Goal: Task Accomplishment & Management: Complete application form

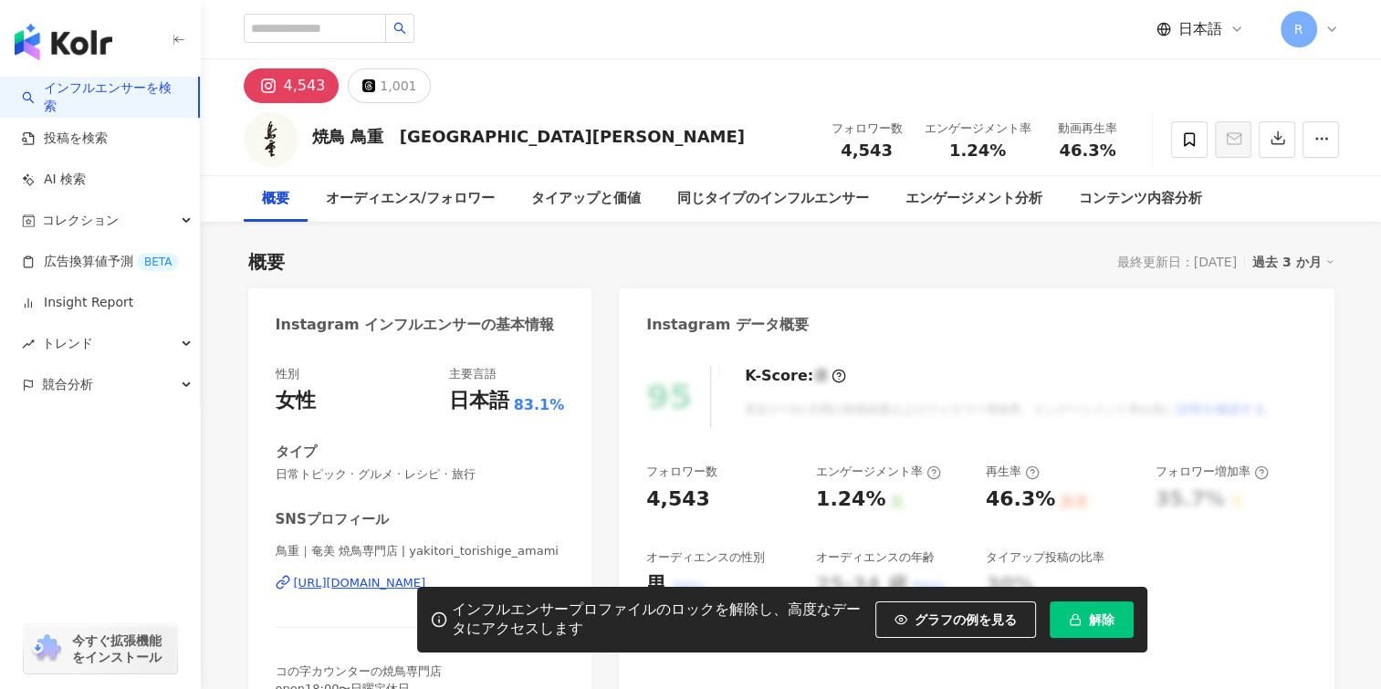
click at [751, 262] on div "概要 最終更新日：[DATE] 過去 3 か月" at bounding box center [791, 262] width 1086 height 26
click at [1274, 148] on button "button" at bounding box center [1277, 139] width 37 height 37
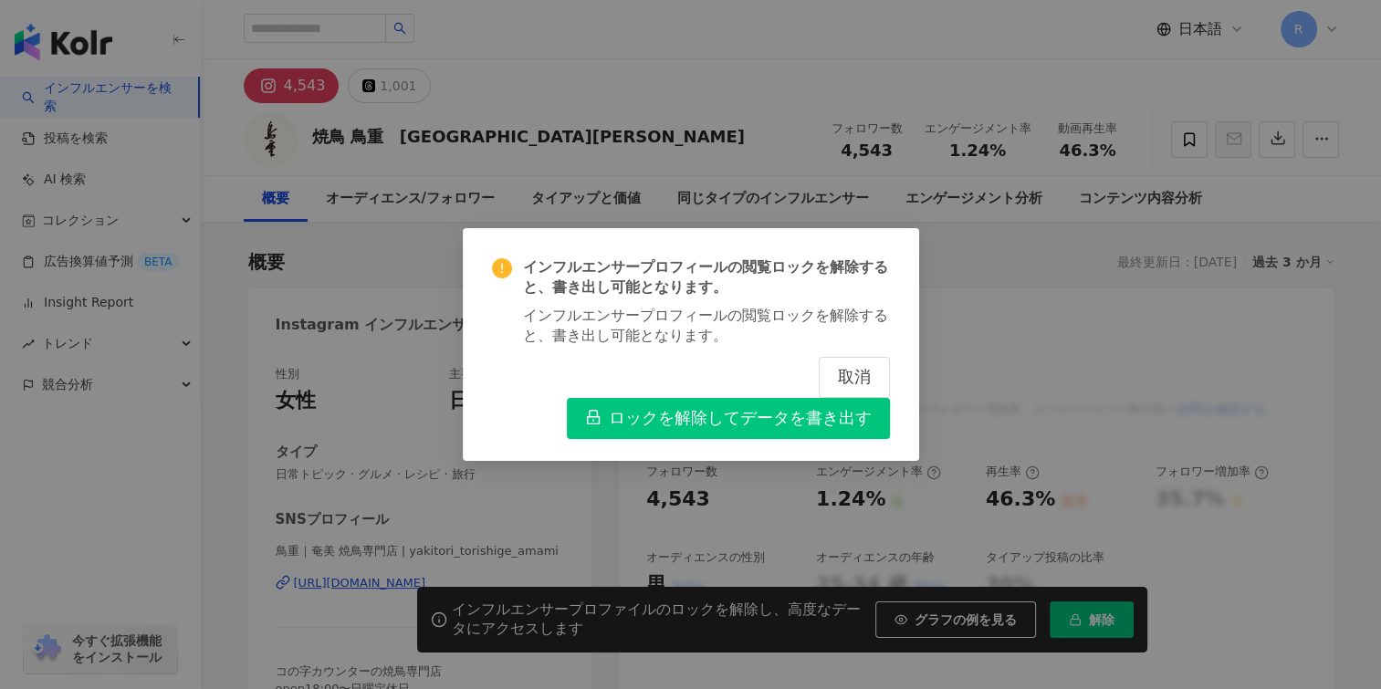
click at [1000, 370] on div "インフルエンサープロフィールの閲覧ロックを解除すると、書き出し可能となります。 インフルエンサープロフィールの閲覧ロックを解除すると、書き出し可能となります。…" at bounding box center [690, 344] width 1381 height 689
click at [872, 375] on button "取消" at bounding box center [854, 377] width 71 height 41
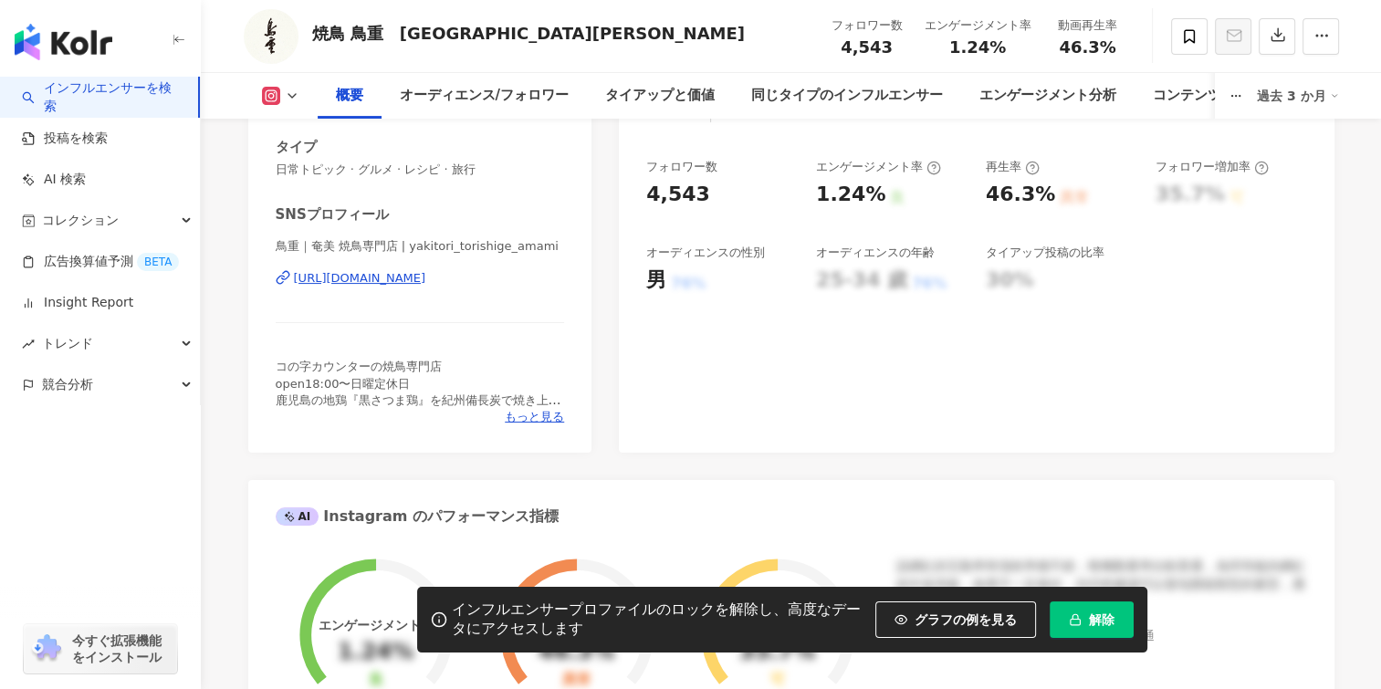
scroll to position [274, 0]
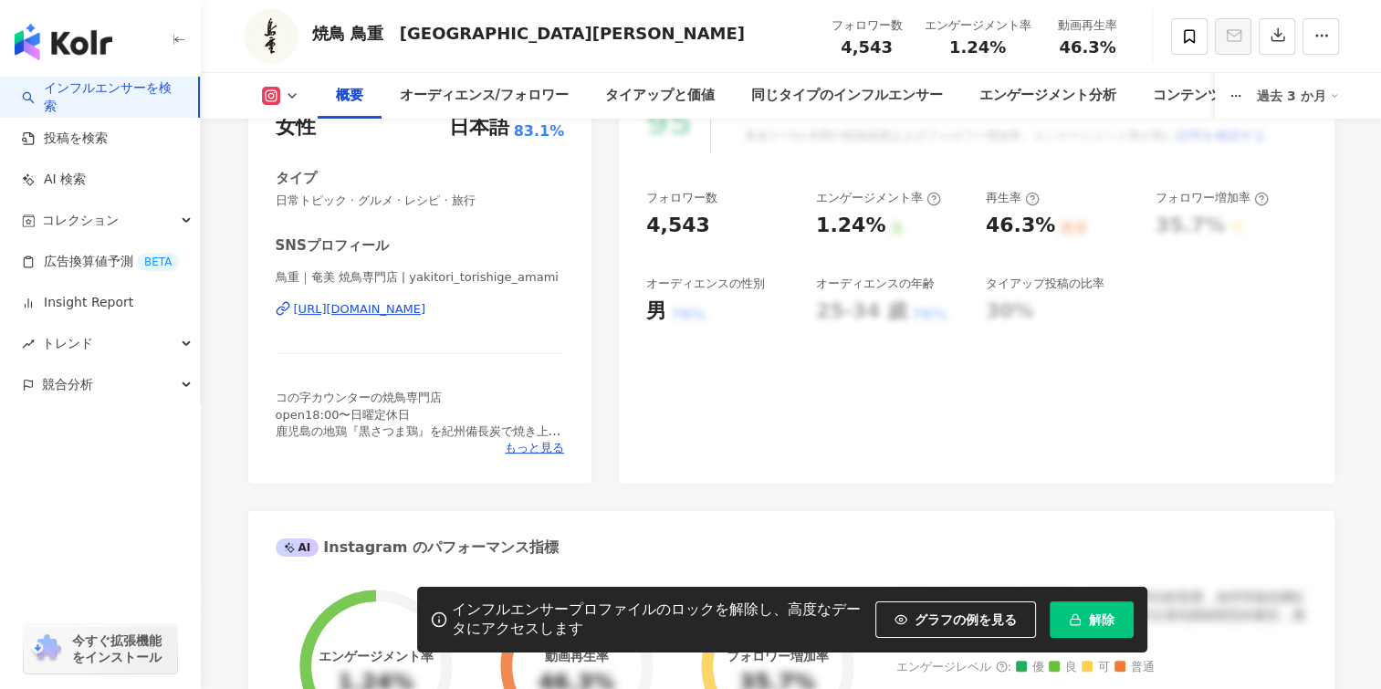
click at [426, 308] on div "[URL][DOMAIN_NAME]" at bounding box center [360, 309] width 132 height 16
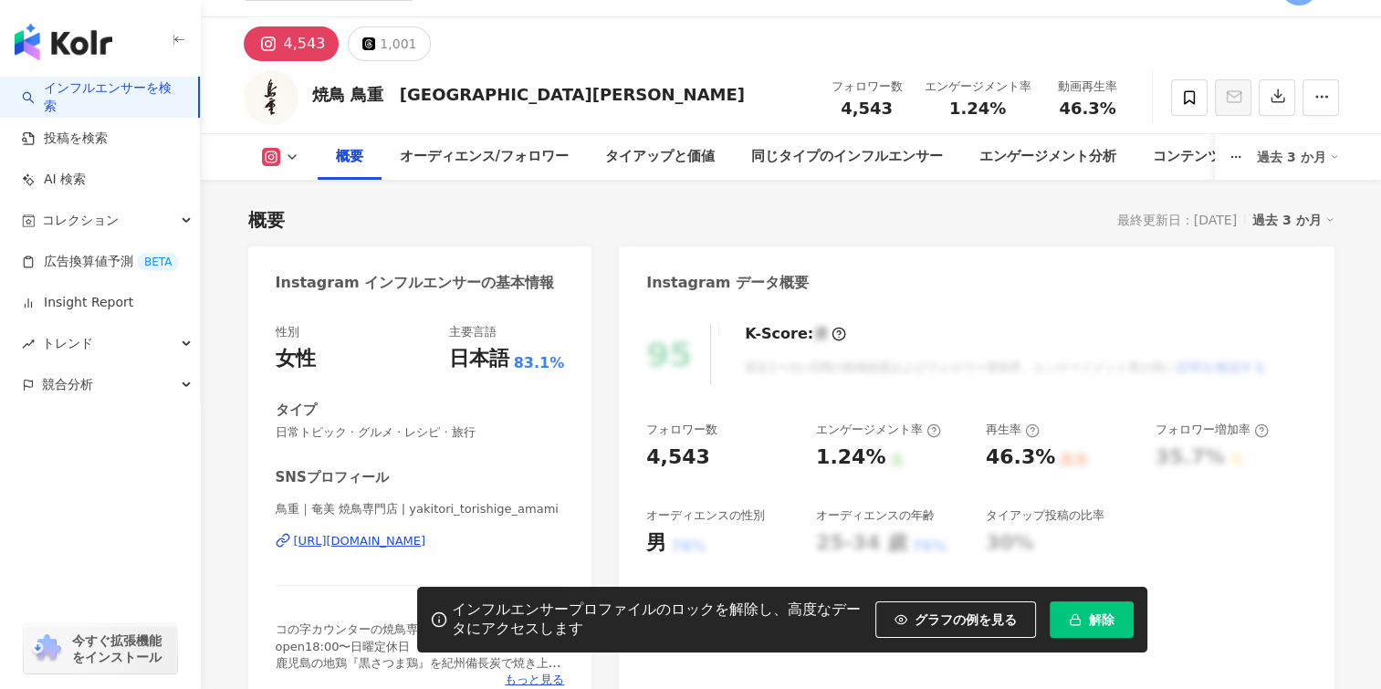
scroll to position [0, 0]
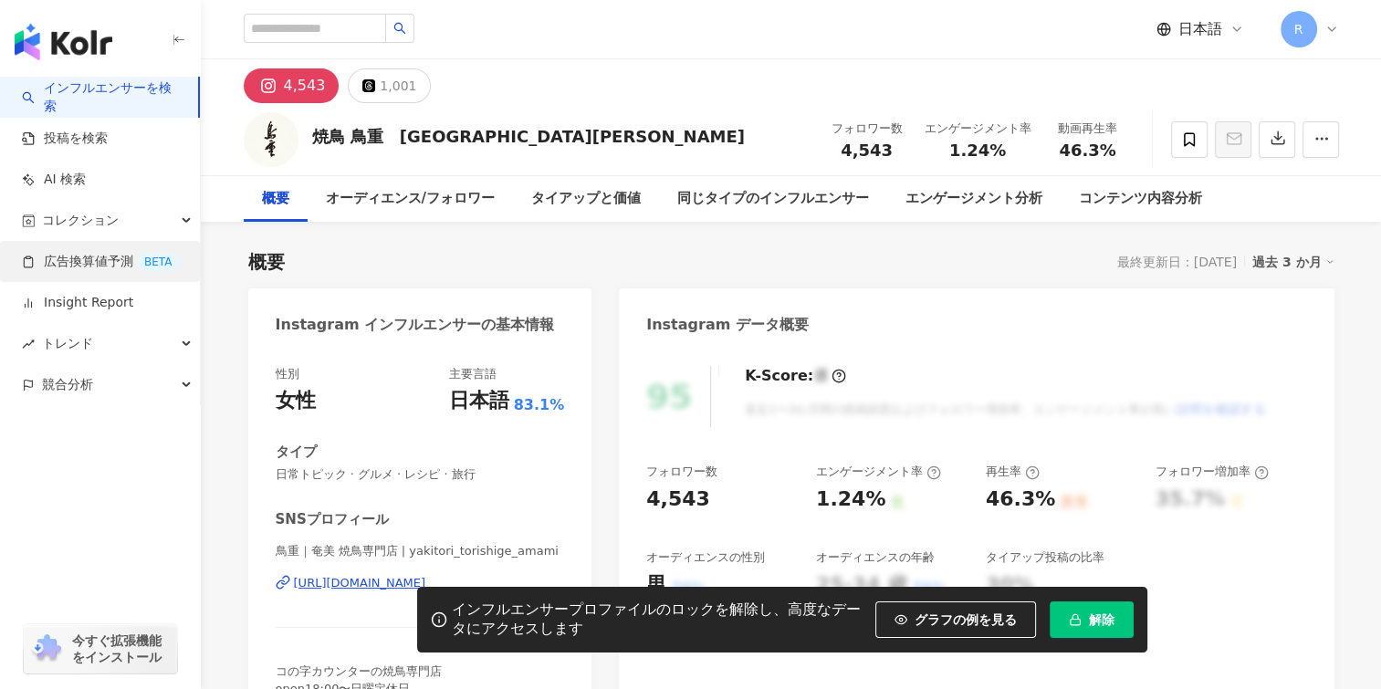
click at [95, 264] on link "広告換算値予測 BETA" at bounding box center [100, 262] width 157 height 18
click at [99, 264] on link "広告換算値予測 BETA" at bounding box center [100, 262] width 157 height 18
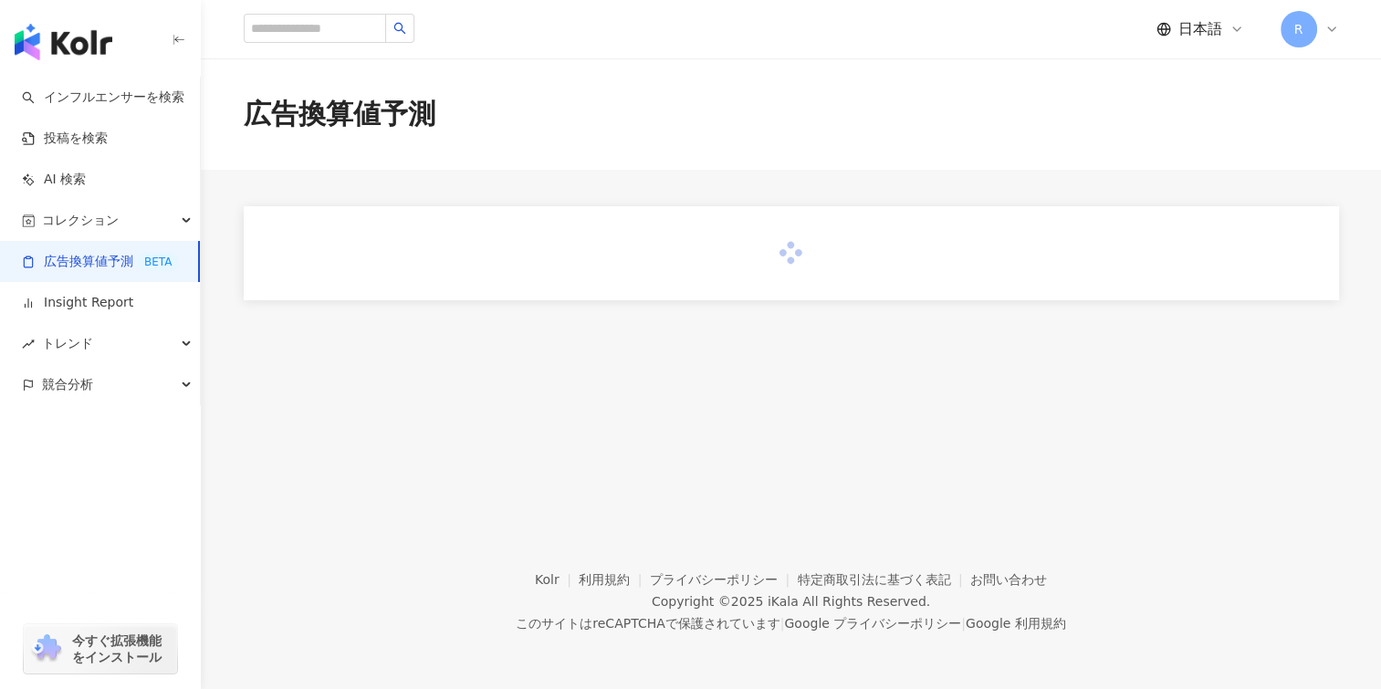
click at [84, 260] on link "広告換算値予測 BETA" at bounding box center [100, 262] width 157 height 18
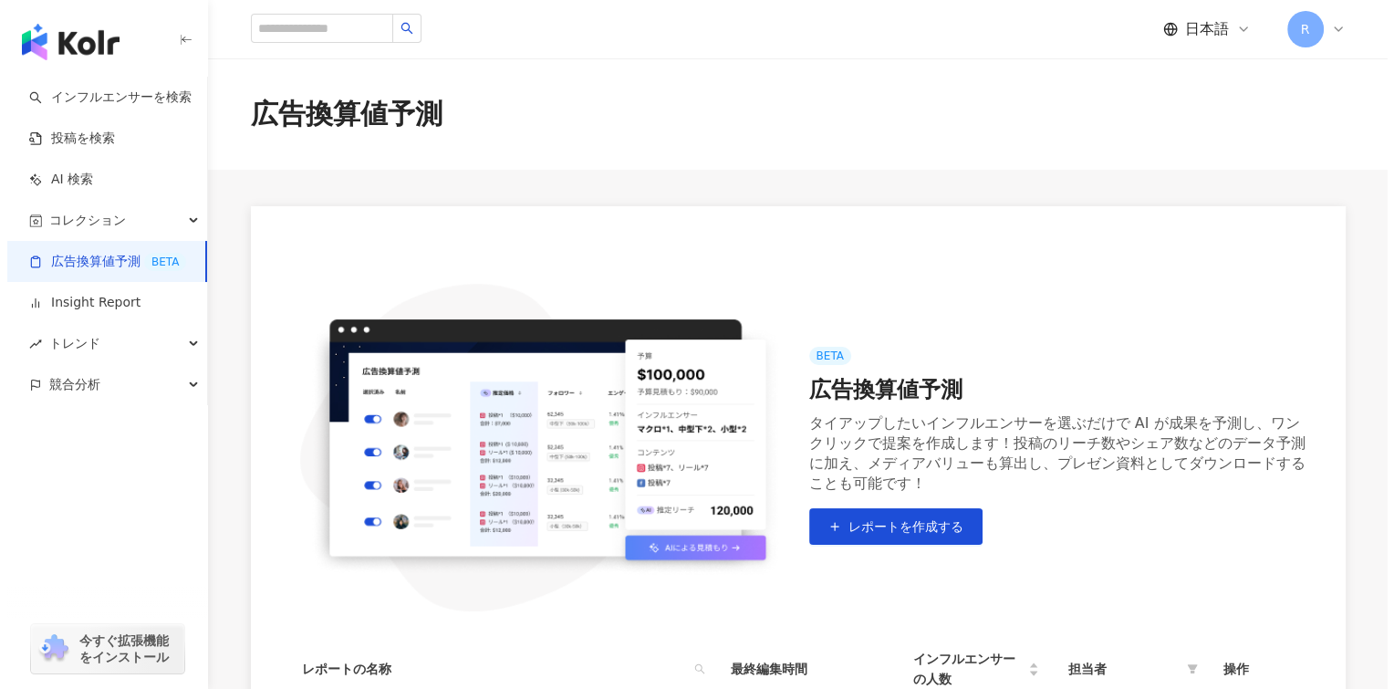
scroll to position [311, 0]
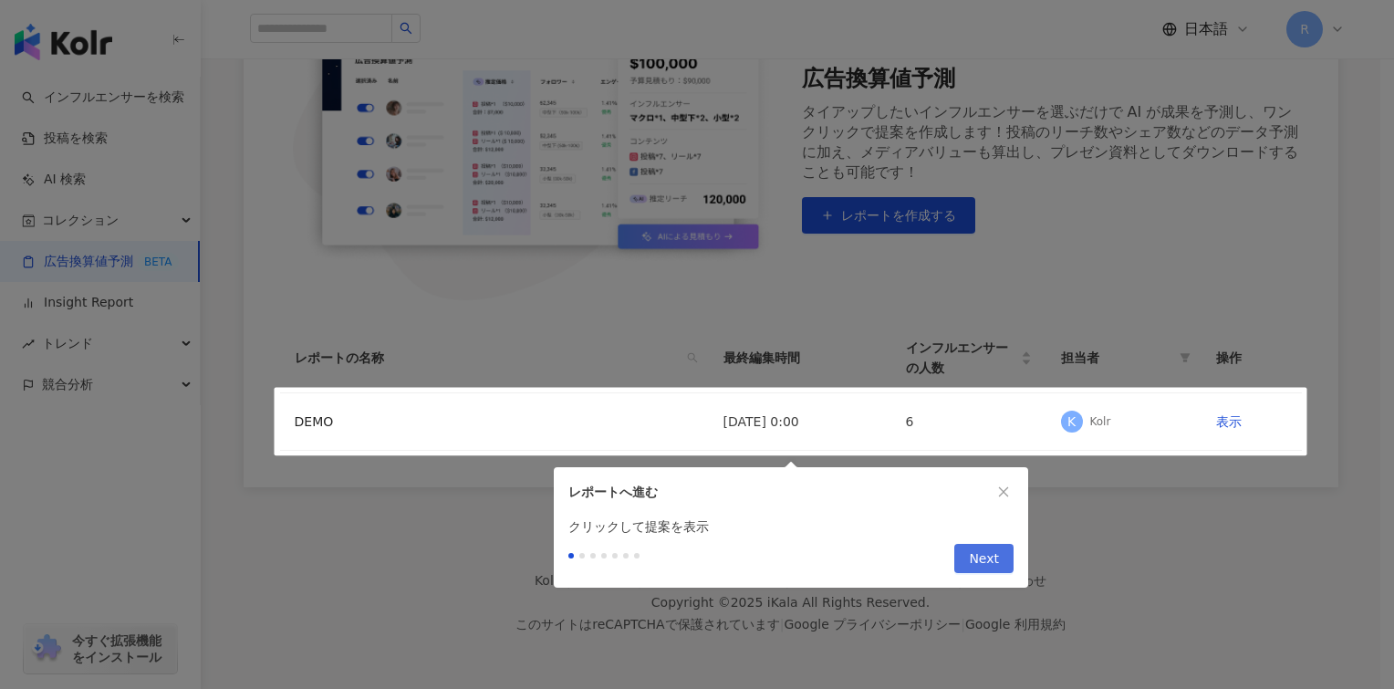
click at [982, 562] on span "Next" at bounding box center [984, 559] width 30 height 29
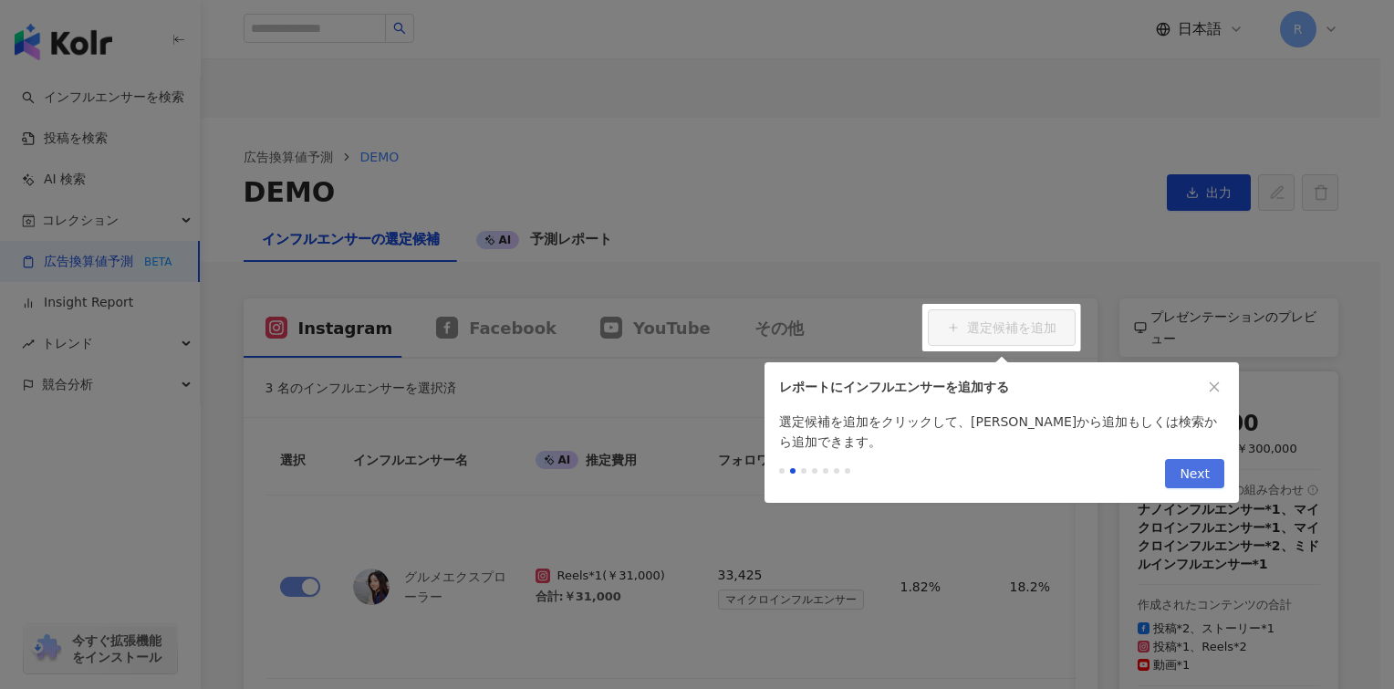
click at [1196, 477] on span "Next" at bounding box center [1195, 474] width 30 height 29
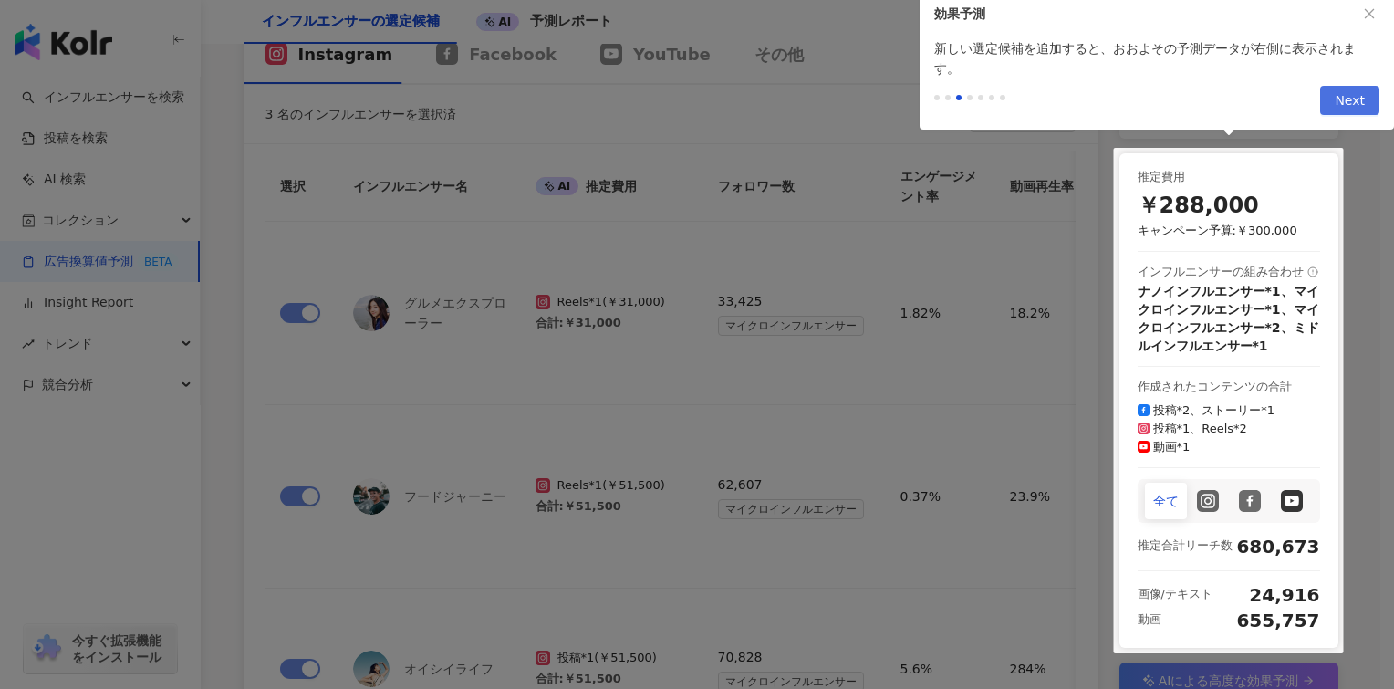
click at [1334, 104] on button "Next" at bounding box center [1350, 100] width 59 height 29
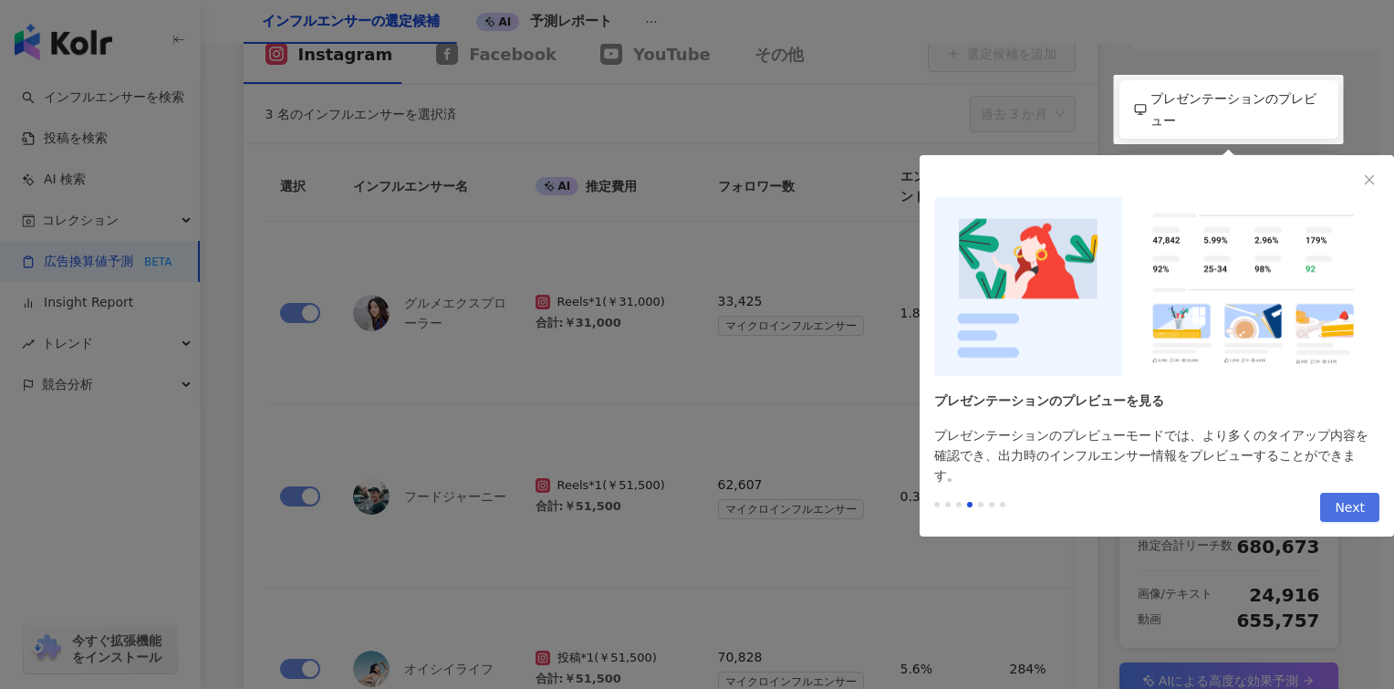
click at [1341, 494] on span "Next" at bounding box center [1350, 508] width 30 height 29
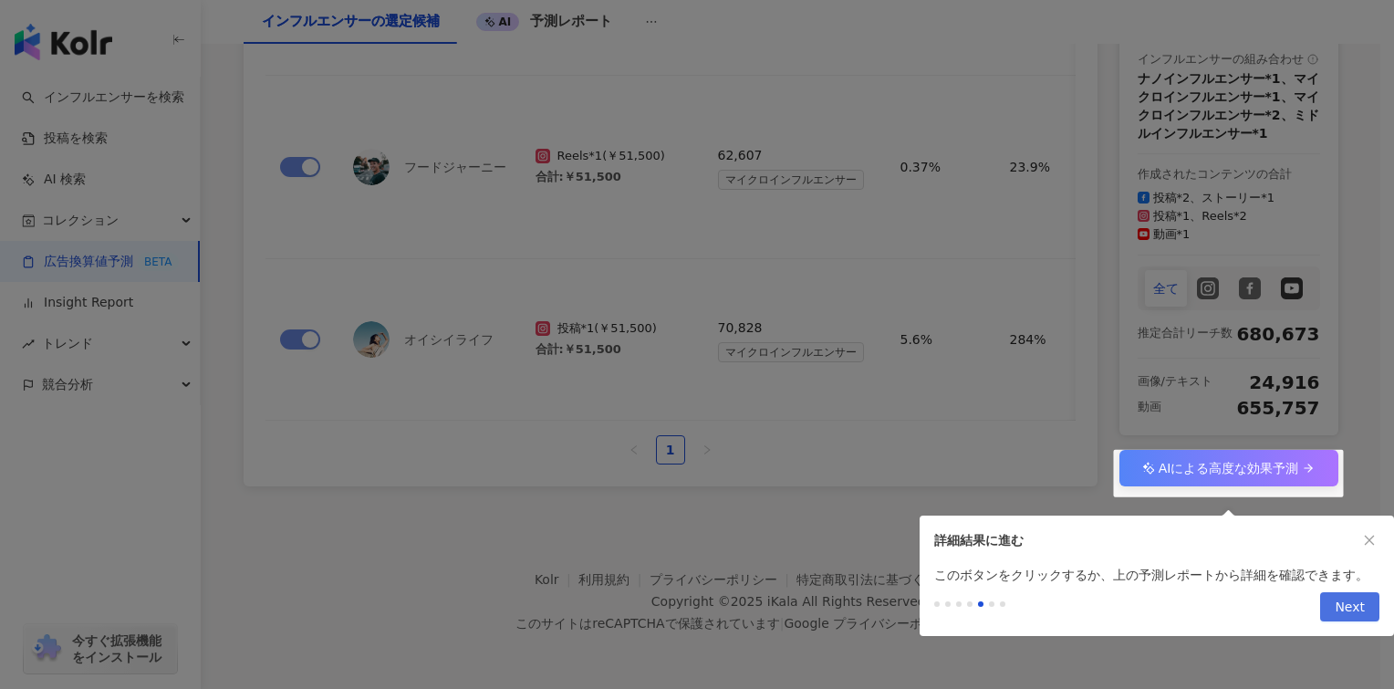
click at [1352, 594] on span "Next" at bounding box center [1350, 607] width 30 height 29
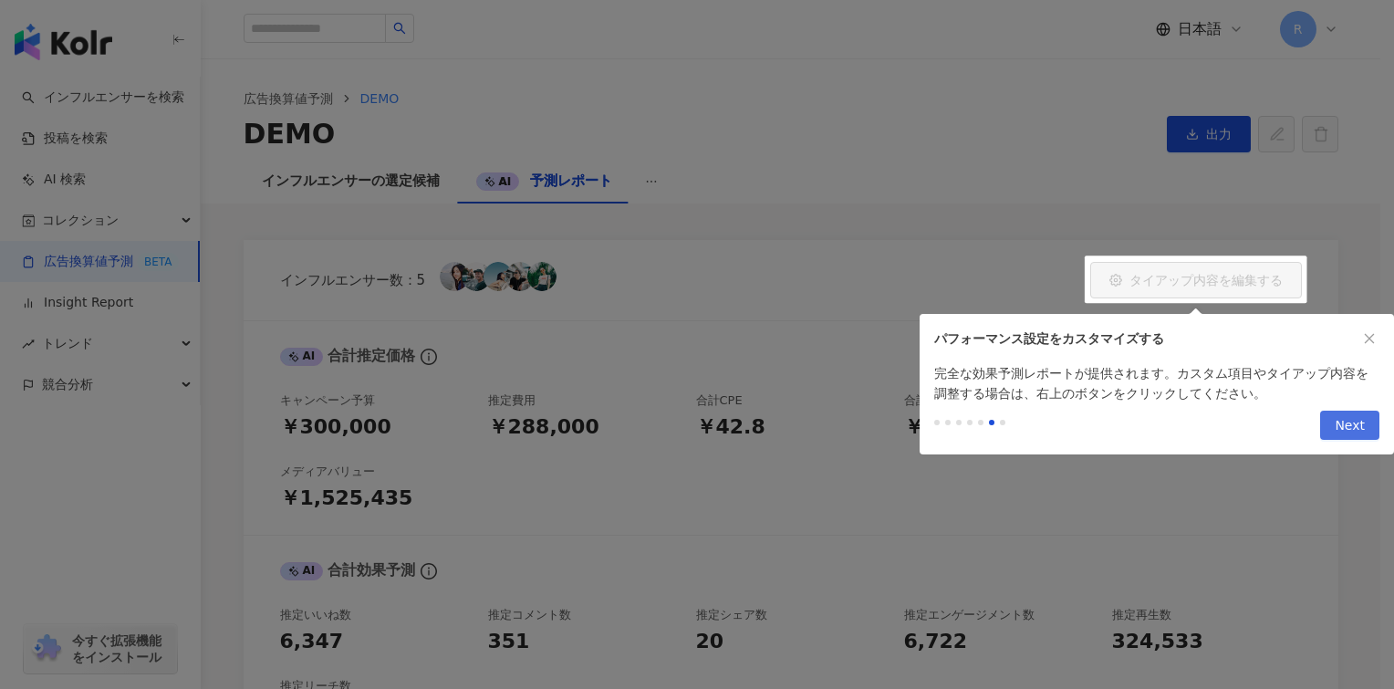
click at [1350, 432] on span "Next" at bounding box center [1350, 426] width 30 height 29
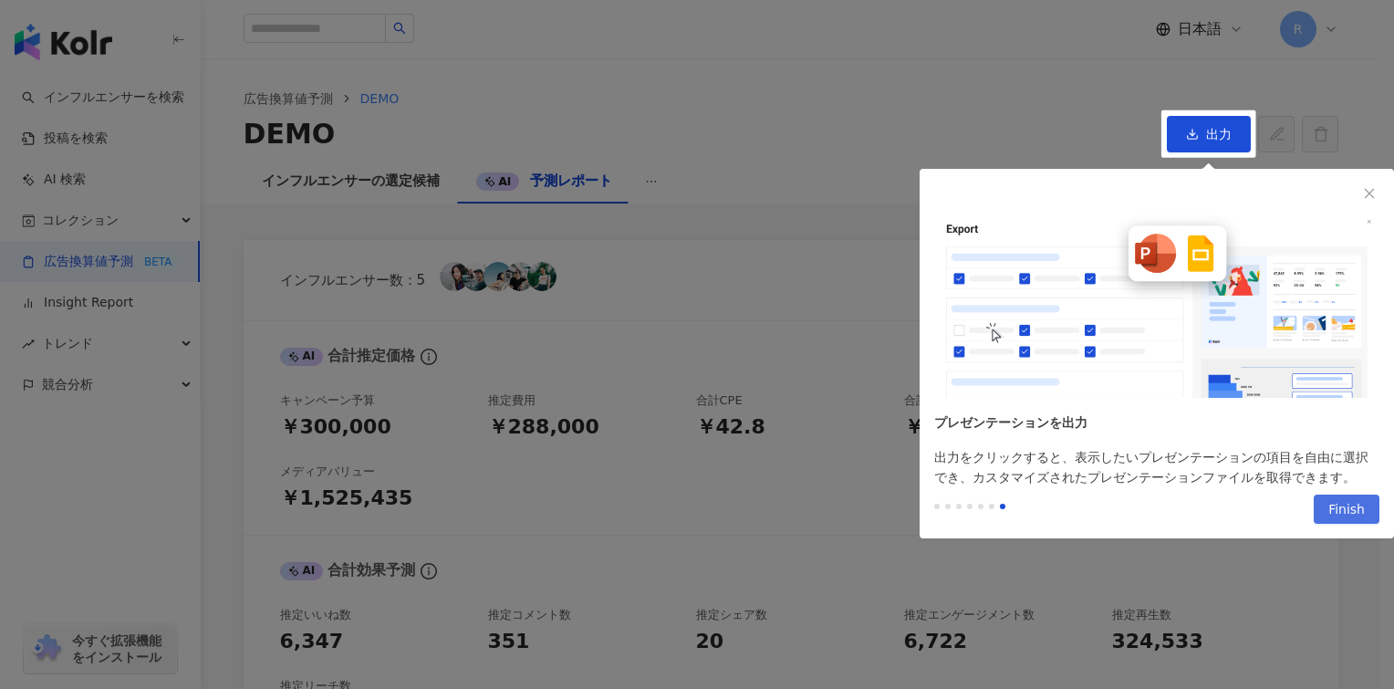
click at [1353, 501] on span "Finish" at bounding box center [1347, 510] width 37 height 29
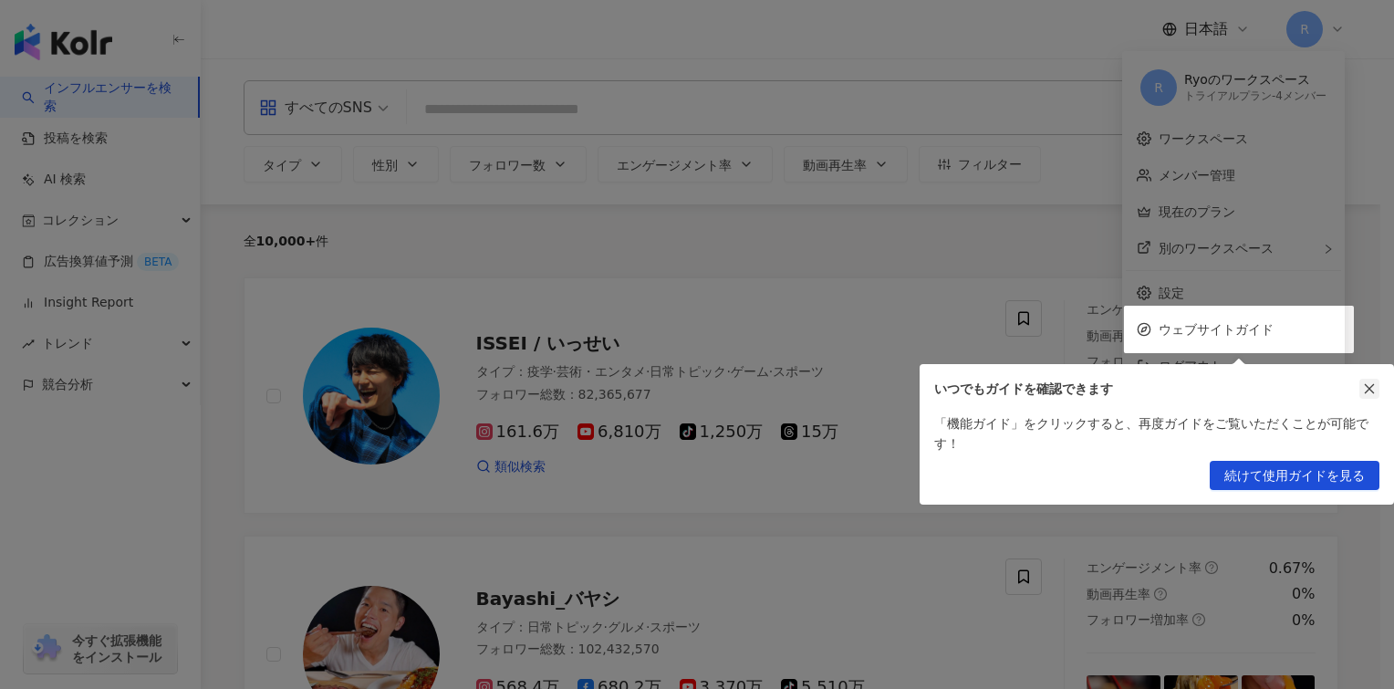
click at [1370, 387] on icon "close" at bounding box center [1370, 389] width 10 height 10
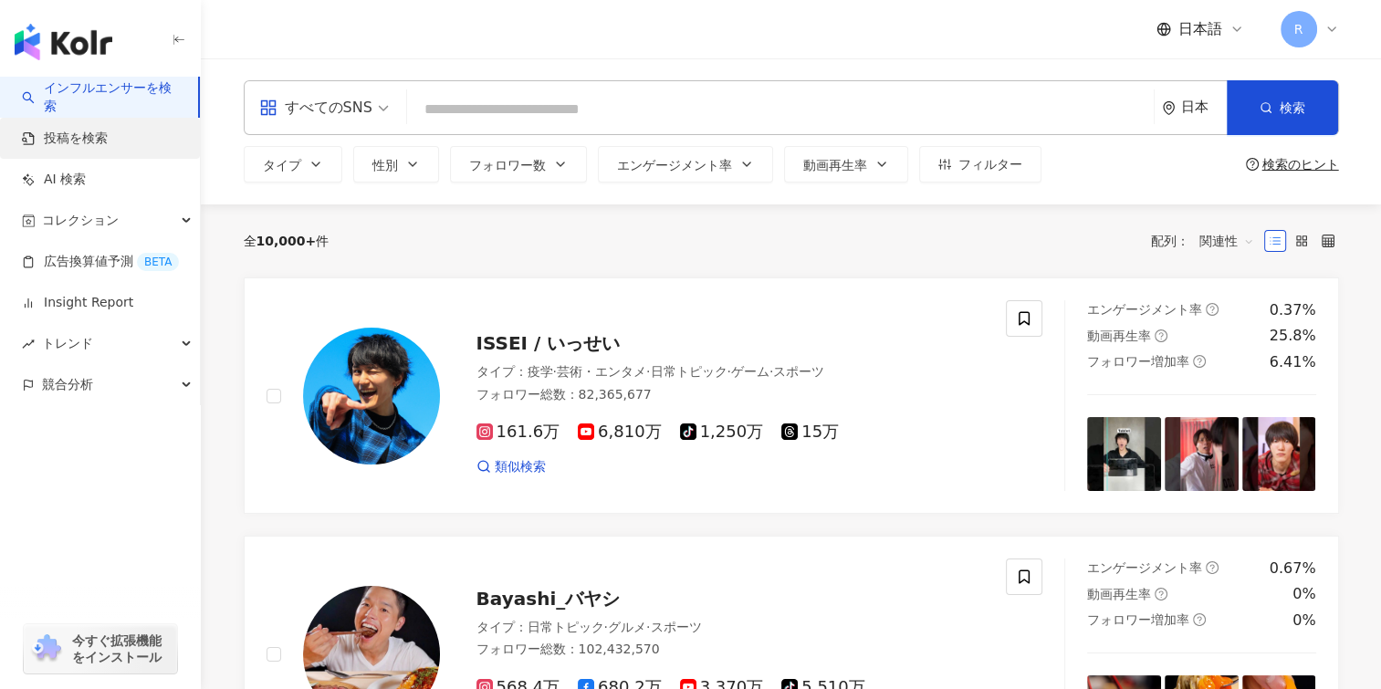
click at [101, 143] on link "投稿を検索" at bounding box center [65, 139] width 86 height 18
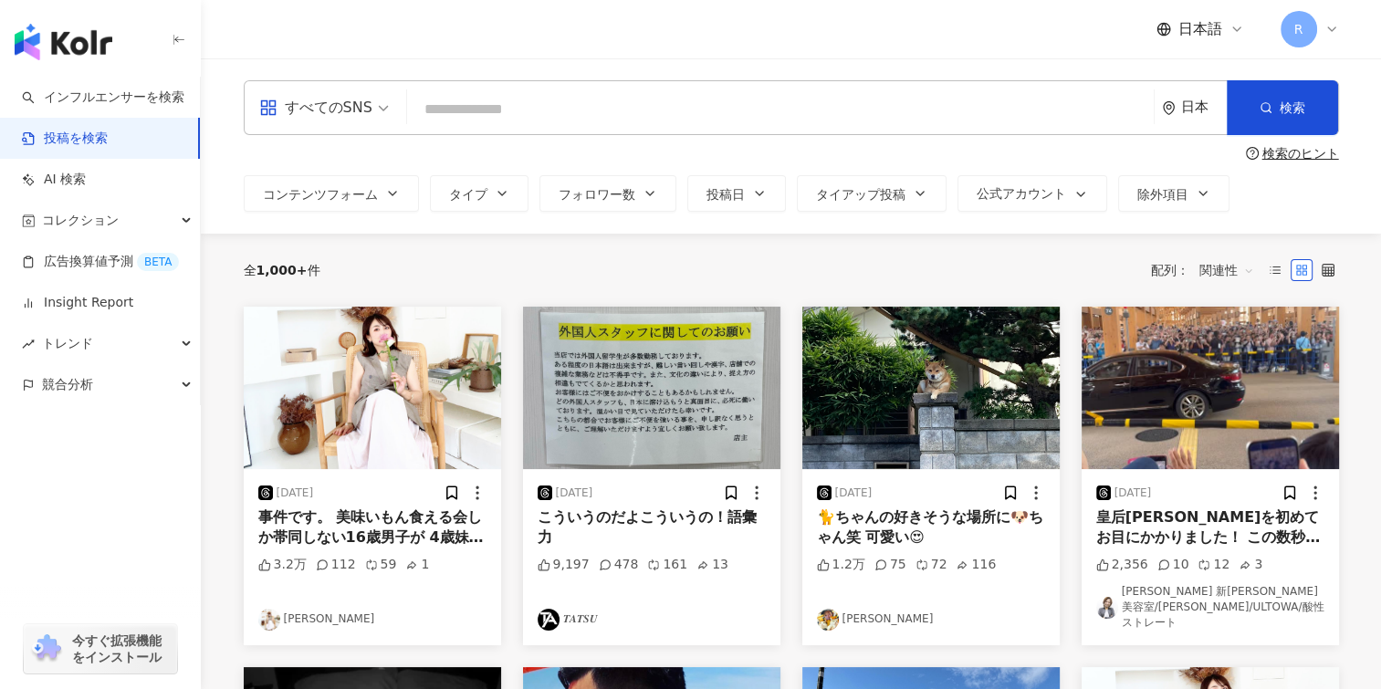
click at [476, 102] on input "search" at bounding box center [780, 108] width 732 height 39
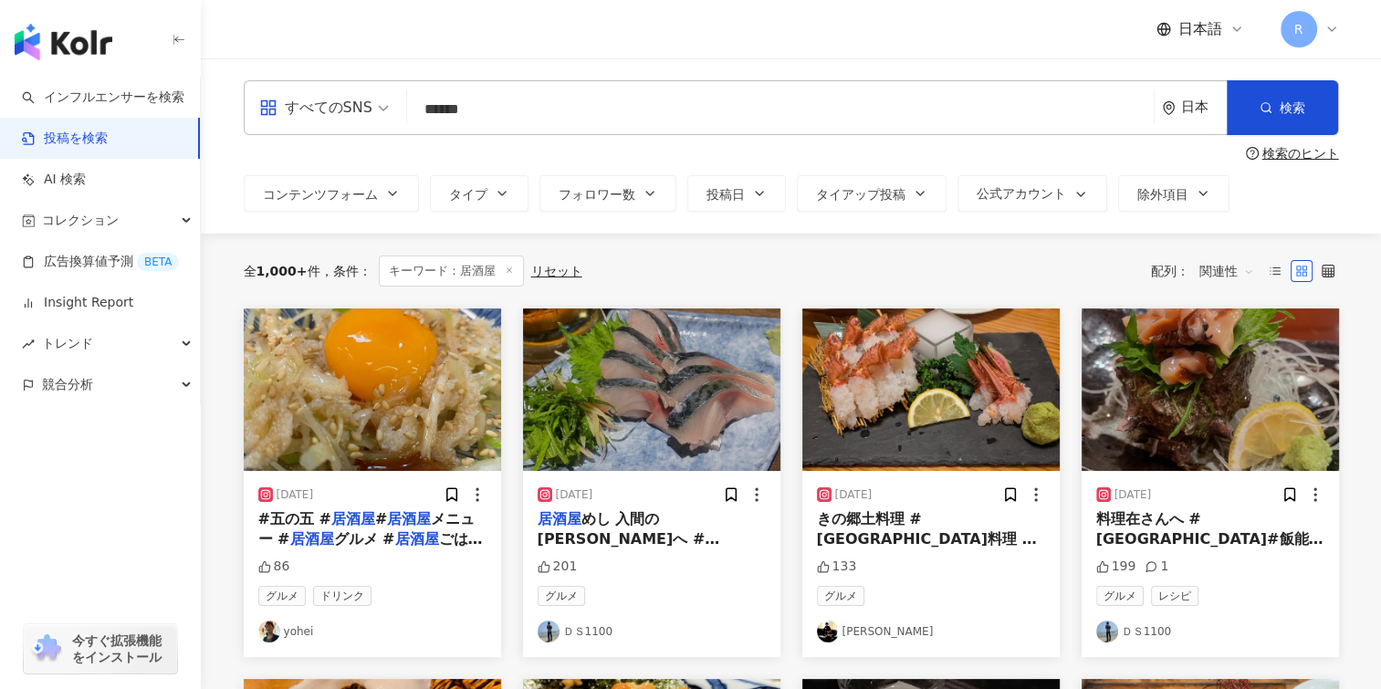
type input "******"
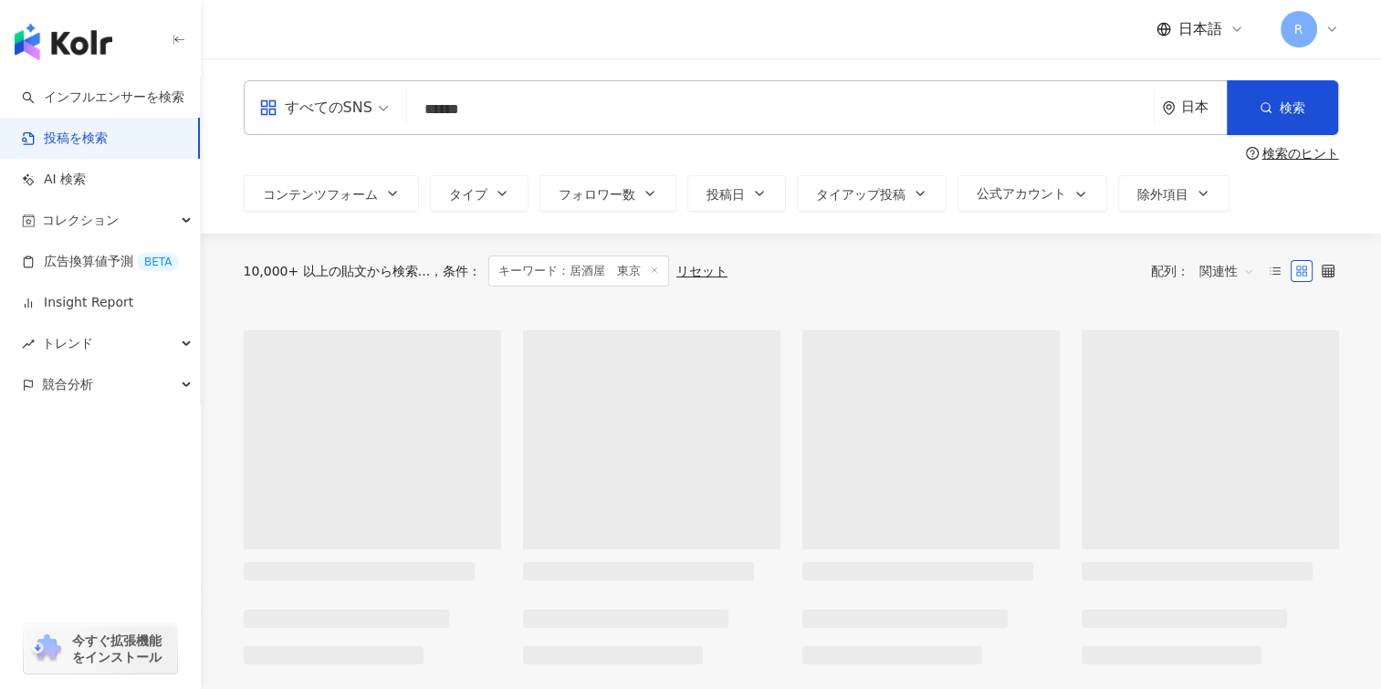
click at [374, 110] on span "すべてのSNS" at bounding box center [324, 107] width 130 height 29
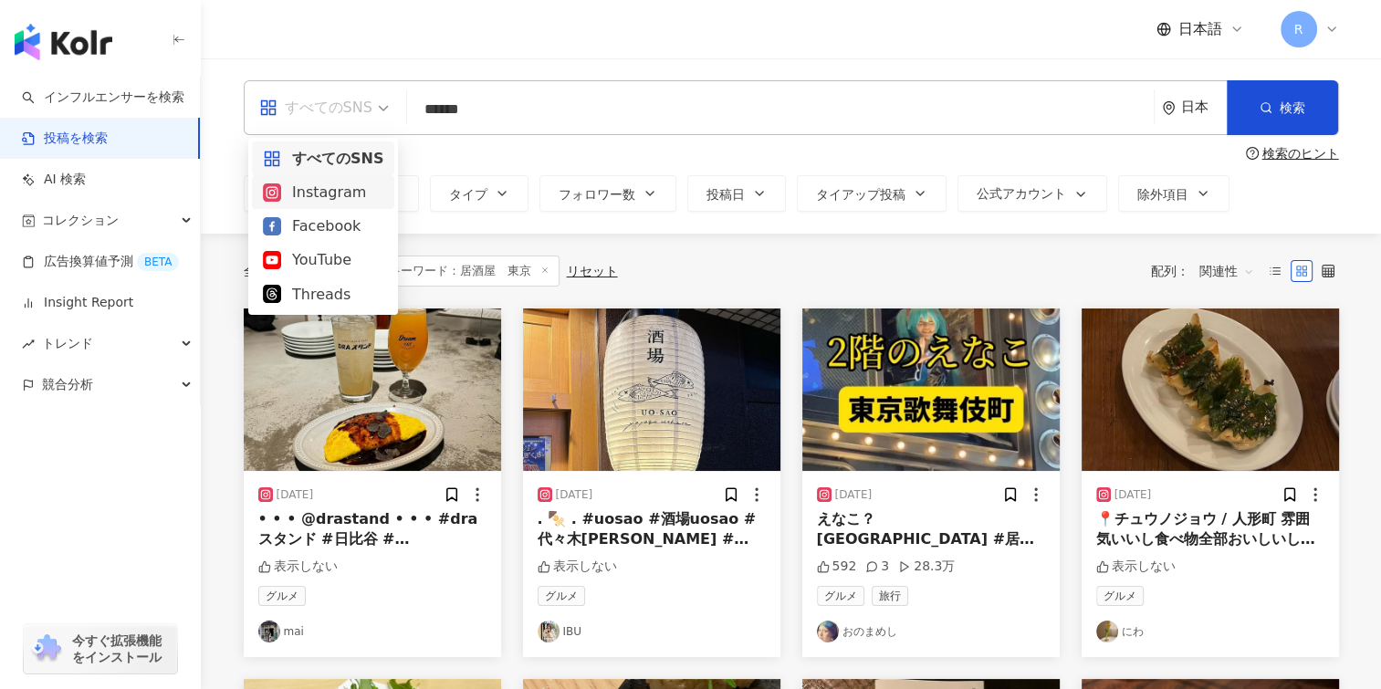
click at [343, 192] on div "Instagram" at bounding box center [323, 192] width 120 height 23
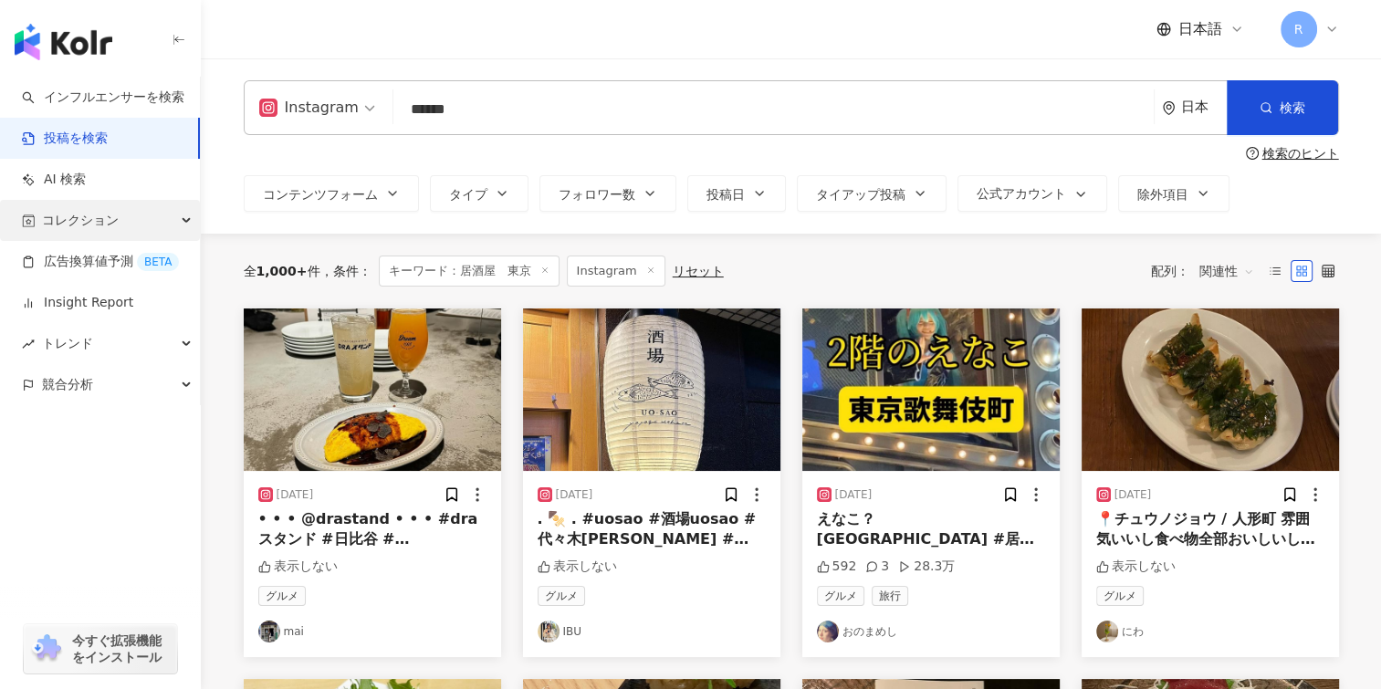
click at [113, 224] on span "コレクション" at bounding box center [80, 220] width 77 height 41
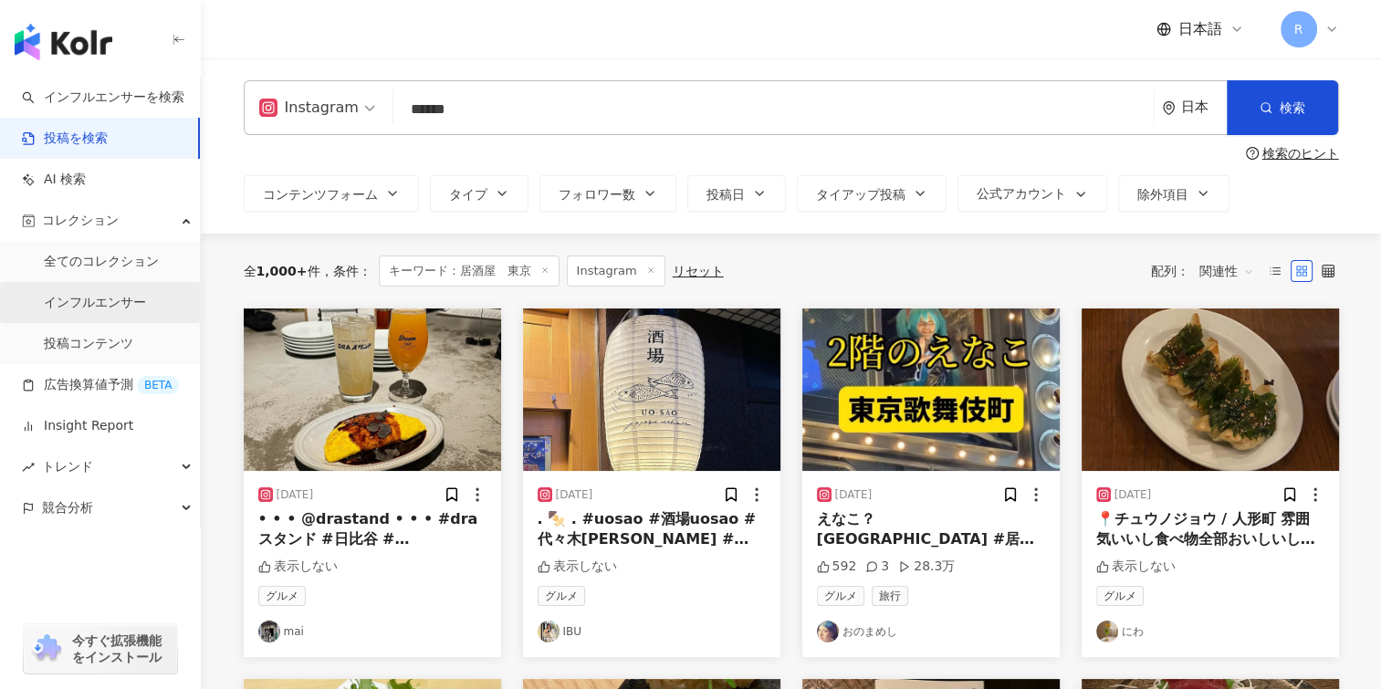
click at [107, 299] on link "インフルエンサー" at bounding box center [95, 303] width 102 height 18
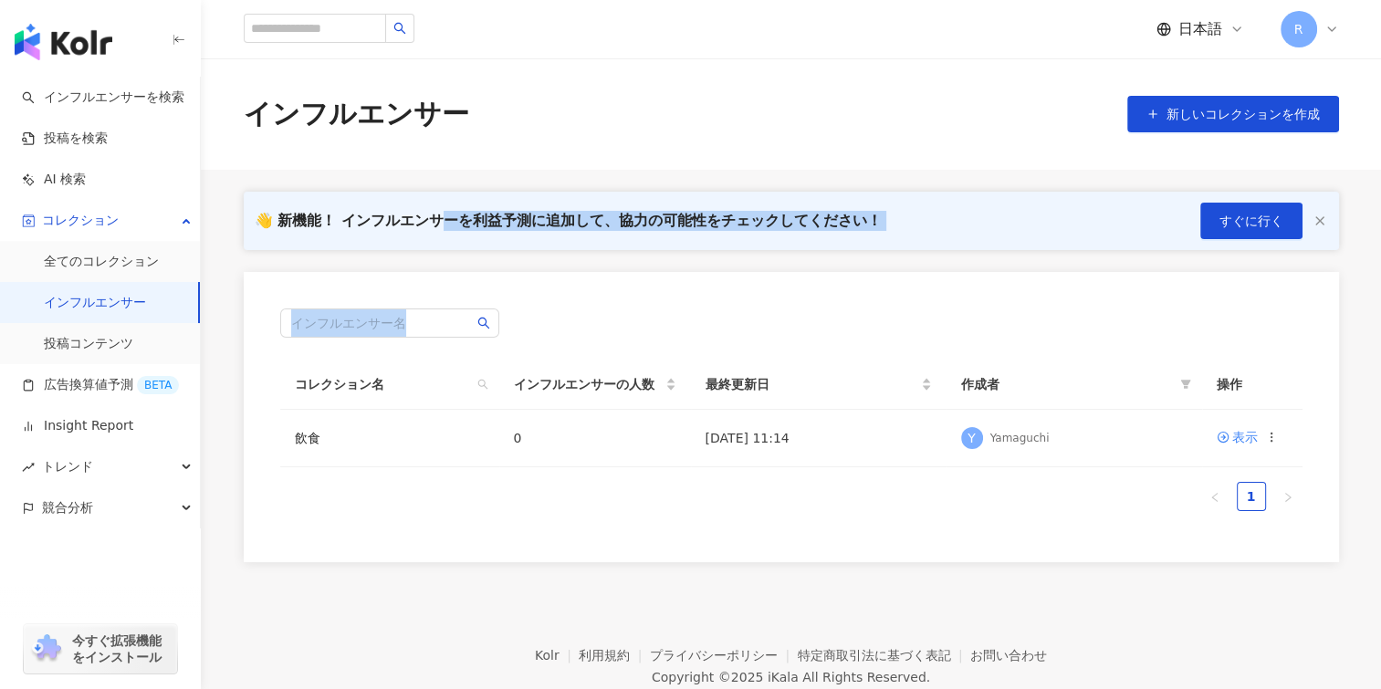
drag, startPoint x: 439, startPoint y: 224, endPoint x: 705, endPoint y: 263, distance: 269.4
click at [705, 263] on div "👋 新機能！ インフルエンサーを利益予測に追加して、協力の可能性をチェックしてください！ すぐに行く インフルエンサー名 コレクション名 インフルエンサーの人…" at bounding box center [791, 377] width 1168 height 371
drag, startPoint x: 705, startPoint y: 263, endPoint x: 641, endPoint y: 311, distance: 80.9
click at [642, 310] on div "インフルエンサー名" at bounding box center [791, 322] width 1022 height 29
click at [555, 321] on div "インフルエンサー名" at bounding box center [791, 322] width 1022 height 29
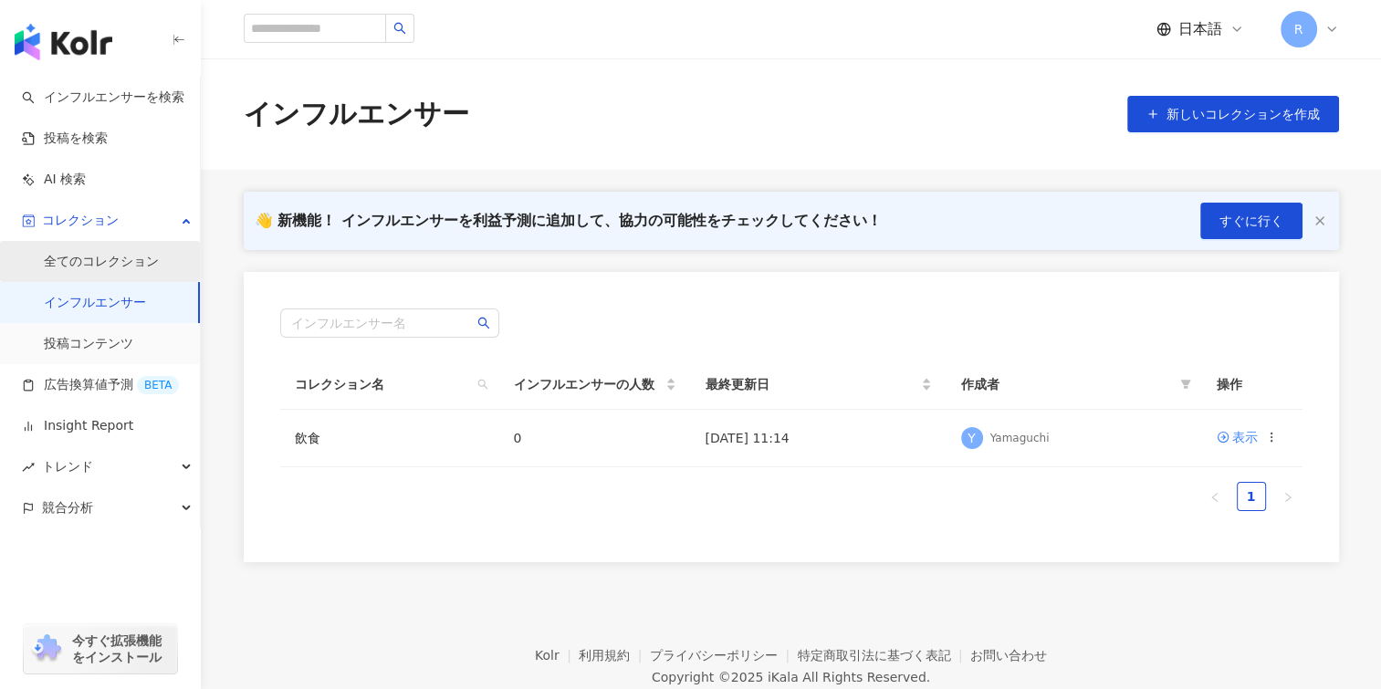
click at [102, 270] on link "全てのコレクション" at bounding box center [101, 262] width 115 height 18
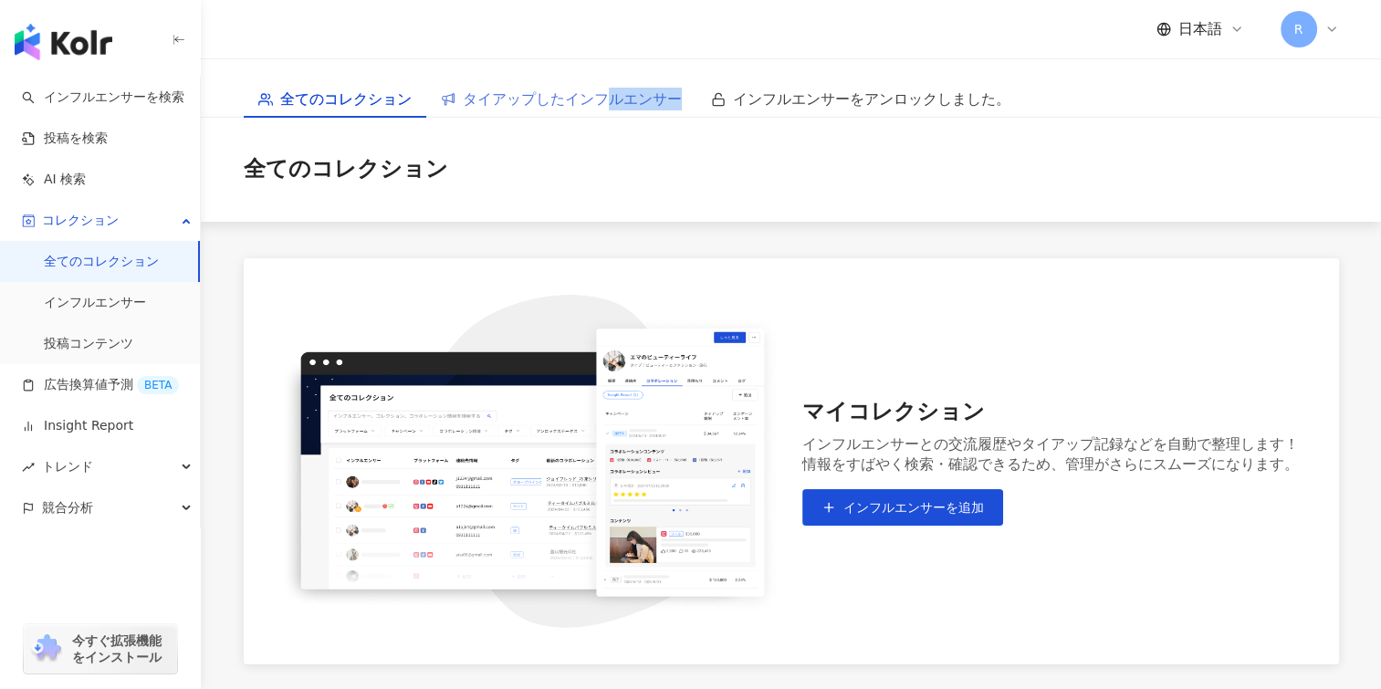
drag, startPoint x: 635, startPoint y: 96, endPoint x: 606, endPoint y: 91, distance: 29.6
click at [606, 91] on div "タイアップしたインフルエンサー" at bounding box center [561, 98] width 270 height 37
click at [606, 91] on span "タイアップしたインフルエンサー" at bounding box center [572, 99] width 219 height 23
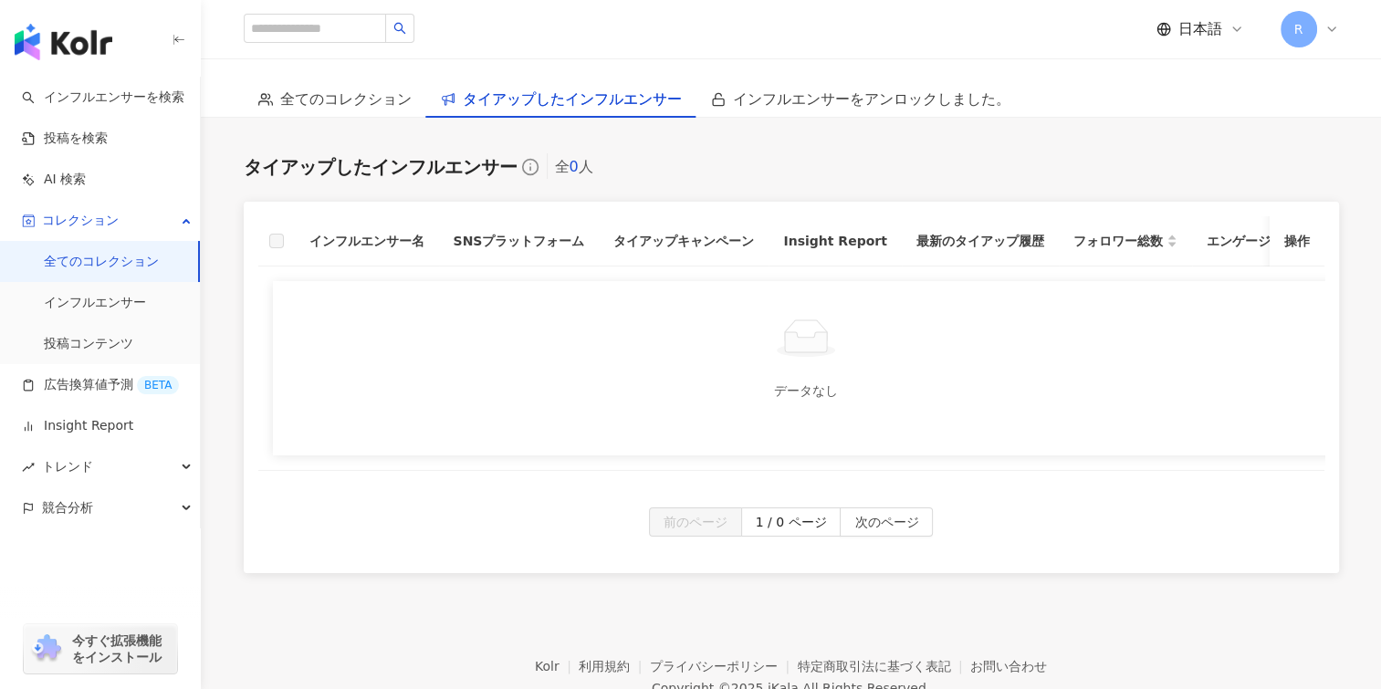
click at [366, 234] on th "インフルエンサー名" at bounding box center [367, 241] width 144 height 50
click at [117, 337] on link "投稿コンテンツ" at bounding box center [88, 344] width 89 height 18
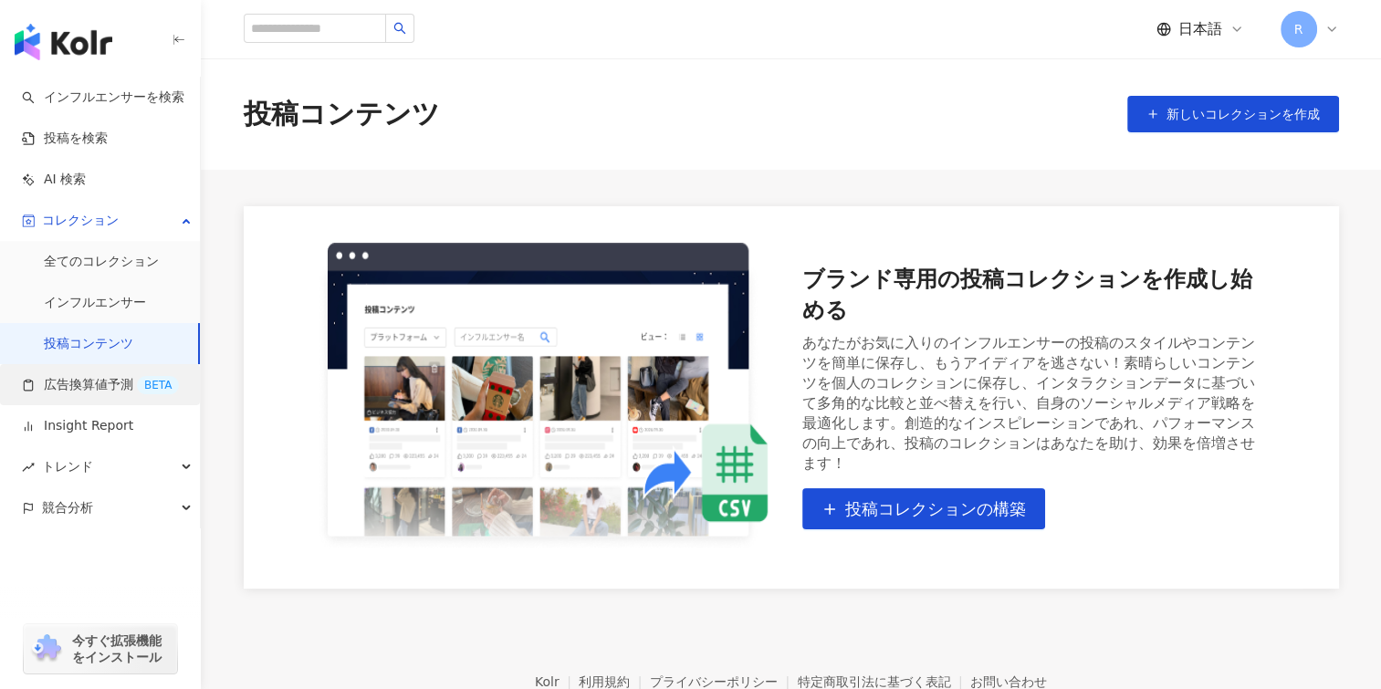
click at [99, 384] on link "広告換算値予測 BETA" at bounding box center [100, 385] width 157 height 18
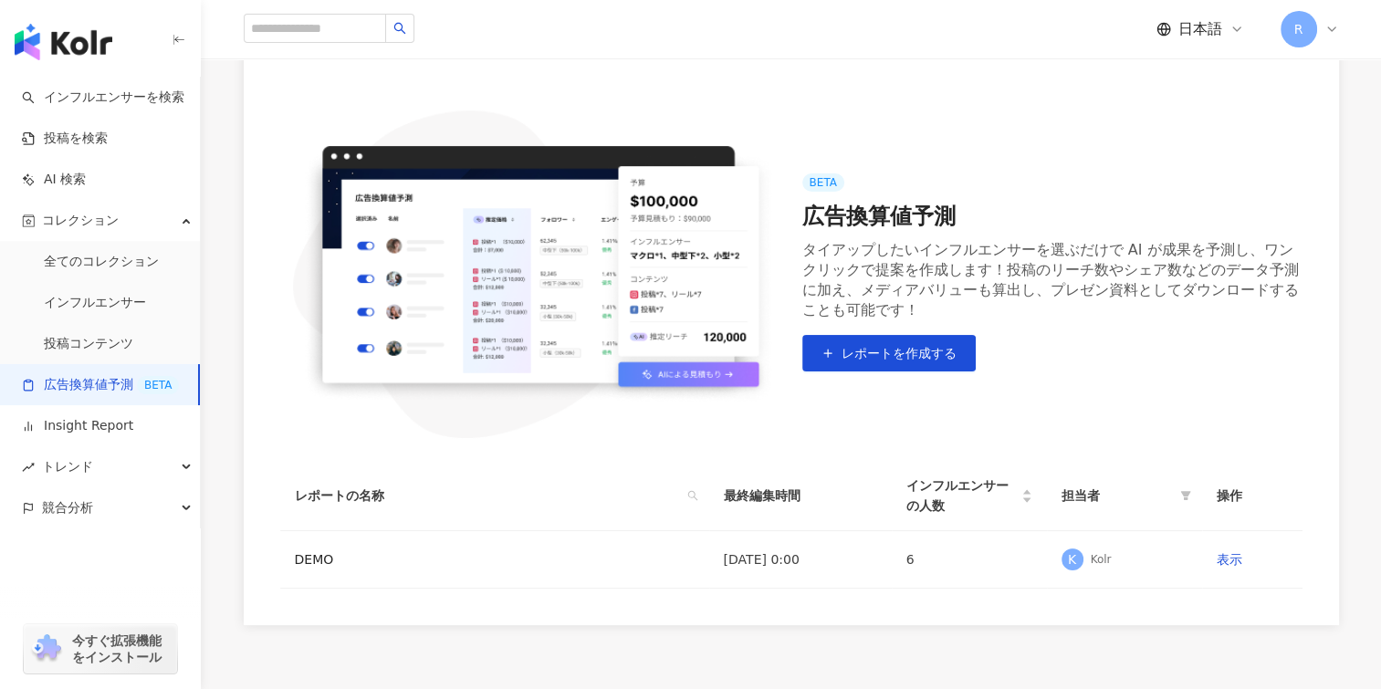
scroll to position [183, 0]
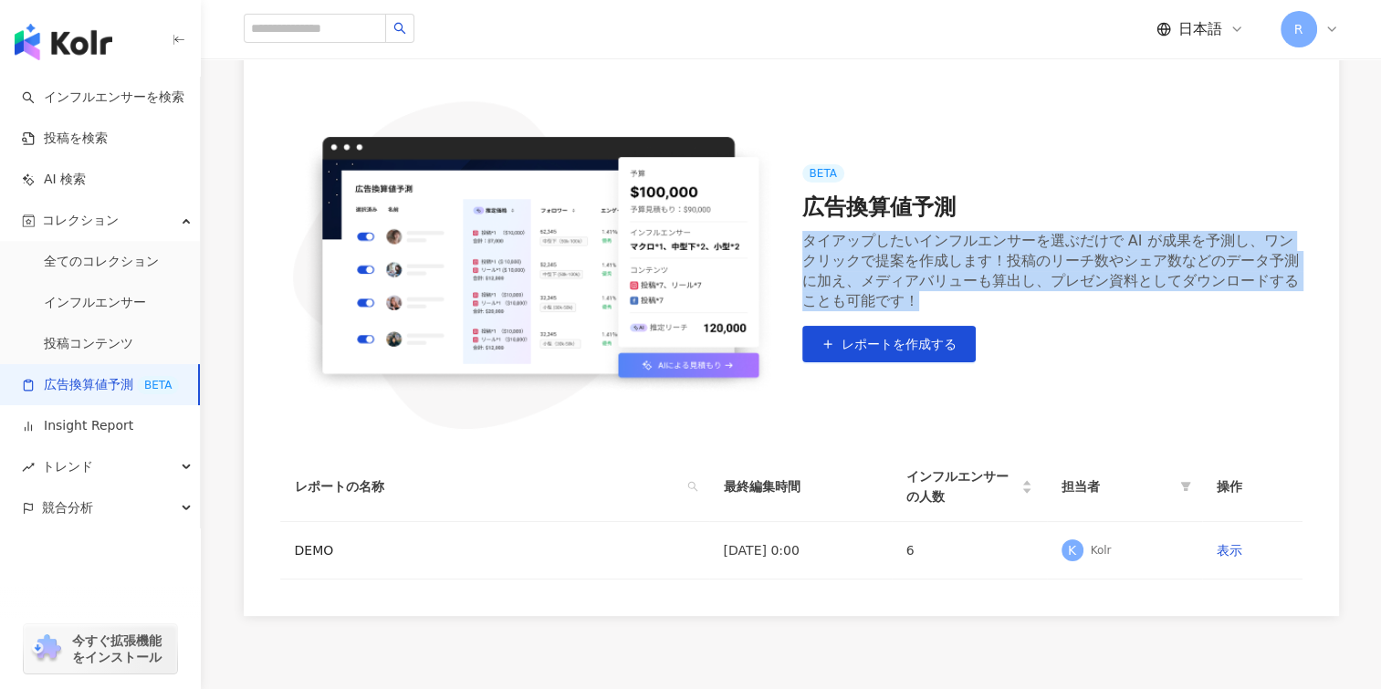
drag, startPoint x: 803, startPoint y: 242, endPoint x: 919, endPoint y: 299, distance: 129.4
click at [919, 299] on div "タイアップしたいインフルエンサーを選ぶだけで AI が成果を予測し、ワンクリックで提案を作成します！投稿のリーチ数やシェア数などのデータ予測に加え、メディアバ…" at bounding box center [1052, 271] width 500 height 80
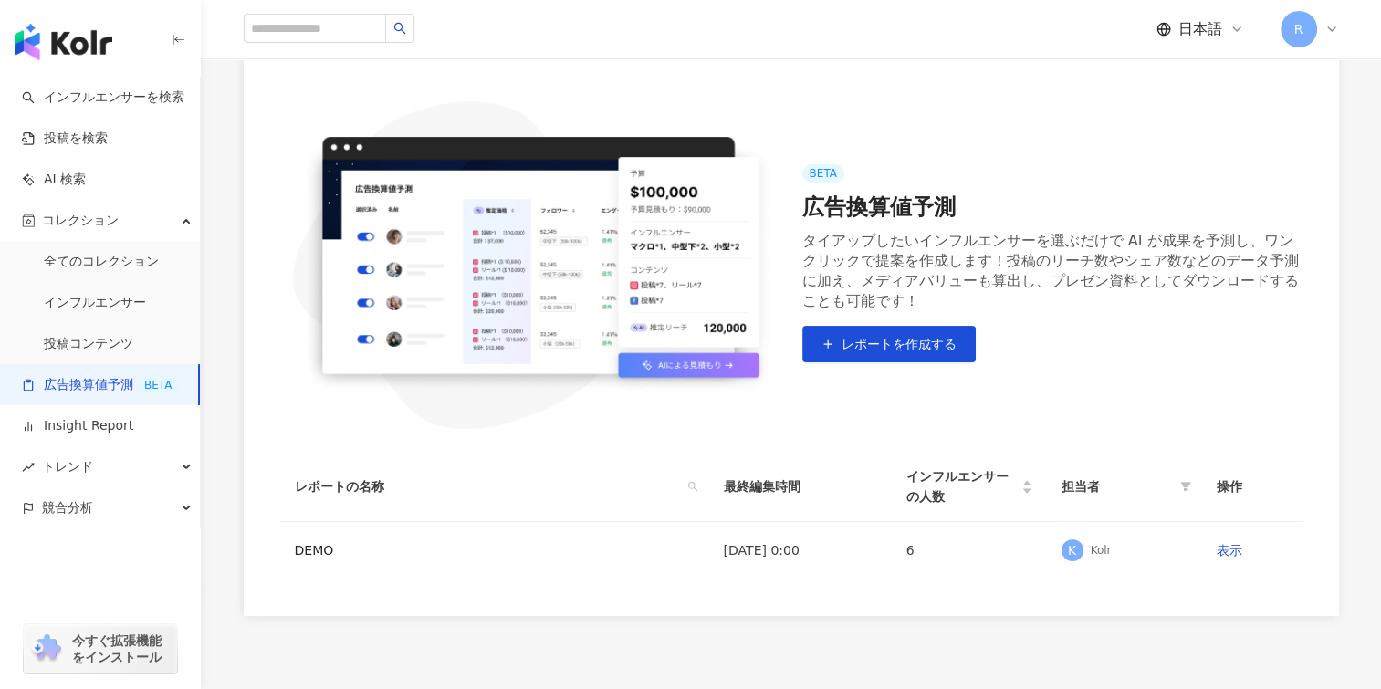
drag, startPoint x: 919, startPoint y: 299, endPoint x: 881, endPoint y: 408, distance: 115.2
click at [882, 407] on div "BETA 広告換算値予測 タイアップしたいインフルエンサーを選ぶだけで AI が成果を予測し、ワンクリックで提案を作成します！投稿のリーチ数やシェア数などのデ…" at bounding box center [791, 263] width 1022 height 333
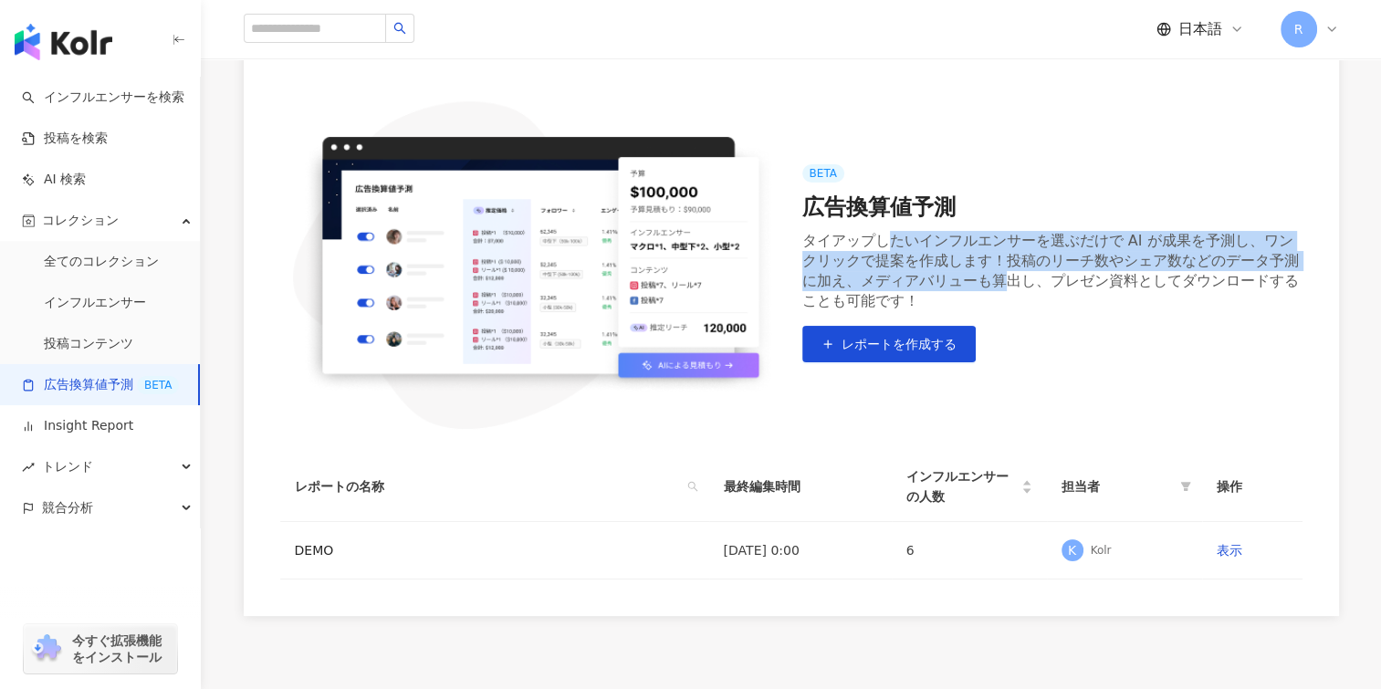
drag, startPoint x: 885, startPoint y: 241, endPoint x: 997, endPoint y: 274, distance: 117.0
click at [997, 274] on div "タイアップしたいインフルエンサーを選ぶだけで AI が成果を予測し、ワンクリックで提案を作成します！投稿のリーチ数やシェア数などのデータ予測に加え、メディアバ…" at bounding box center [1052, 271] width 500 height 80
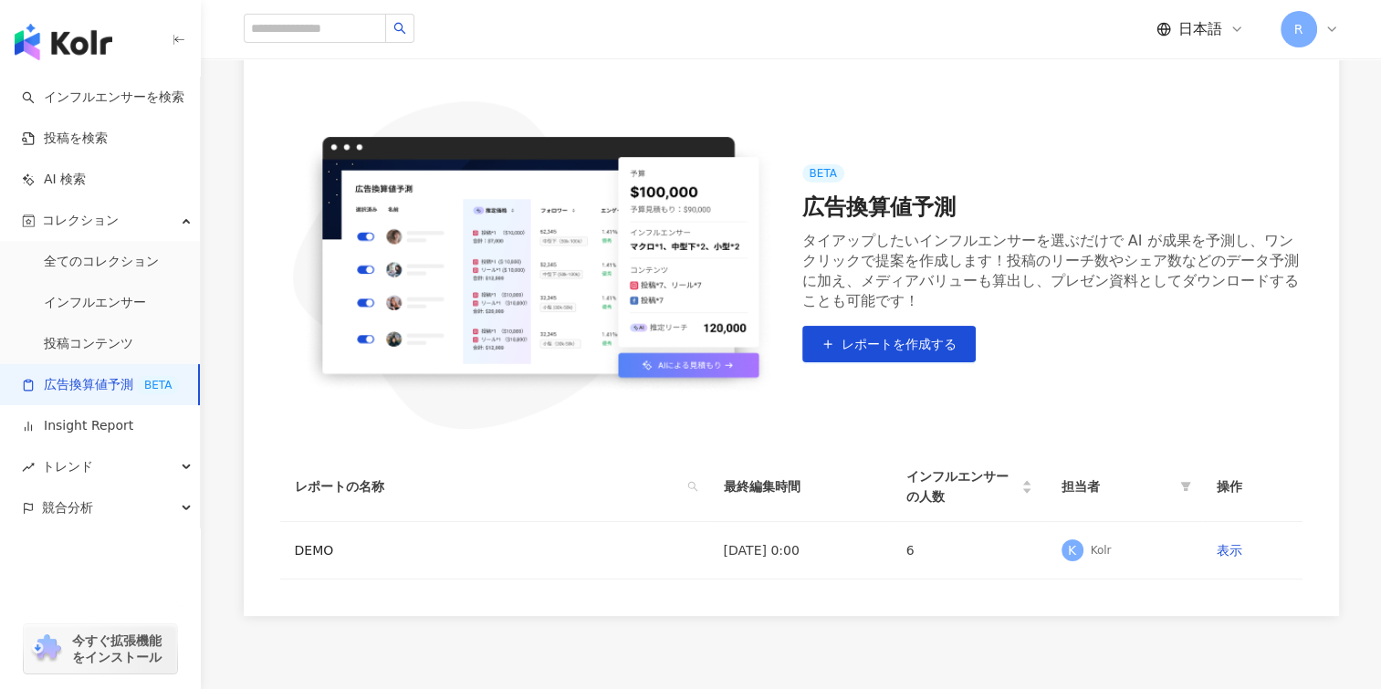
drag, startPoint x: 997, startPoint y: 274, endPoint x: 1016, endPoint y: 288, distance: 23.4
click at [1016, 288] on div "タイアップしたいインフルエンサーを選ぶだけで AI が成果を予測し、ワンクリックで提案を作成します！投稿のリーチ数やシェア数などのデータ予測に加え、メディアバ…" at bounding box center [1052, 271] width 500 height 80
click at [945, 241] on div "タイアップしたいインフルエンサーを選ぶだけで AI が成果を予測し、ワンクリックで提案を作成します！投稿のリーチ数やシェア数などのデータ予測に加え、メディアバ…" at bounding box center [1052, 271] width 500 height 80
click at [951, 260] on div "タイアップしたいインフルエンサーを選ぶだけで AI が成果を予測し、ワンクリックで提案を作成します！投稿のリーチ数やシェア数などのデータ予測に加え、メディアバ…" at bounding box center [1052, 271] width 500 height 80
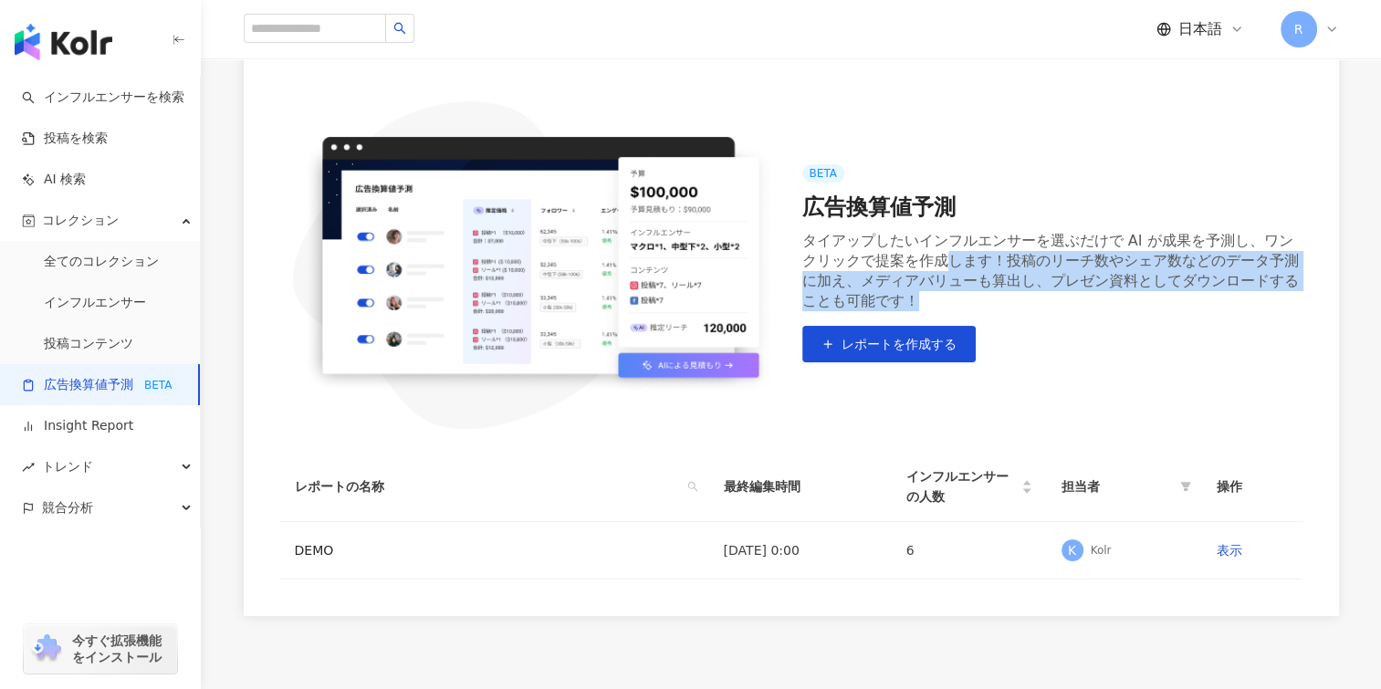
drag, startPoint x: 951, startPoint y: 260, endPoint x: 985, endPoint y: 295, distance: 48.4
click at [985, 295] on div "タイアップしたいインフルエンサーを選ぶだけで AI が成果を予測し、ワンクリックで提案を作成します！投稿のリーチ数やシェア数などのデータ予測に加え、メディアバ…" at bounding box center [1052, 271] width 500 height 80
drag, startPoint x: 985, startPoint y: 295, endPoint x: 983, endPoint y: 310, distance: 15.6
click at [983, 310] on div "タイアップしたいインフルエンサーを選ぶだけで AI が成果を予測し、ワンクリックで提案を作成します！投稿のリーチ数やシェア数などのデータ予測に加え、メディアバ…" at bounding box center [1052, 271] width 500 height 80
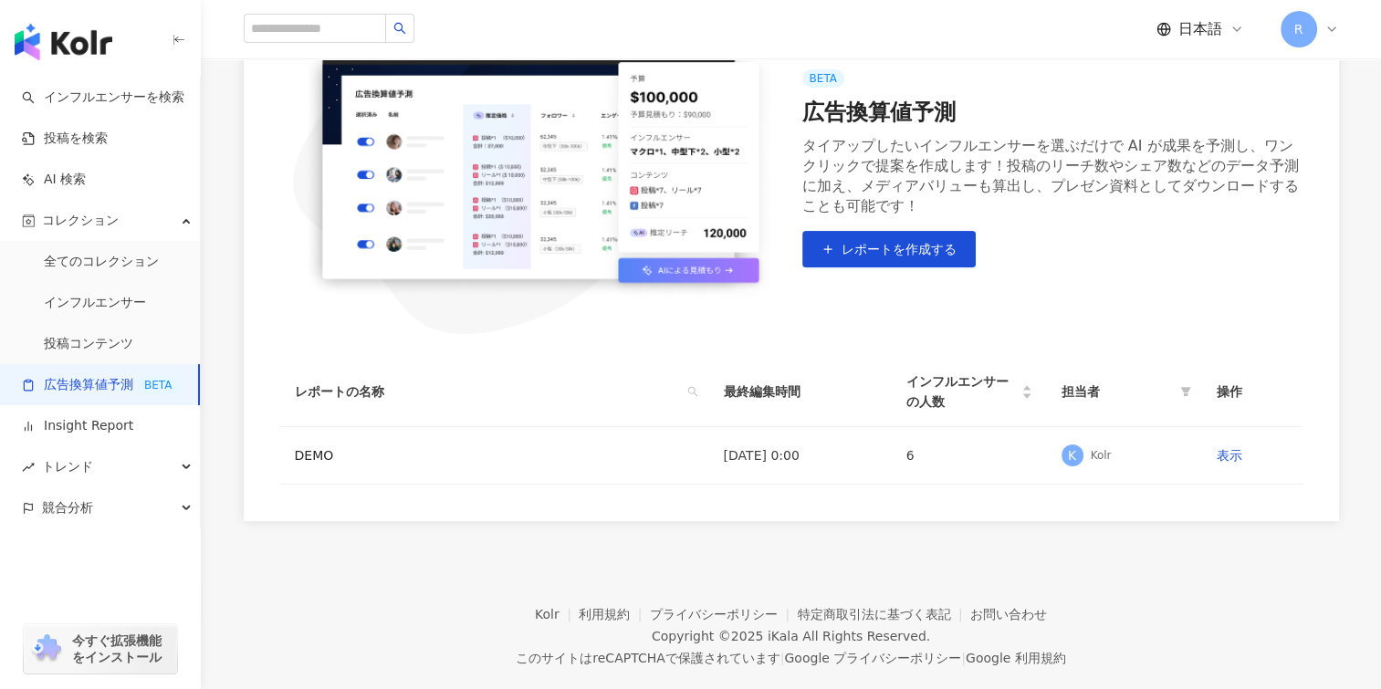
scroll to position [220, 0]
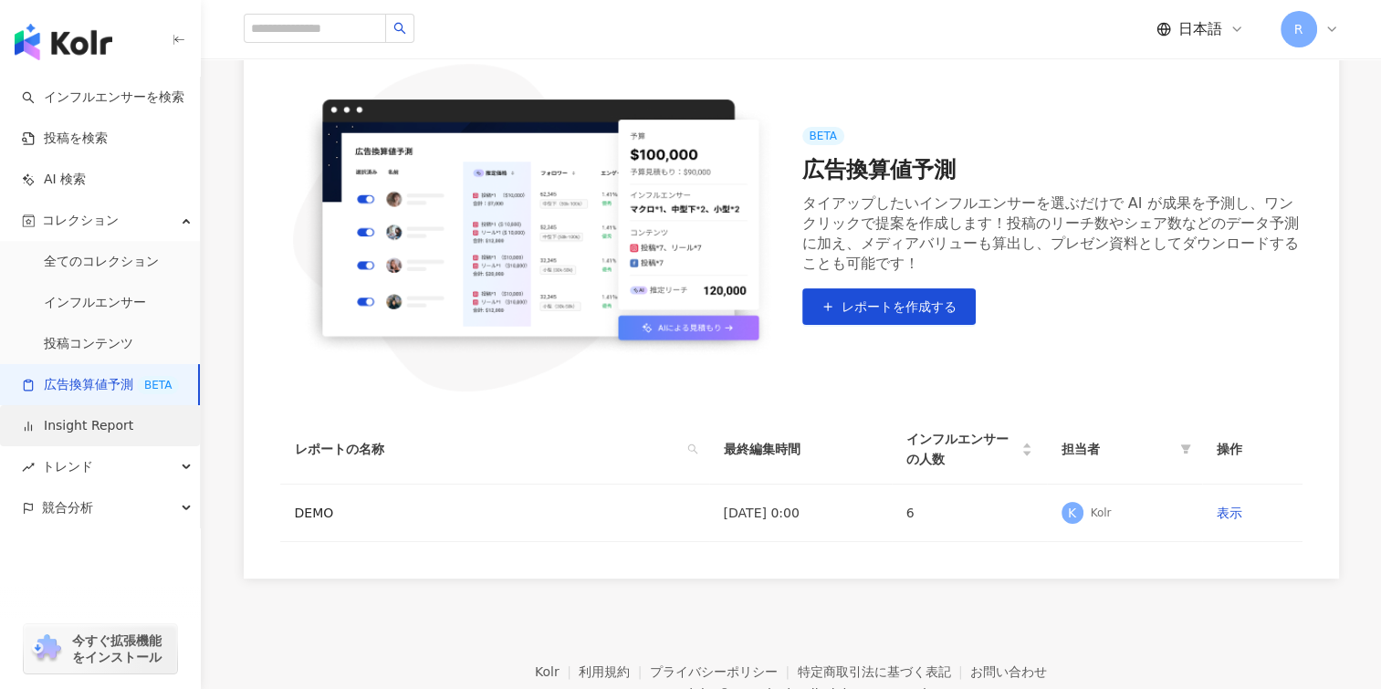
click at [129, 423] on link "Insight Report" at bounding box center [77, 426] width 111 height 18
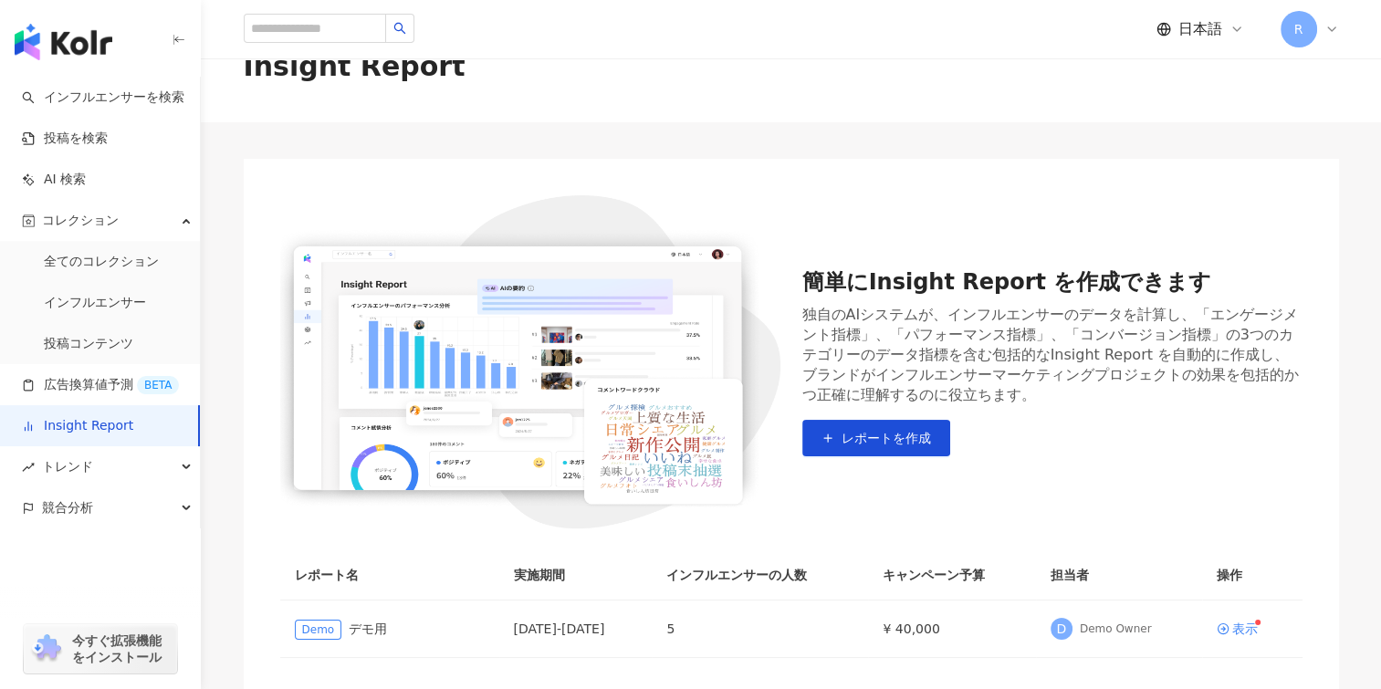
scroll to position [91, 0]
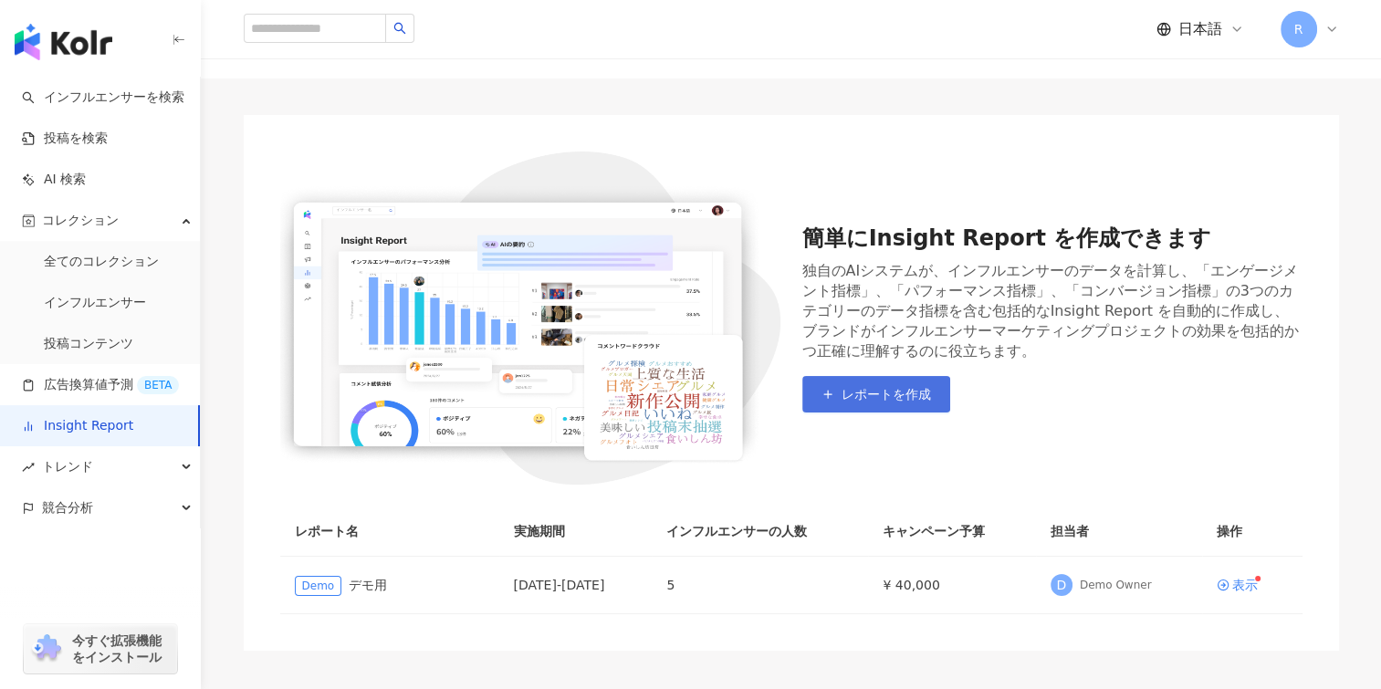
click at [862, 392] on span "レポートを作成" at bounding box center [885, 394] width 89 height 15
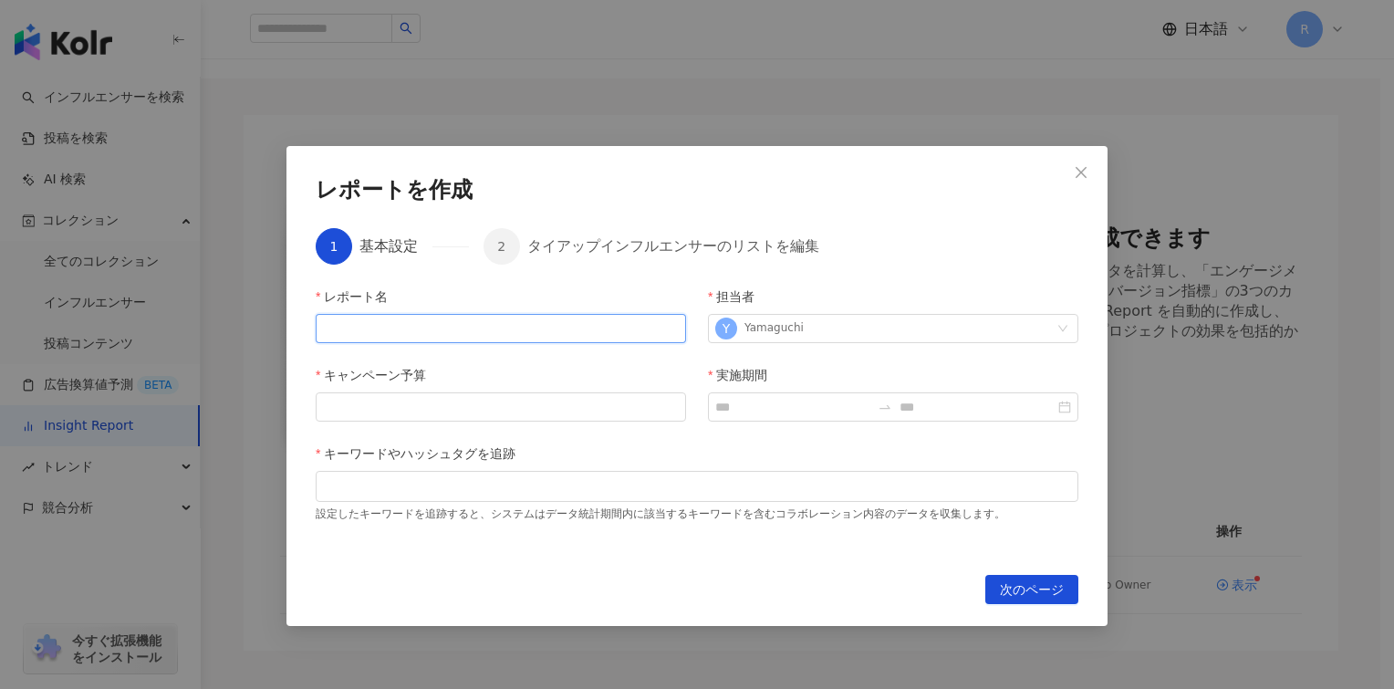
click at [547, 337] on input "レポート名" at bounding box center [501, 328] width 371 height 29
click at [494, 329] on input "レポート名" at bounding box center [501, 328] width 371 height 29
type input "*"
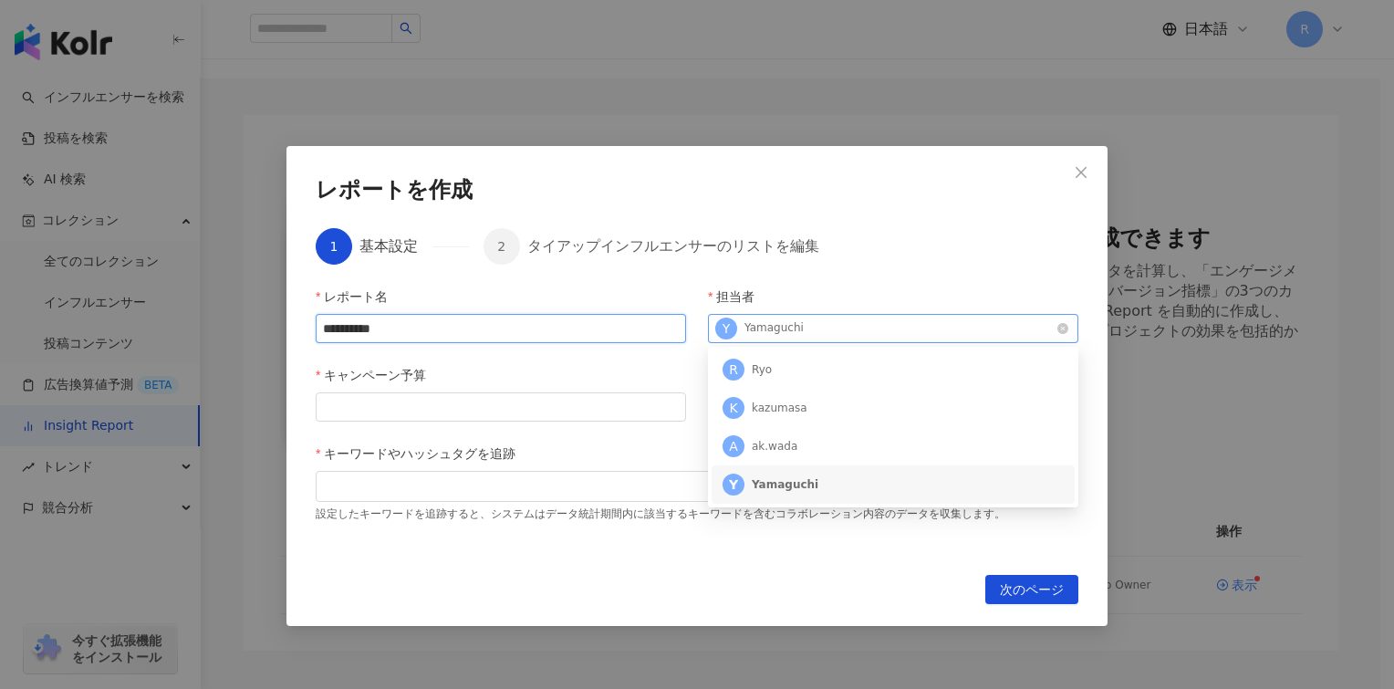
click at [833, 328] on div "Y [PERSON_NAME]" at bounding box center [883, 328] width 337 height 27
type input "**********"
click at [815, 486] on div "Y [PERSON_NAME]" at bounding box center [893, 484] width 341 height 27
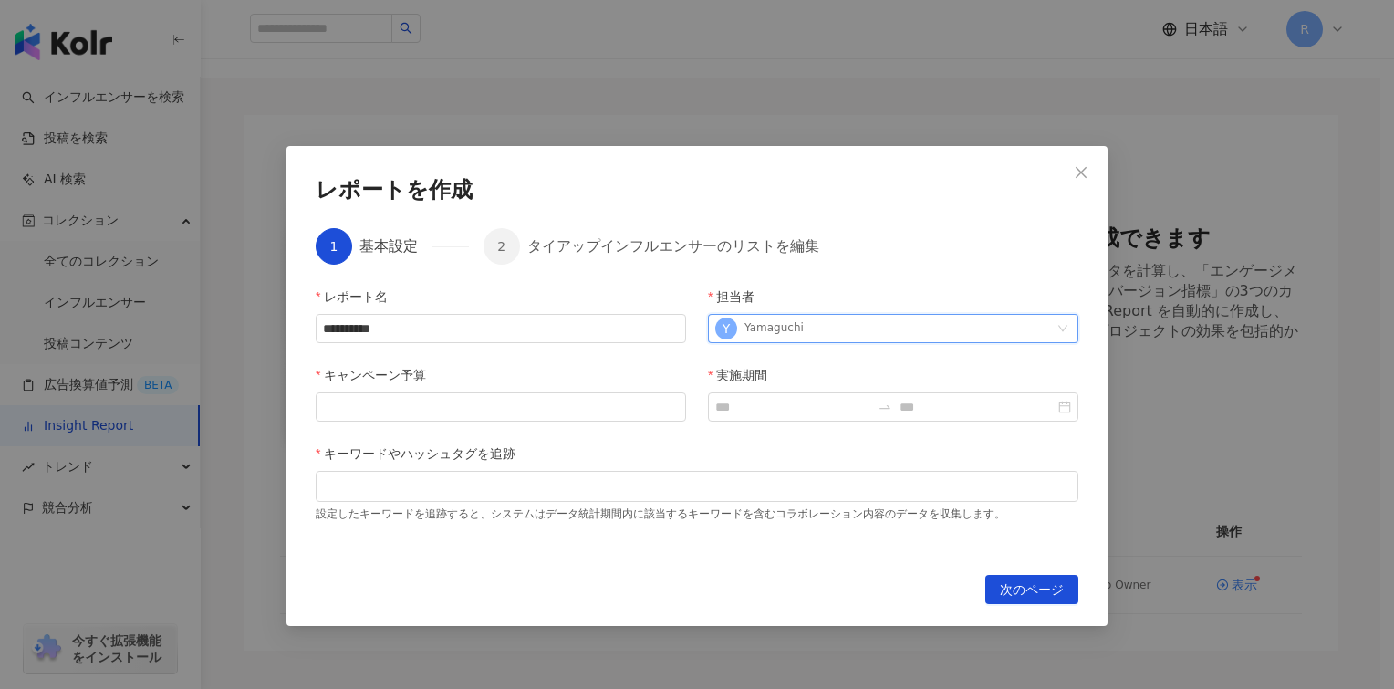
click at [815, 486] on div at bounding box center [697, 486] width 756 height 14
click at [596, 417] on input "キャンペーン予算" at bounding box center [501, 406] width 369 height 27
click at [678, 418] on span "Decrease Value" at bounding box center [671, 412] width 27 height 16
click at [677, 400] on span "Increase Value" at bounding box center [671, 401] width 27 height 16
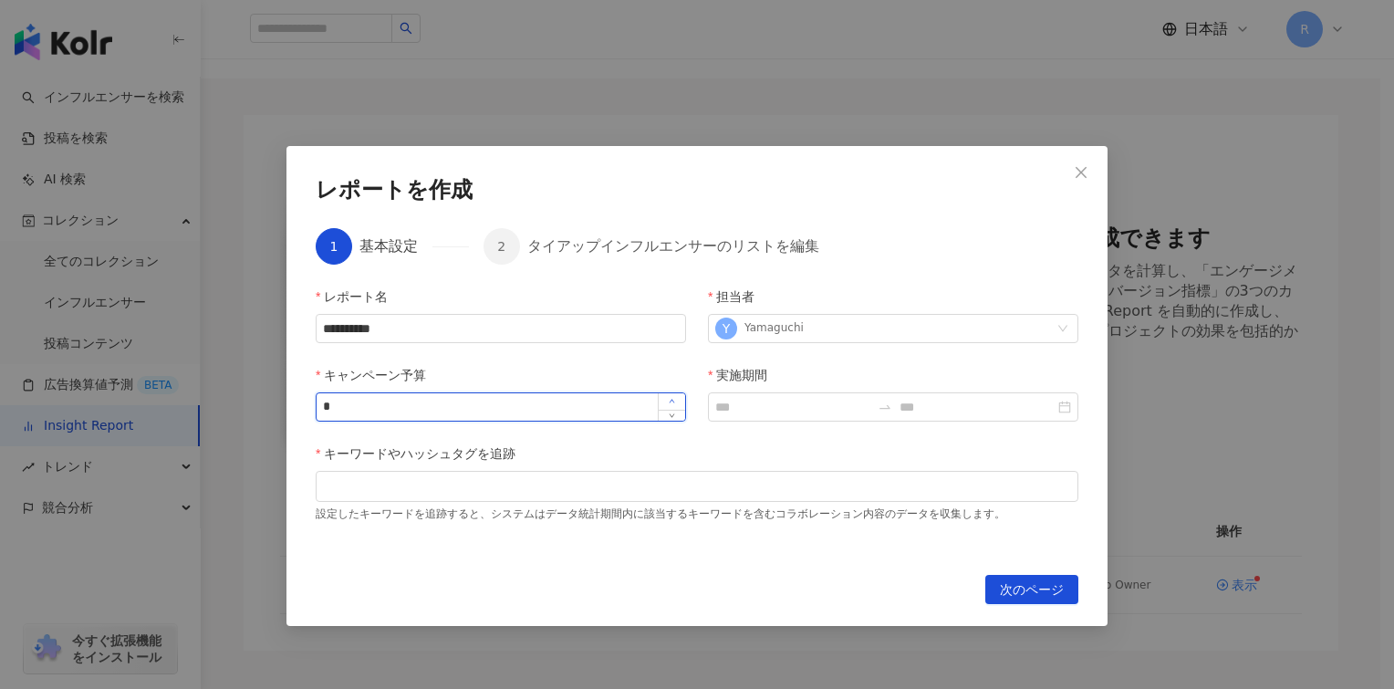
click at [677, 400] on span "Increase Value" at bounding box center [671, 401] width 27 height 16
click at [676, 405] on span "Increase Value" at bounding box center [671, 401] width 27 height 16
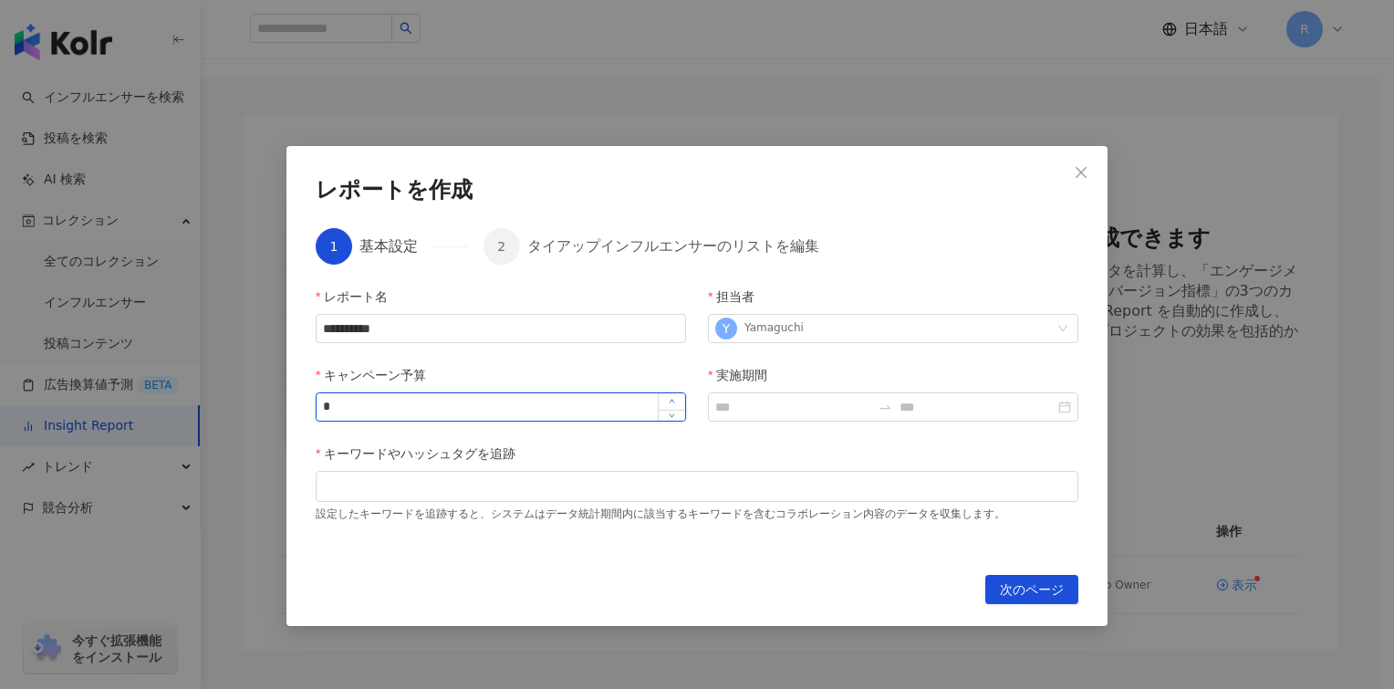
click at [676, 405] on span "Increase Value" at bounding box center [671, 401] width 27 height 16
click at [675, 421] on span "Decrease Value" at bounding box center [671, 412] width 27 height 16
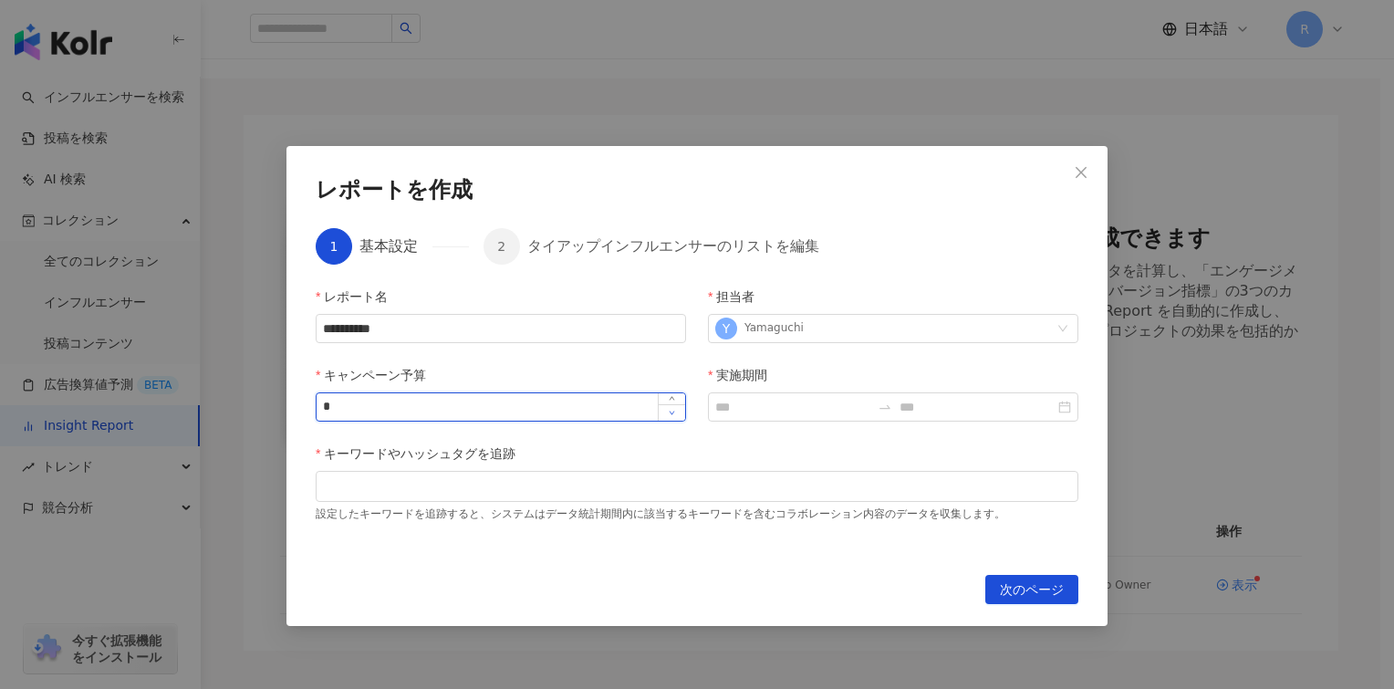
click at [675, 421] on span "Decrease Value" at bounding box center [671, 412] width 27 height 16
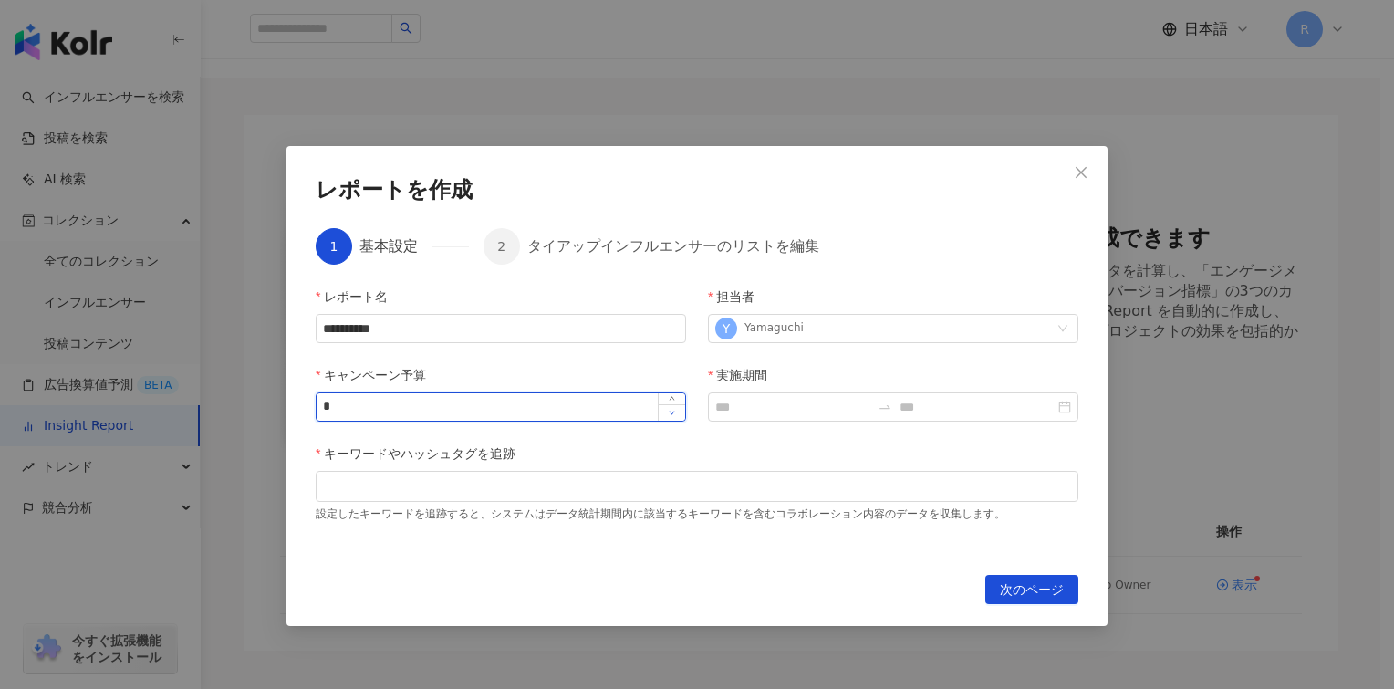
click at [675, 421] on span "Decrease Value" at bounding box center [671, 412] width 27 height 16
click at [674, 397] on span "Increase Value" at bounding box center [671, 401] width 27 height 16
drag, startPoint x: 475, startPoint y: 398, endPoint x: 267, endPoint y: 404, distance: 207.3
click at [267, 404] on div "**********" at bounding box center [697, 344] width 1394 height 689
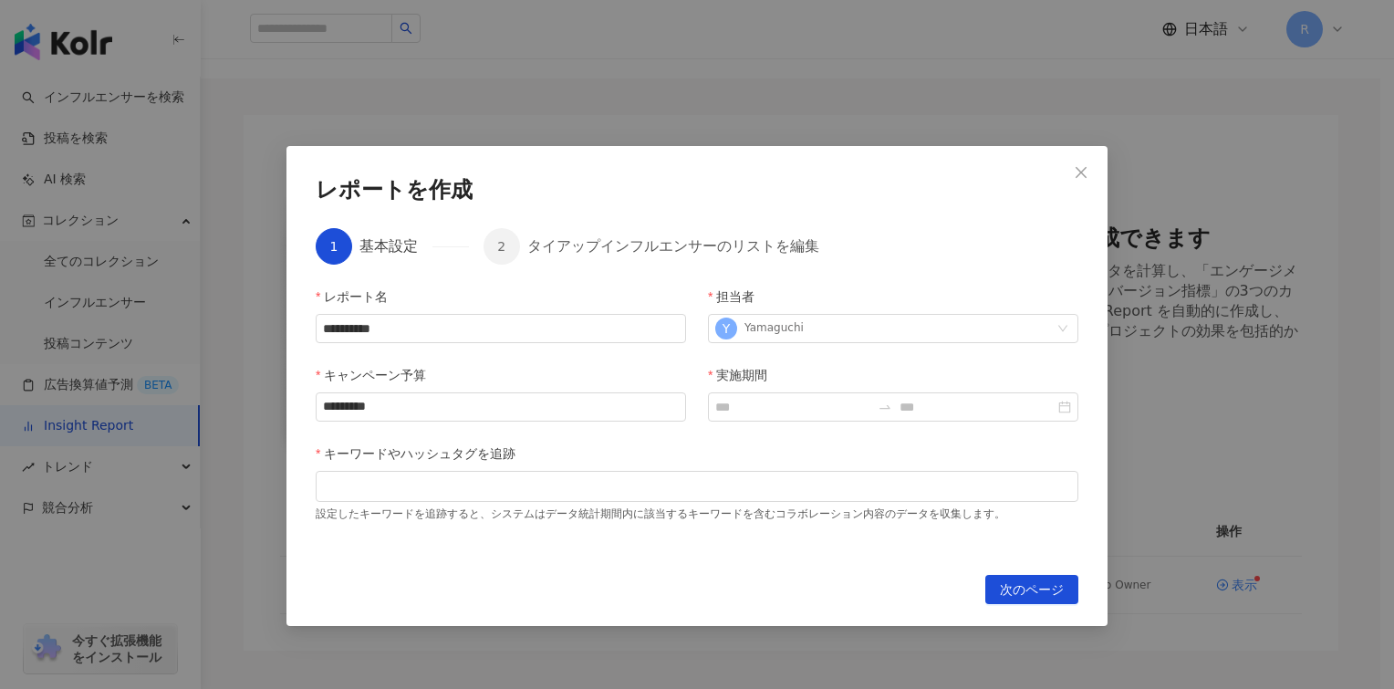
type input "*******"
click at [653, 452] on div "キーワードやハッシュタグを追跡" at bounding box center [697, 457] width 763 height 27
click at [816, 417] on input "実施期間" at bounding box center [792, 407] width 155 height 20
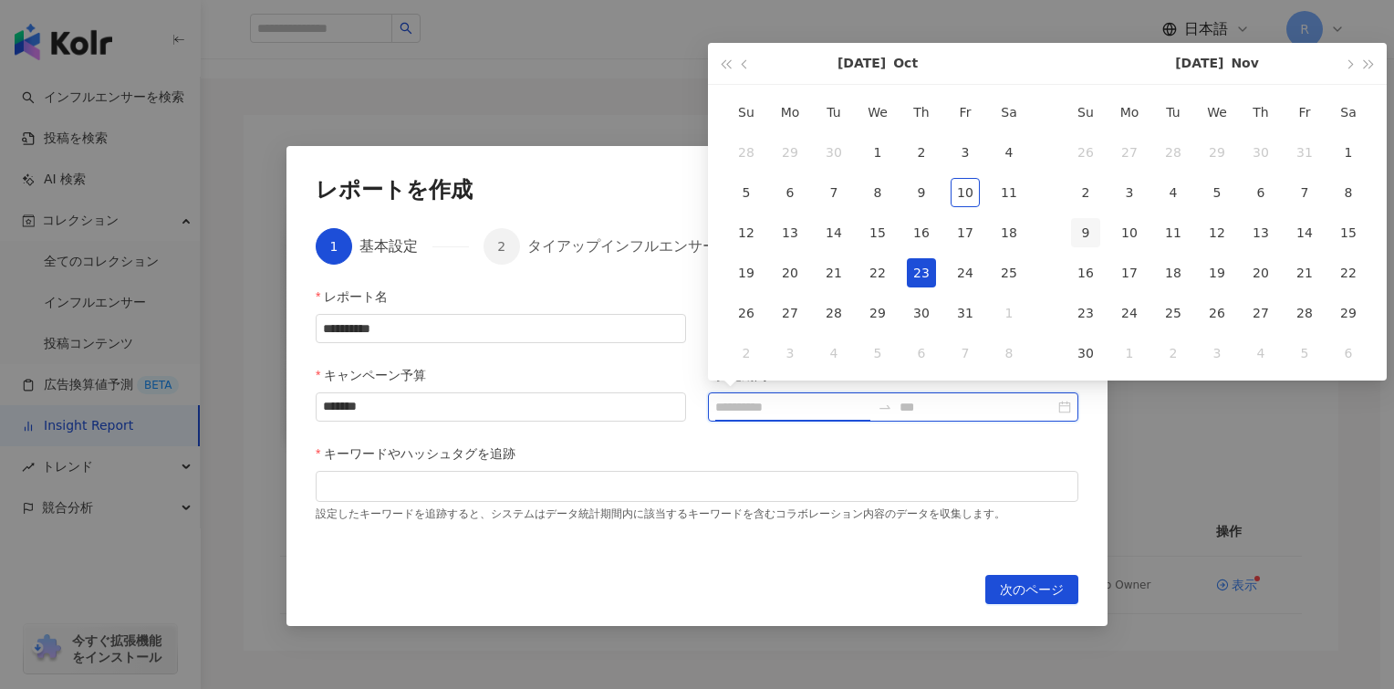
type input "**********"
click at [1336, 156] on div "1" at bounding box center [1348, 152] width 29 height 29
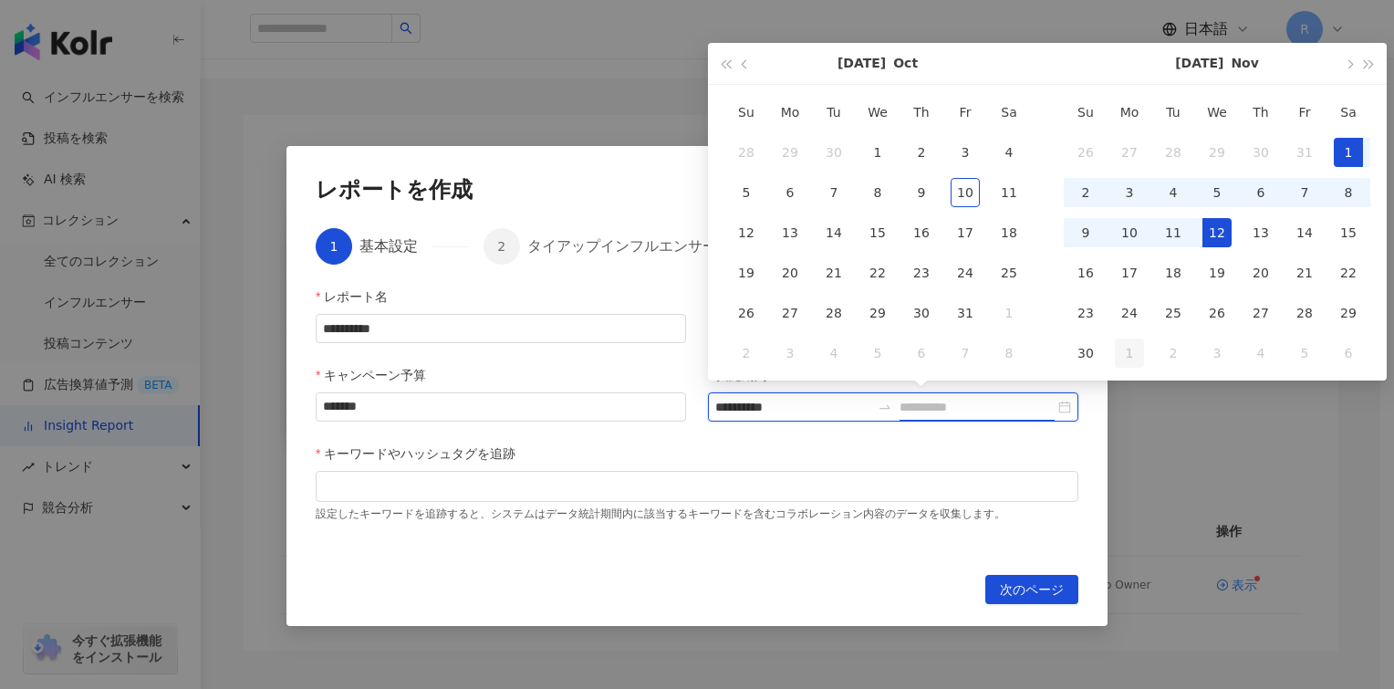
type input "**********"
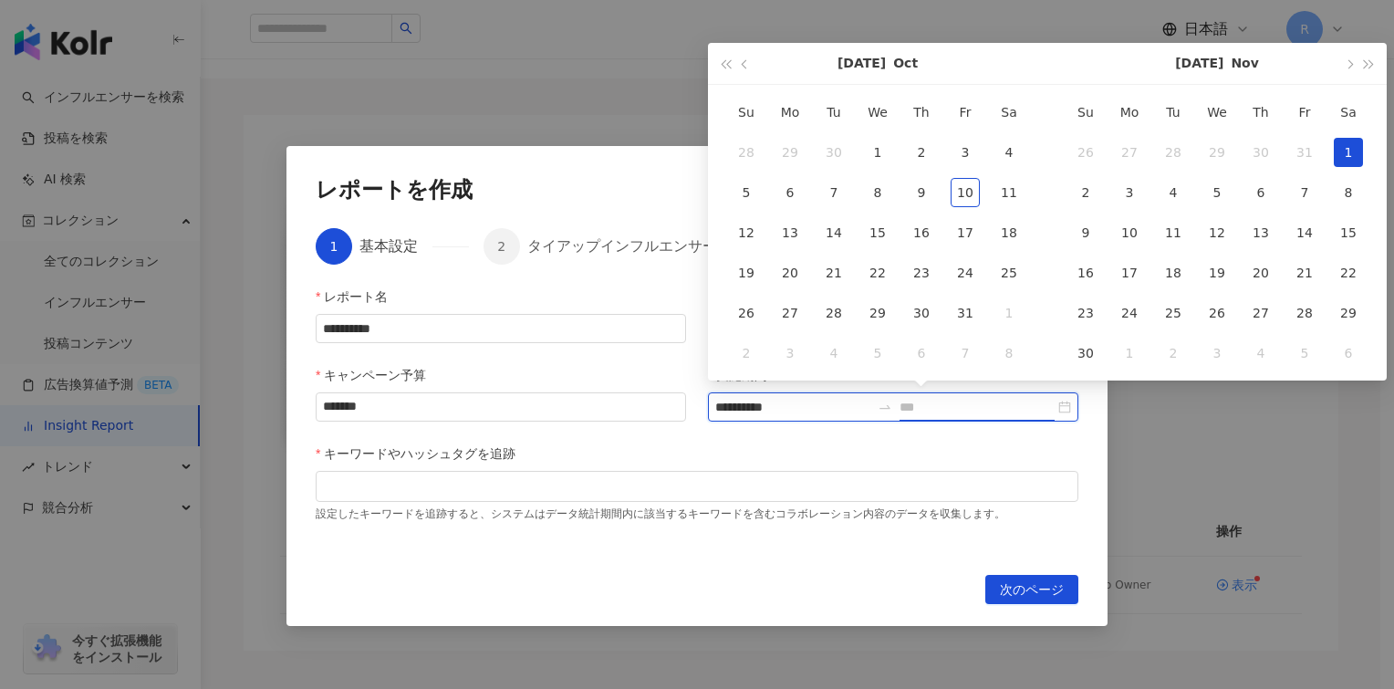
click at [1066, 409] on div "**********" at bounding box center [893, 406] width 371 height 29
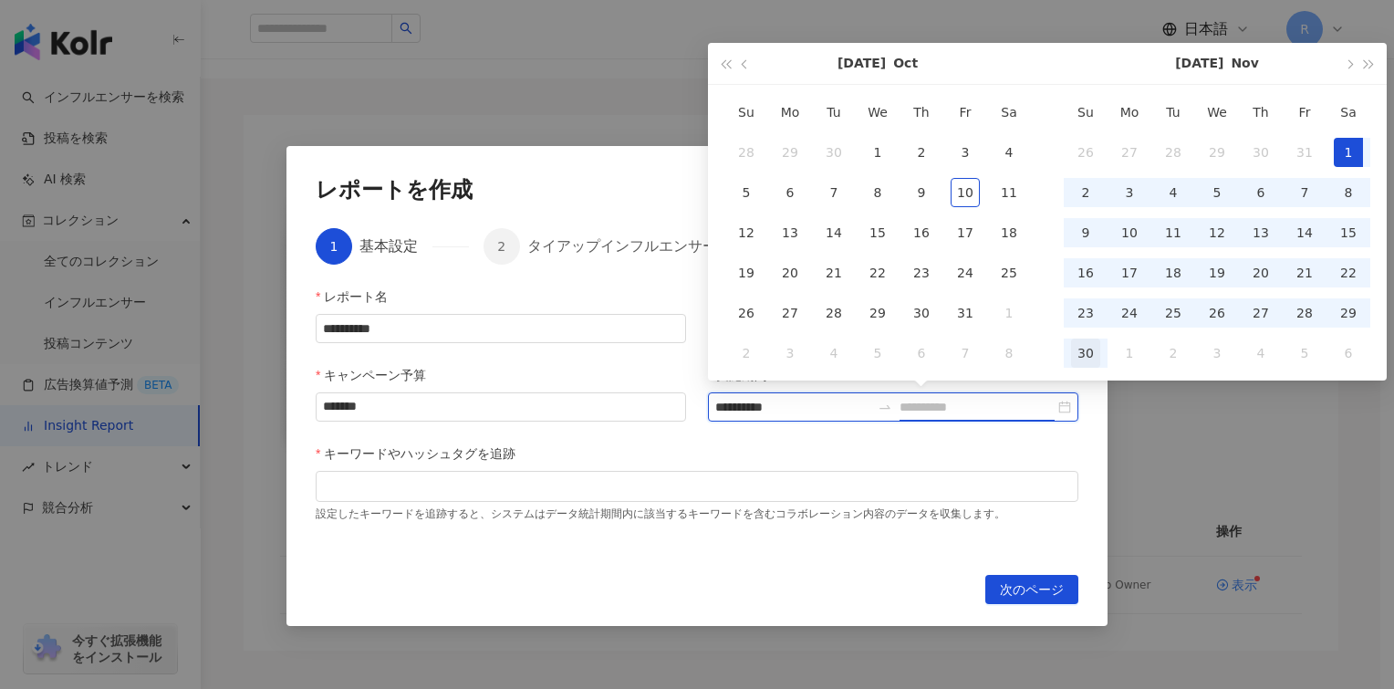
type input "**********"
click at [1089, 357] on div "30" at bounding box center [1085, 353] width 29 height 29
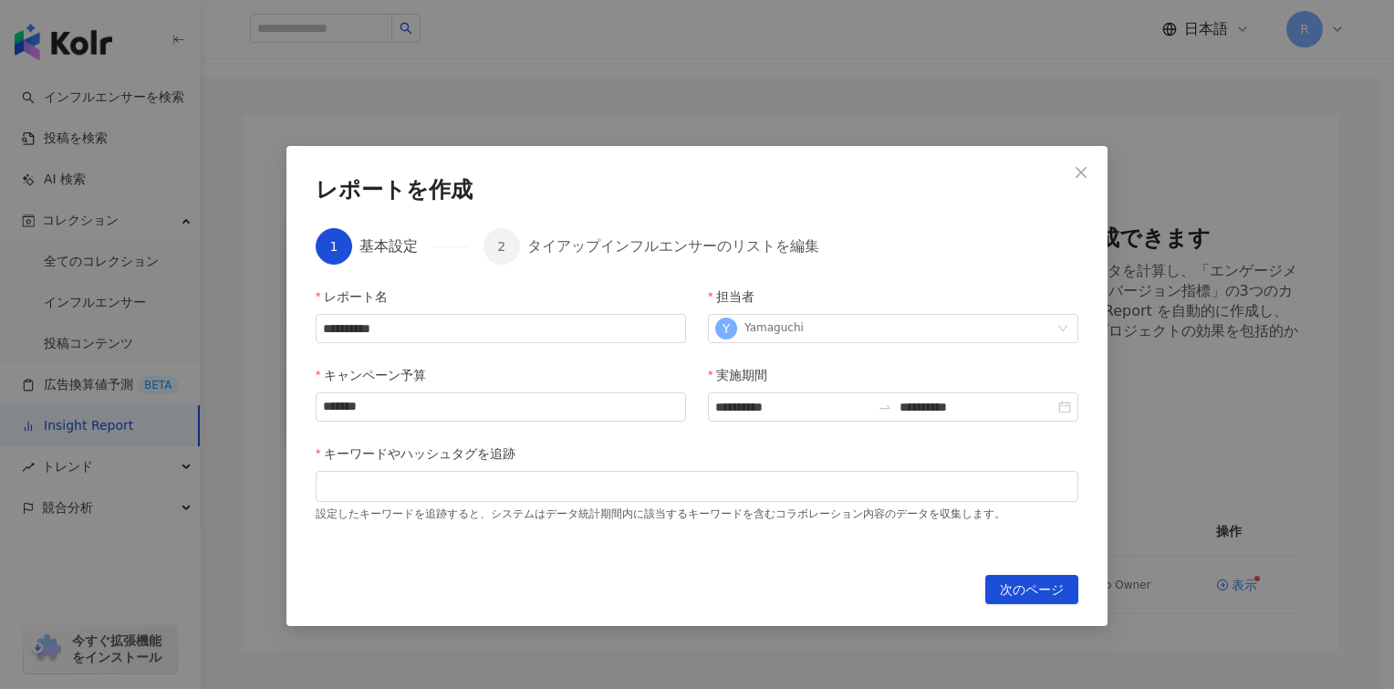
click at [949, 451] on div "キーワードやハッシュタグを追跡" at bounding box center [697, 457] width 763 height 27
click at [612, 488] on div at bounding box center [697, 486] width 756 height 14
click at [611, 468] on div "キーワードやハッシュタグを追跡" at bounding box center [697, 457] width 763 height 27
click at [517, 504] on div "設定したキーワードを追跡すると、システムはデータ統計期間内に該当するキーワードを含むコラボレーション内容のデータを収集します。" at bounding box center [697, 512] width 763 height 20
click at [517, 501] on div at bounding box center [697, 486] width 763 height 31
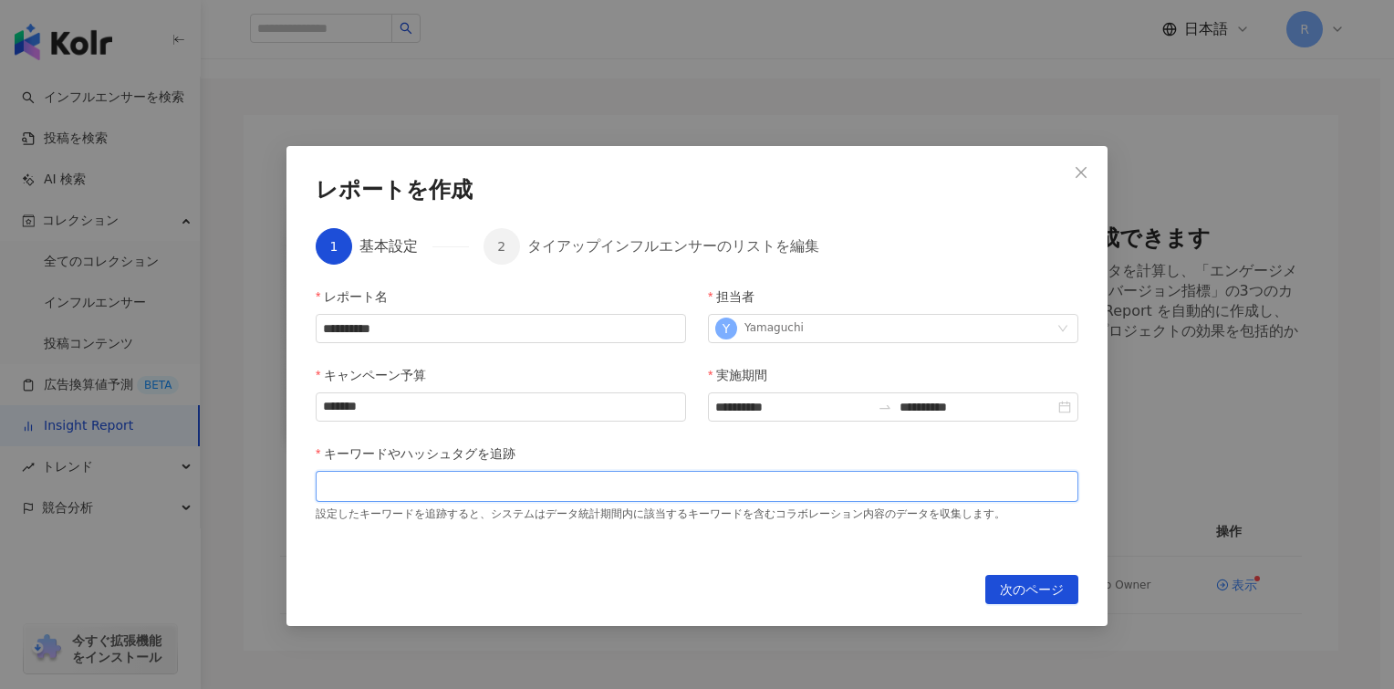
click at [517, 501] on div at bounding box center [697, 486] width 763 height 31
type input "*"
type input "***"
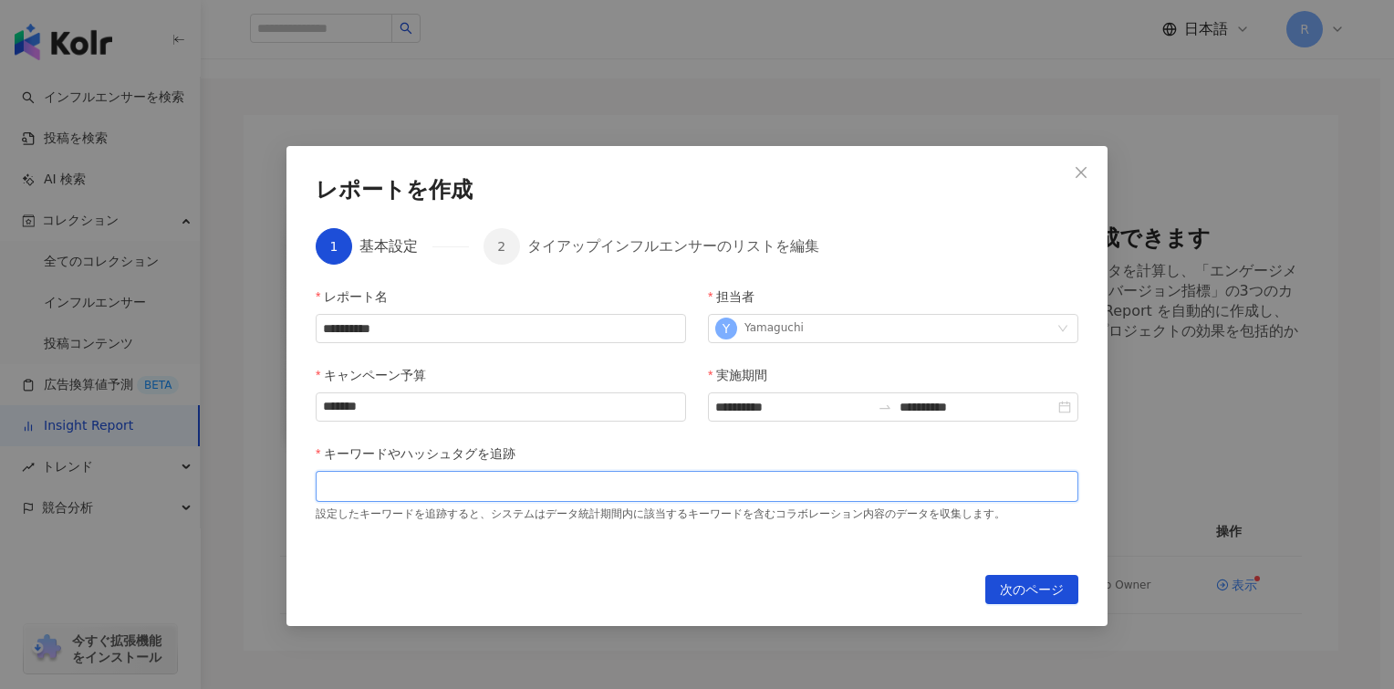
click at [537, 496] on div at bounding box center [697, 486] width 763 height 31
type input "**********"
click at [1026, 584] on span "次のページ" at bounding box center [1032, 590] width 64 height 29
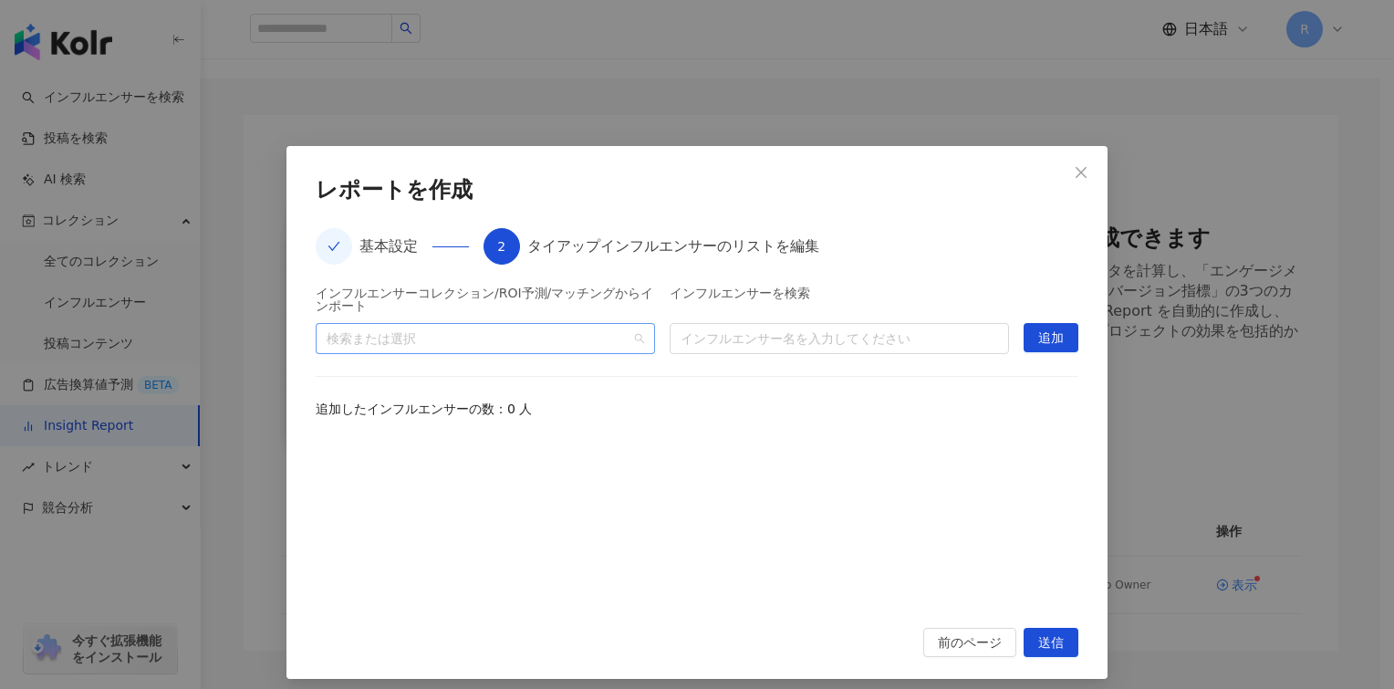
click at [627, 343] on div "検索または選択" at bounding box center [485, 338] width 339 height 31
click at [606, 404] on span "広告換算値予測" at bounding box center [492, 411] width 303 height 29
drag, startPoint x: 457, startPoint y: 407, endPoint x: 445, endPoint y: 411, distance: 12.4
click at [456, 407] on span "広告換算値予測" at bounding box center [492, 411] width 303 height 29
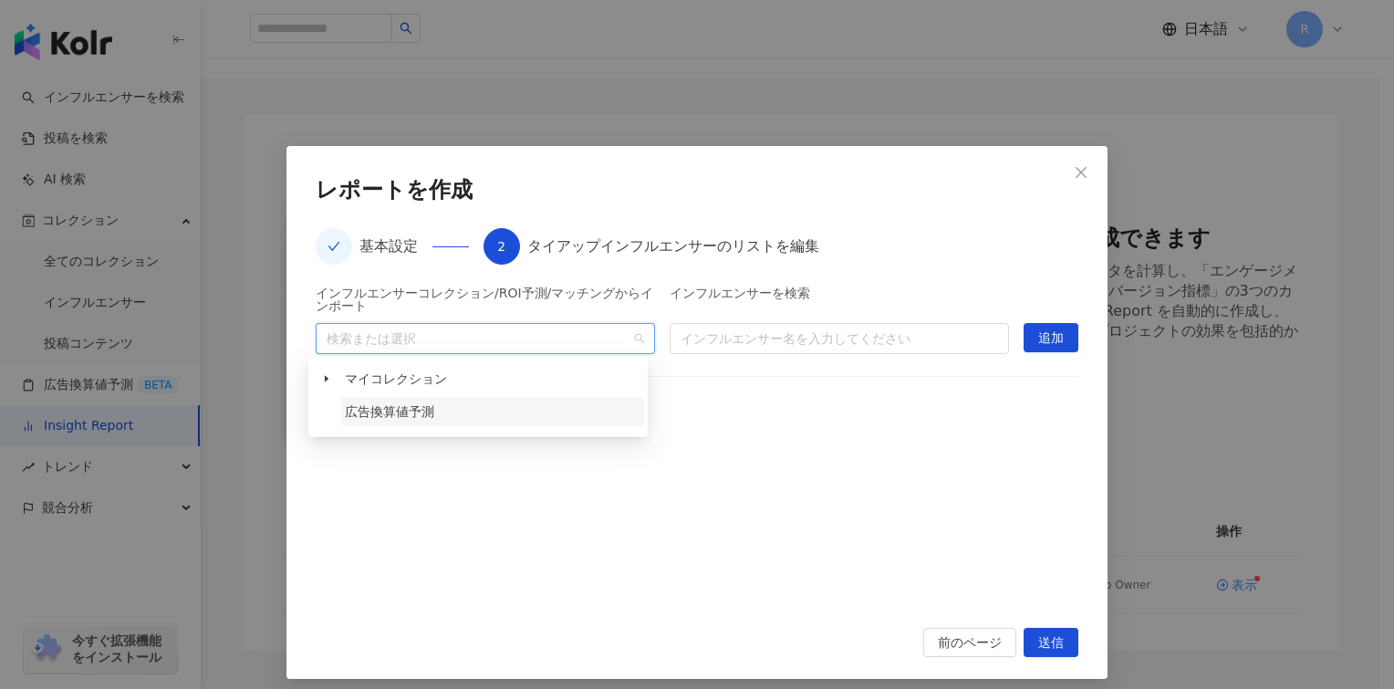
click at [430, 413] on span "広告換算値予測" at bounding box center [389, 411] width 89 height 15
drag, startPoint x: 429, startPoint y: 413, endPoint x: 420, endPoint y: 415, distance: 9.3
click at [427, 413] on span "広告換算値予測" at bounding box center [389, 411] width 89 height 15
click at [419, 415] on span "広告換算値予測" at bounding box center [389, 411] width 89 height 15
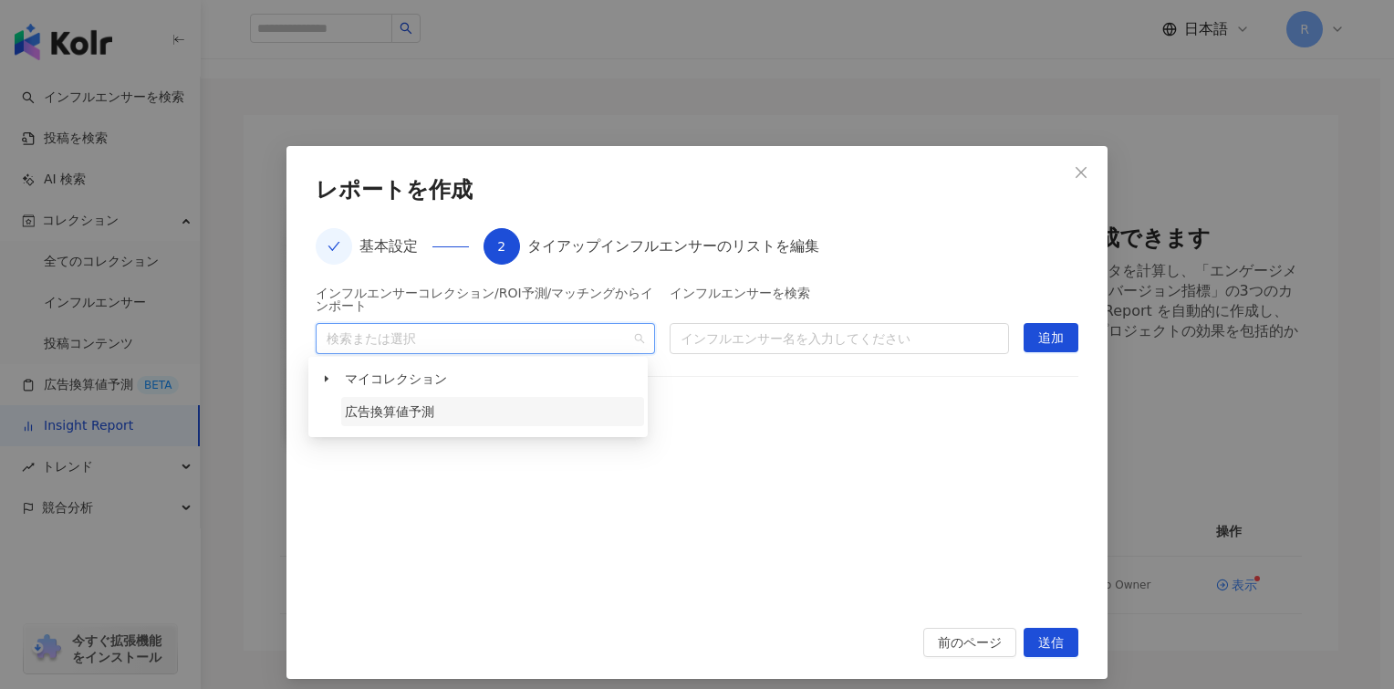
click at [419, 415] on span "広告換算値予測" at bounding box center [389, 411] width 89 height 15
click at [417, 452] on div at bounding box center [697, 521] width 763 height 169
click at [433, 345] on div at bounding box center [475, 338] width 313 height 14
click at [426, 377] on span "マイコレクション" at bounding box center [396, 378] width 102 height 15
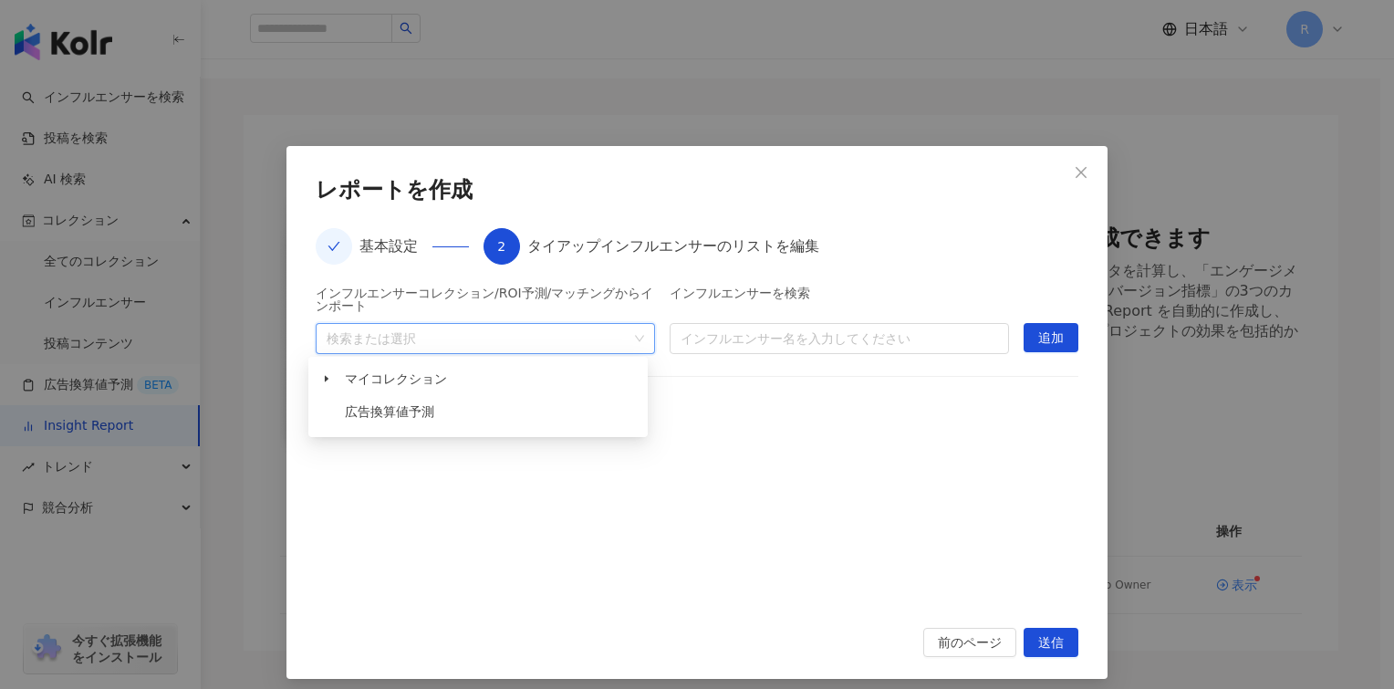
click at [784, 359] on div "インフルエンサーコレクション/ROI予測/マッチングからインポート 検索または選択 インフルエンサーを検索 インフルエンサー名を入力してください 追加 追加し…" at bounding box center [697, 446] width 763 height 319
click at [804, 349] on input "search" at bounding box center [840, 338] width 318 height 29
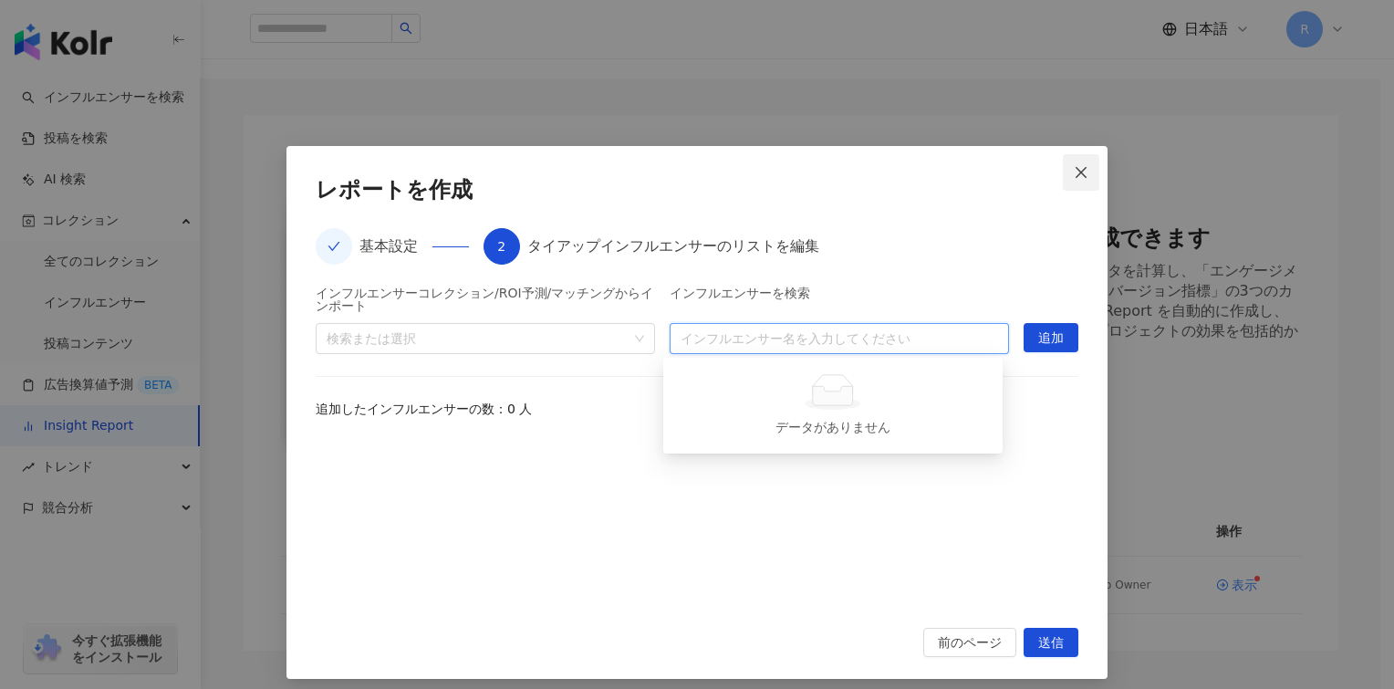
click at [1074, 171] on icon "close" at bounding box center [1081, 172] width 15 height 15
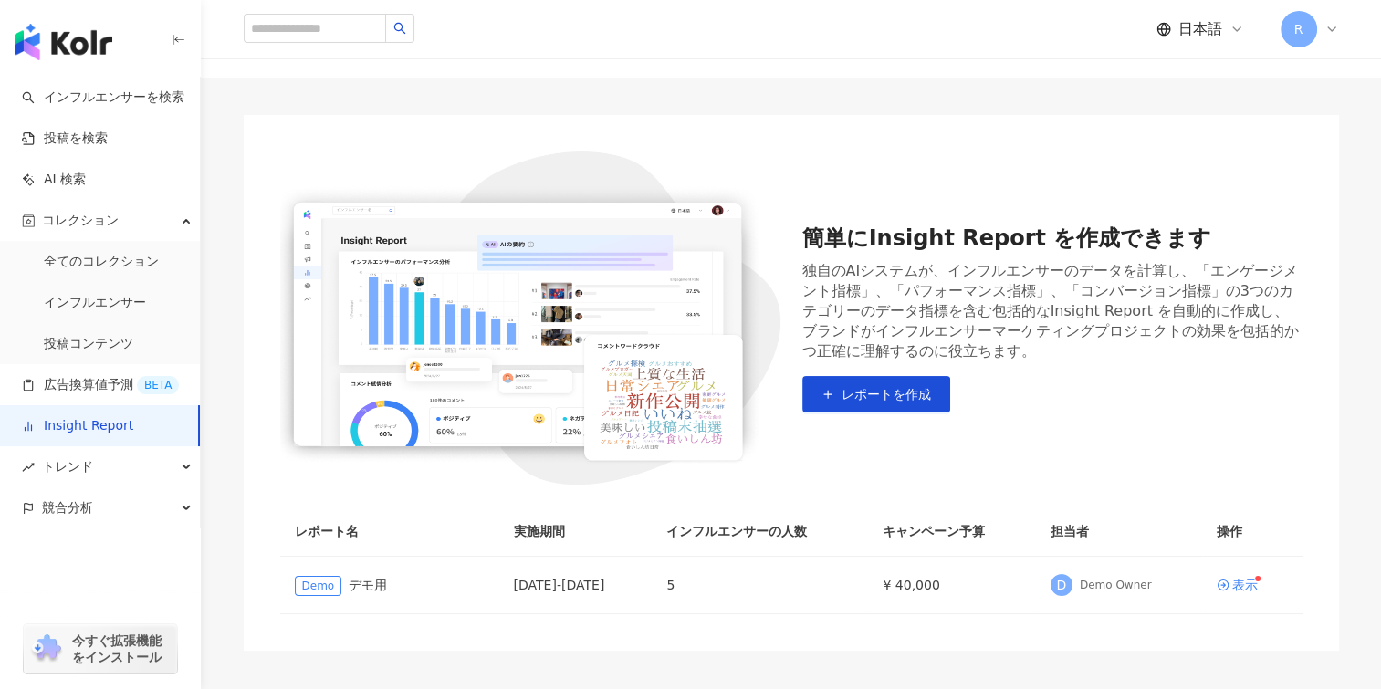
click at [800, 466] on div "簡単にInsight Report を作成できます 独自のAIシステムが、インフルエンサーのデータを計算し、「エンゲージメント指標」、「パフォーマンス指標」、…" at bounding box center [791, 317] width 1022 height 333
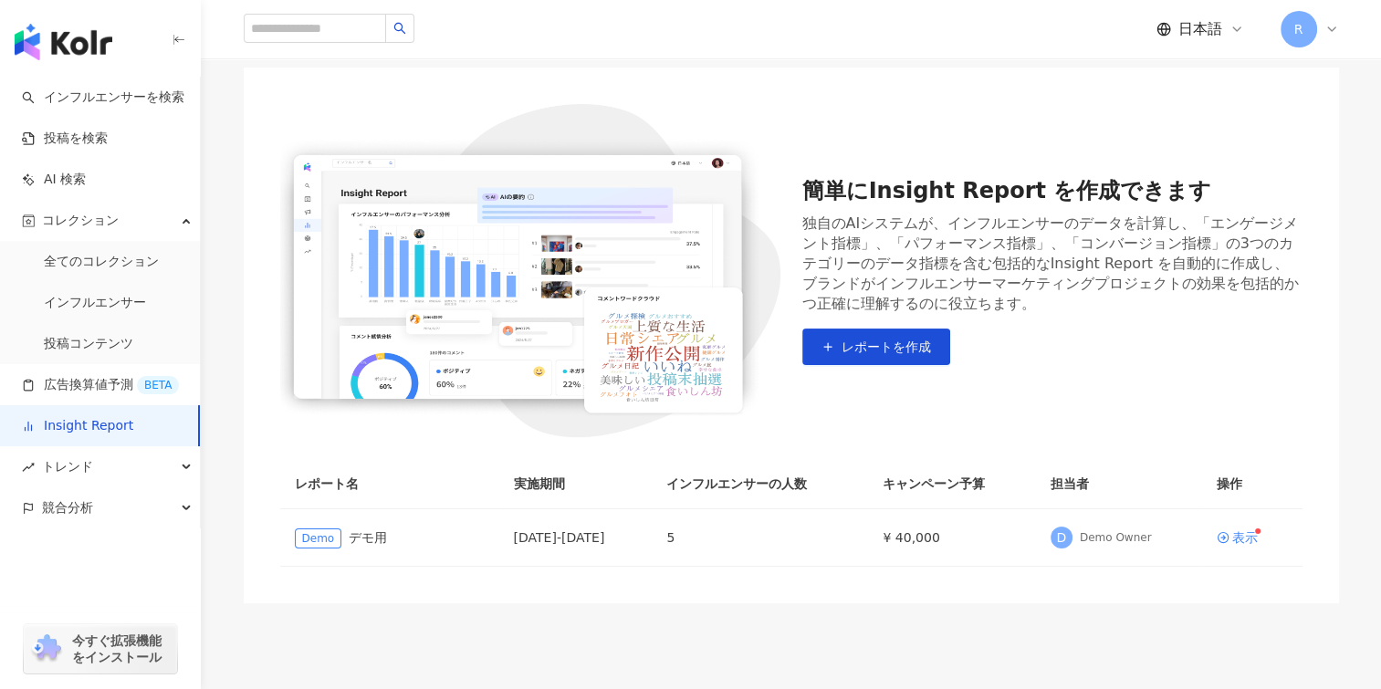
scroll to position [183, 0]
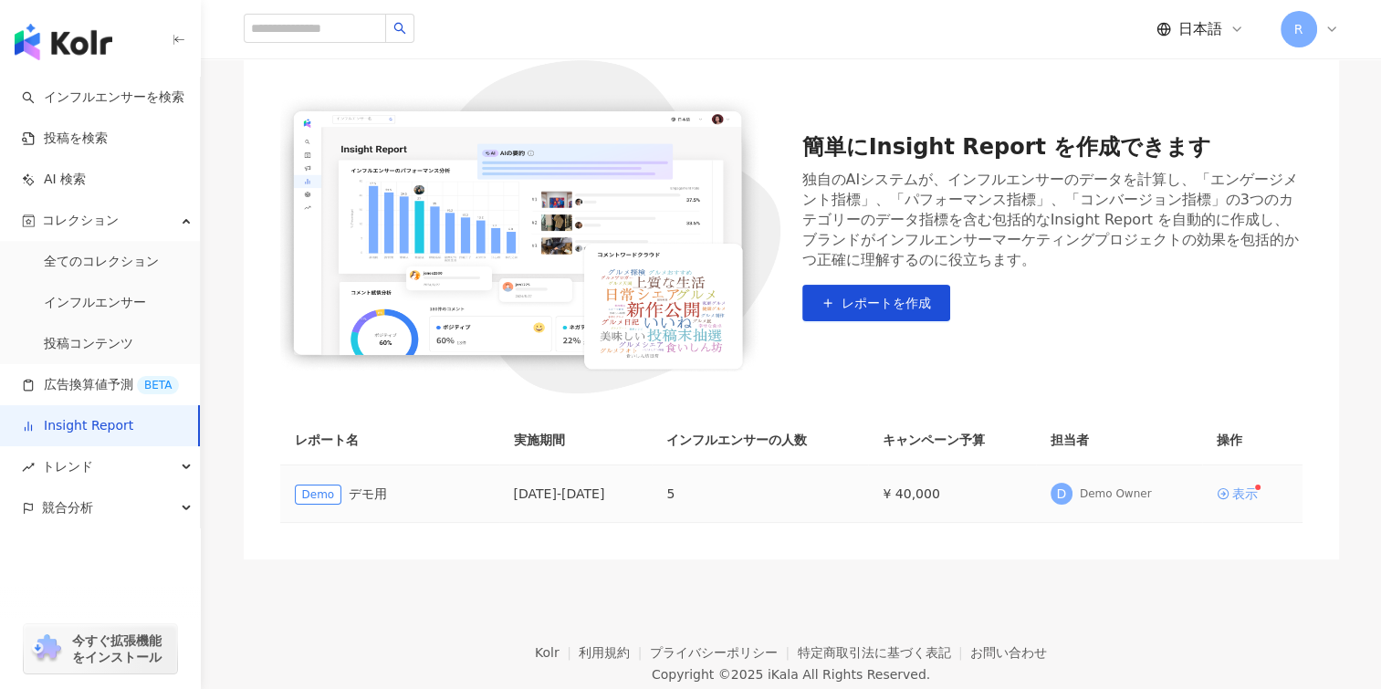
click at [1241, 496] on div "表示" at bounding box center [1245, 493] width 26 height 13
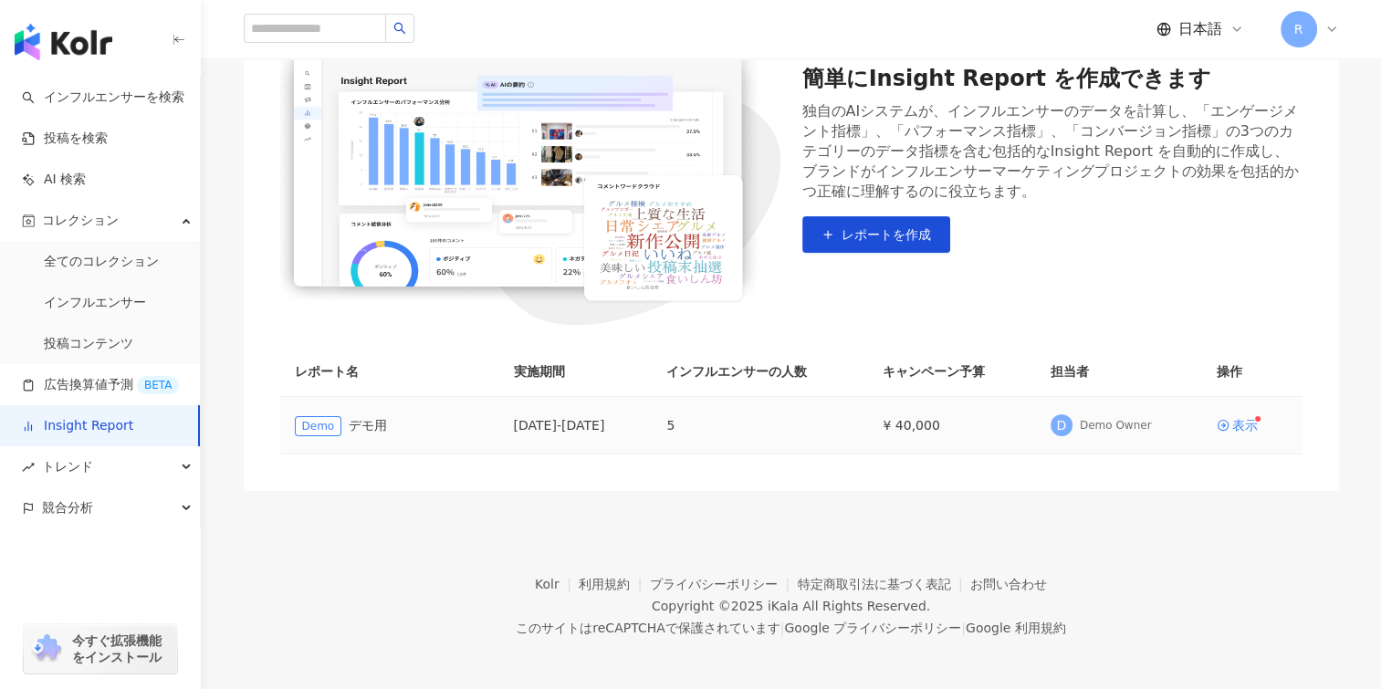
scroll to position [256, 0]
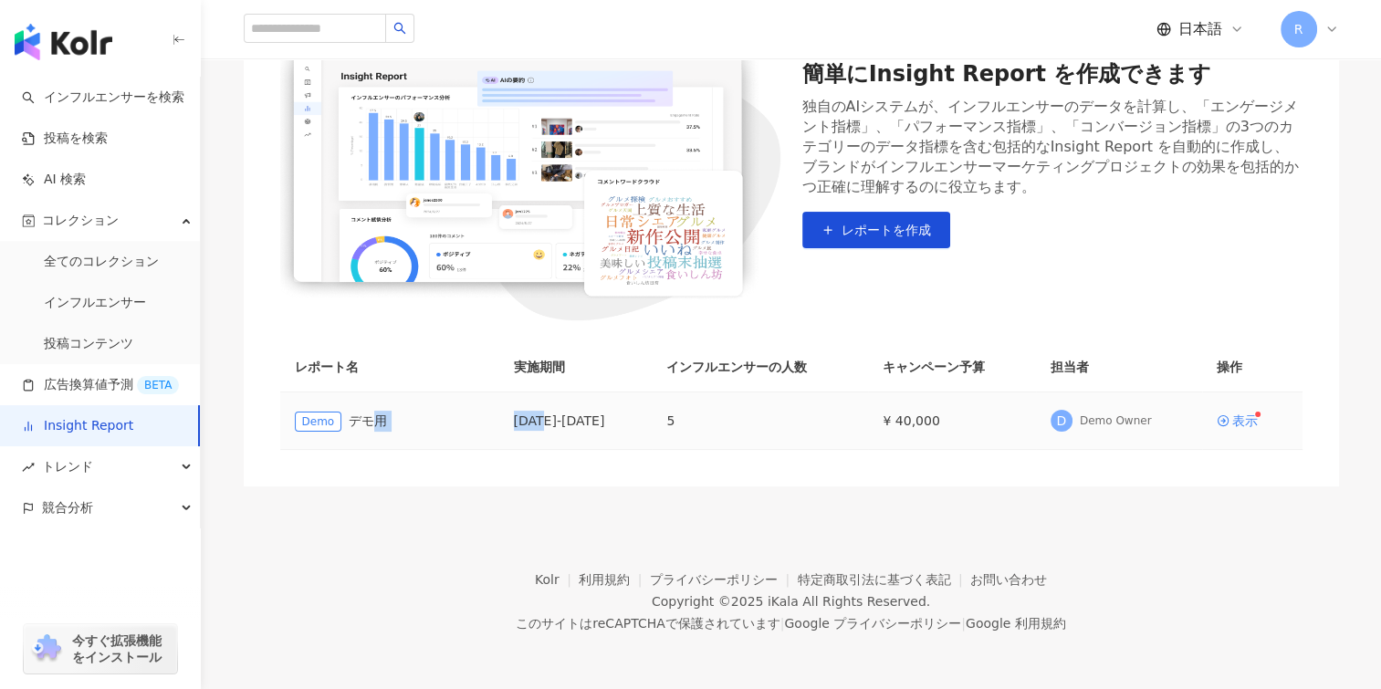
drag, startPoint x: 372, startPoint y: 422, endPoint x: 555, endPoint y: 422, distance: 182.5
click at [553, 422] on tr "Demo デモ用 [DATE] - [DATE] 5 ¥ 40,000 D Demo Owner 表示" at bounding box center [791, 420] width 1022 height 57
drag, startPoint x: 555, startPoint y: 422, endPoint x: 591, endPoint y: 423, distance: 36.5
click at [591, 423] on div "[DATE] - [DATE]" at bounding box center [576, 421] width 124 height 20
drag, startPoint x: 626, startPoint y: 423, endPoint x: 696, endPoint y: 423, distance: 70.3
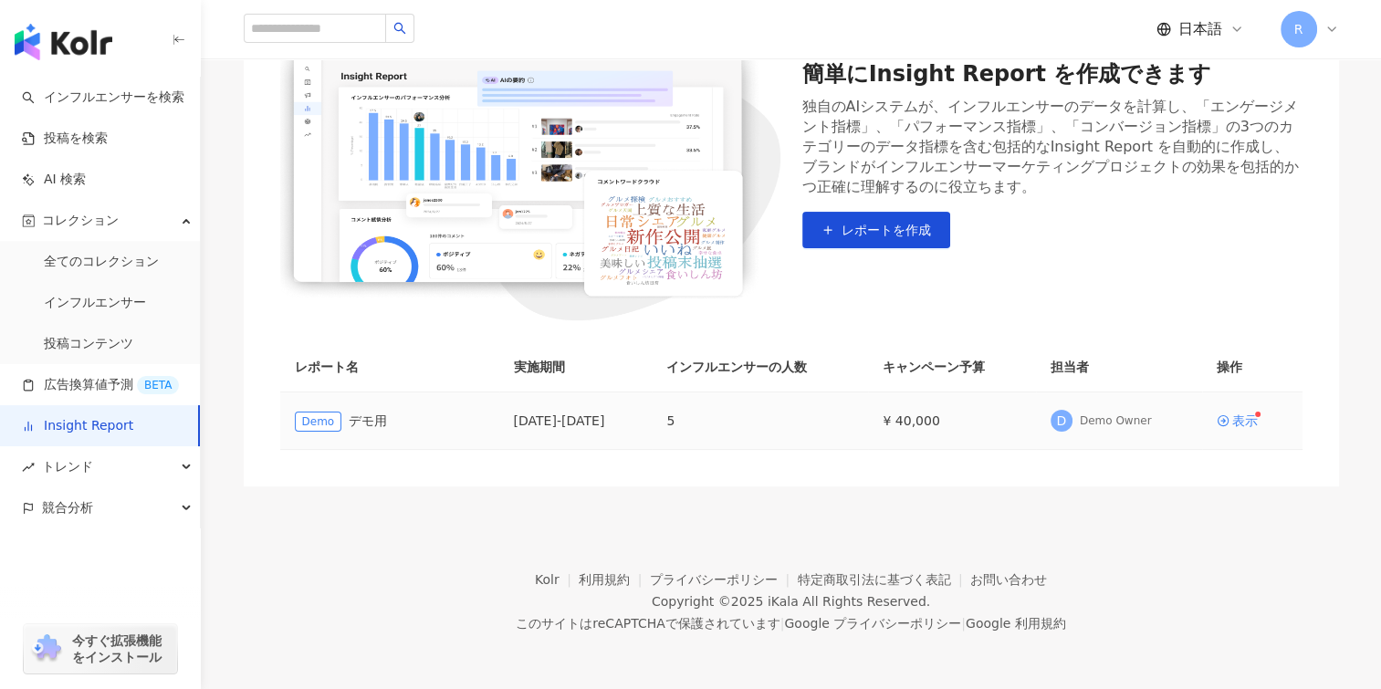
click at [653, 423] on td "[DATE] - [DATE]" at bounding box center [575, 420] width 153 height 57
drag, startPoint x: 696, startPoint y: 423, endPoint x: 708, endPoint y: 423, distance: 11.9
click at [708, 423] on td "5" at bounding box center [760, 420] width 216 height 57
click at [801, 470] on div "簡単にInsight Report を作成できます 独自のAIシステムが、インフルエンサーのデータを計算し、「エンゲージメント指標」、「パフォーマンス指標」、…" at bounding box center [791, 219] width 1095 height 536
click at [837, 440] on td "5" at bounding box center [760, 420] width 216 height 57
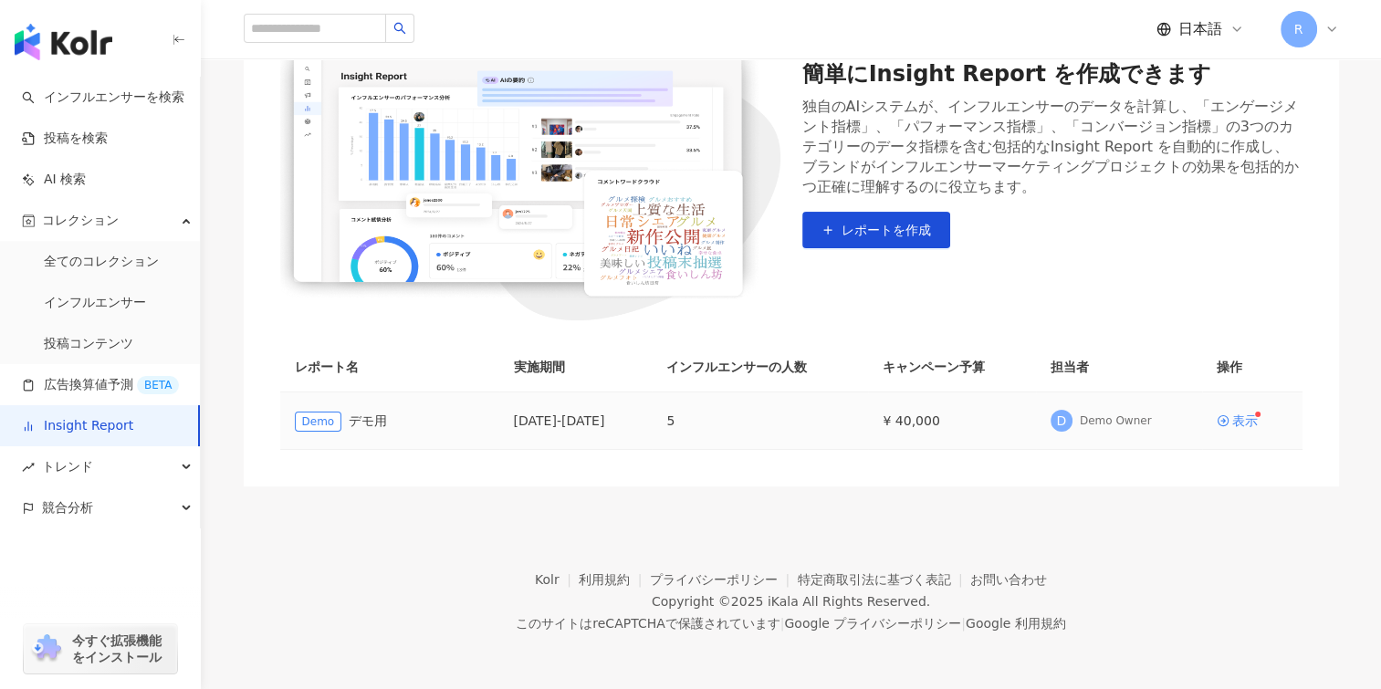
click at [839, 431] on td "5" at bounding box center [760, 420] width 216 height 57
click at [1102, 424] on div "Demo Owner" at bounding box center [1116, 421] width 72 height 16
click at [1252, 416] on div "表示" at bounding box center [1245, 420] width 26 height 13
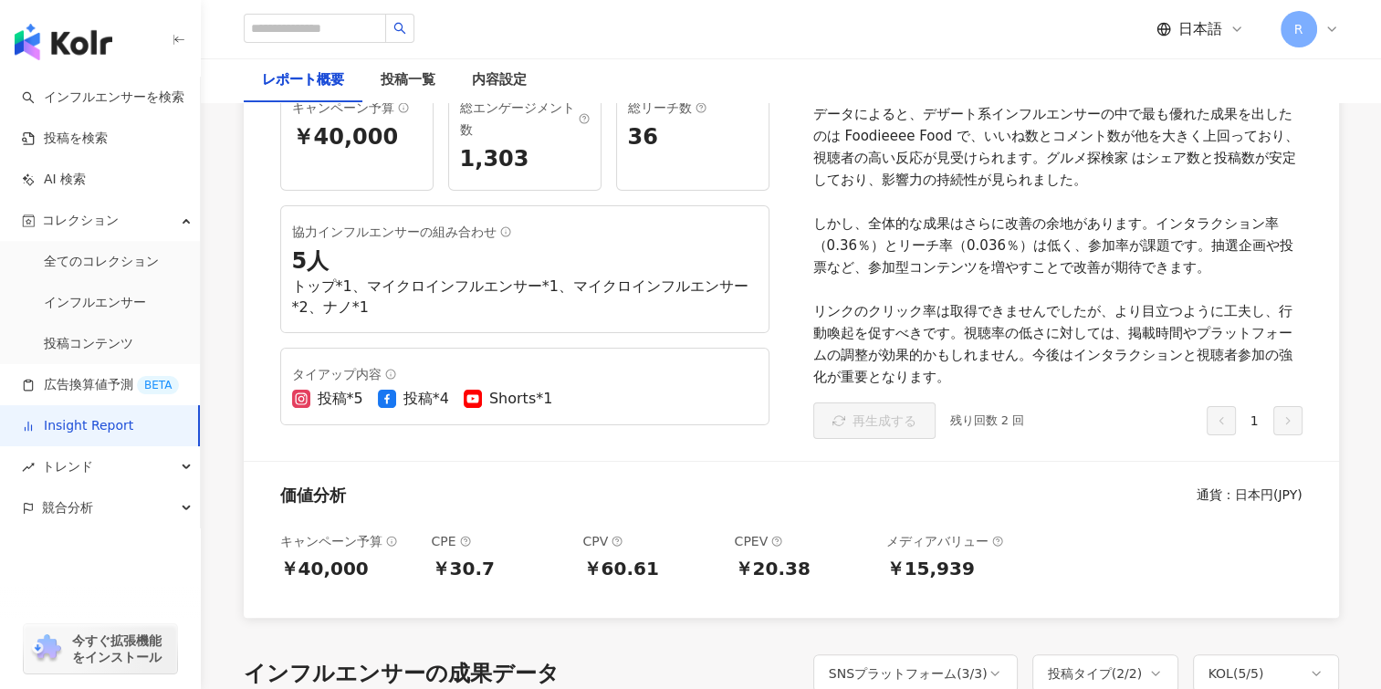
scroll to position [183, 0]
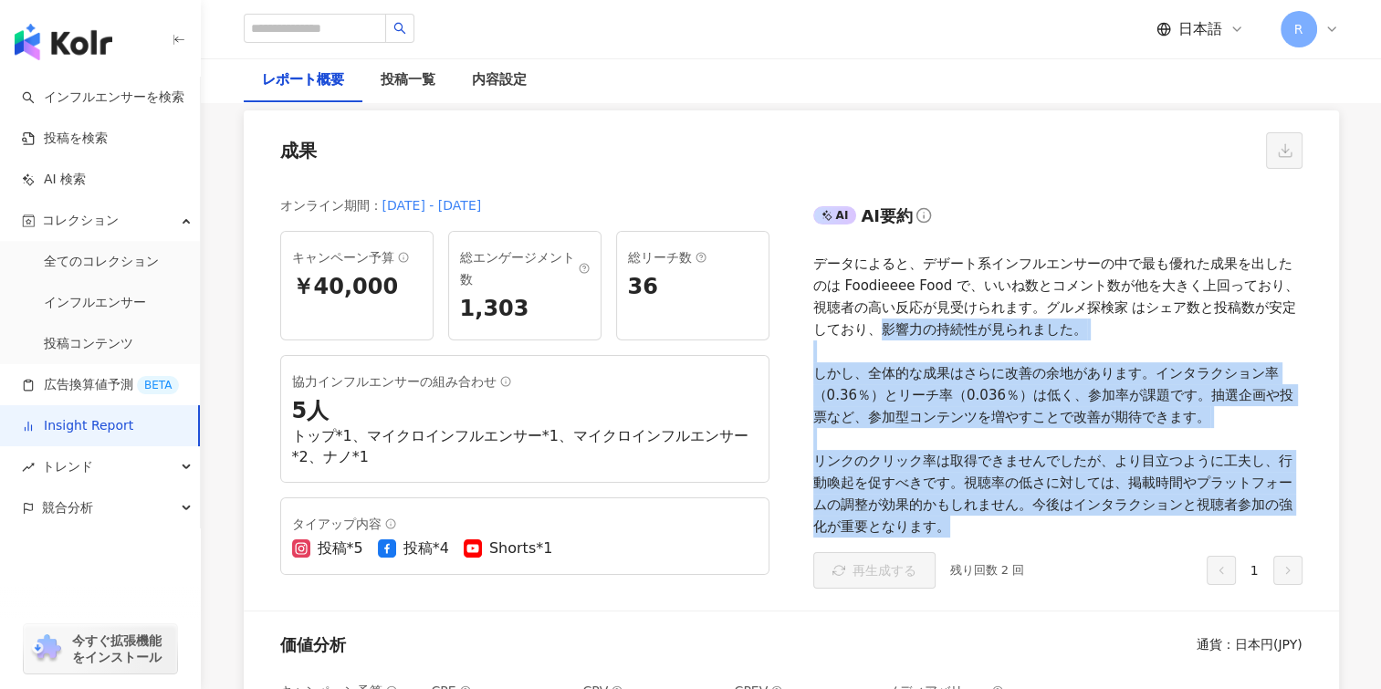
drag, startPoint x: 881, startPoint y: 330, endPoint x: 1051, endPoint y: 522, distance: 256.6
click at [1051, 522] on div "データによると、デザート系インフルエンサーの中で最も優れた成果を出したのは Foodieeee Food で、いいね数とコメント数が他を大きく上回っており、視…" at bounding box center [1057, 395] width 489 height 285
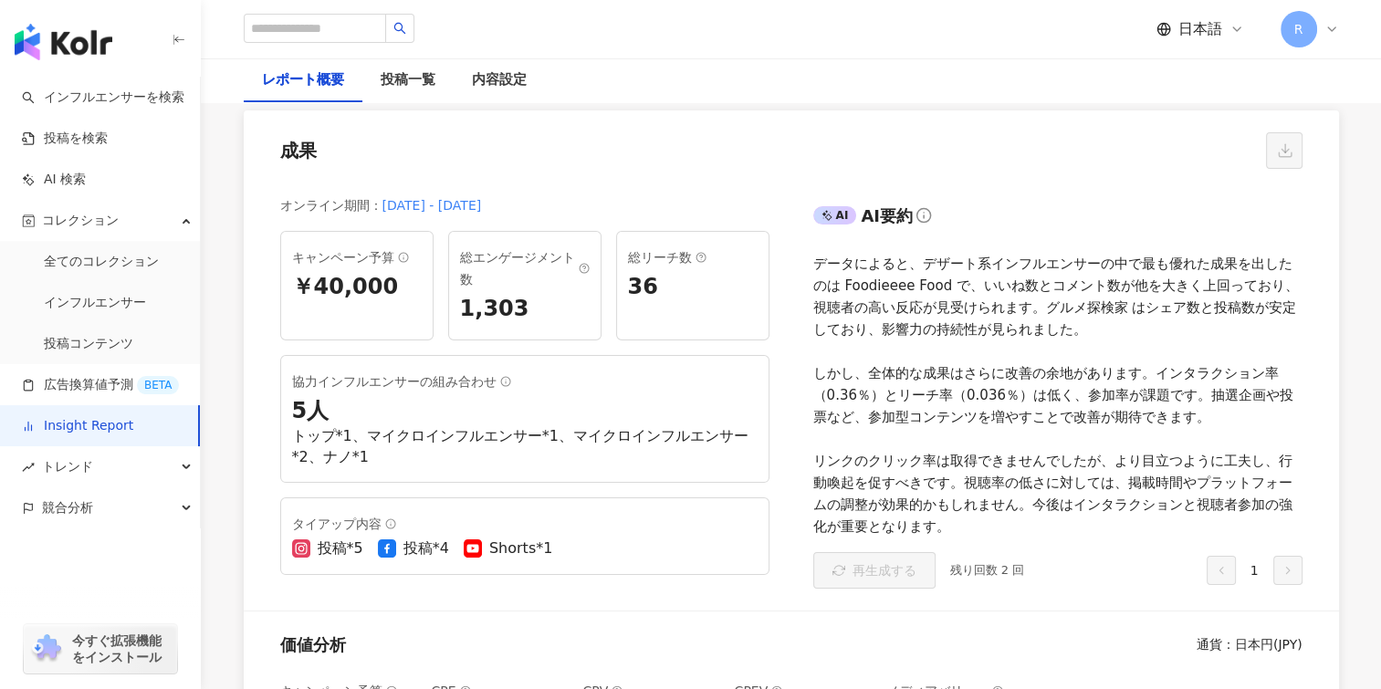
drag, startPoint x: 1051, startPoint y: 522, endPoint x: 1051, endPoint y: 548, distance: 25.6
click at [1051, 548] on div "AI AI要約 再生成する 残り回数 2 回 1" at bounding box center [1065, 395] width 548 height 431
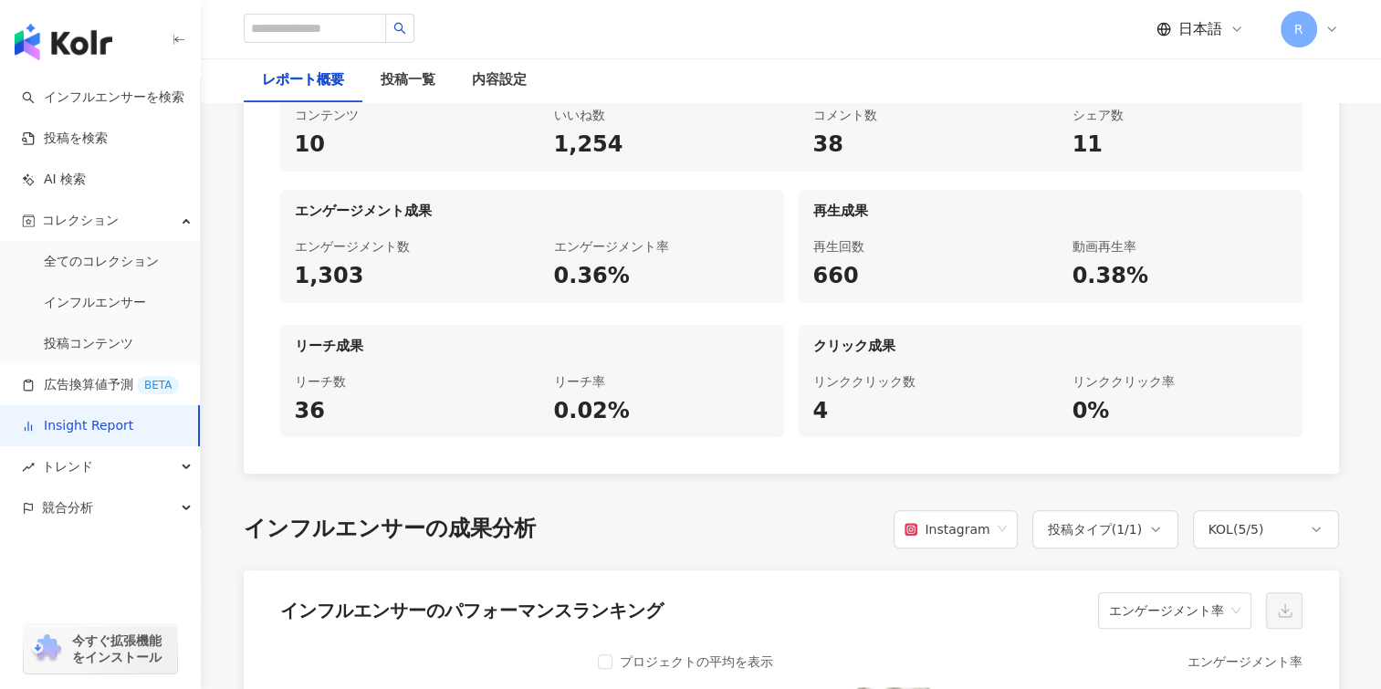
scroll to position [1004, 0]
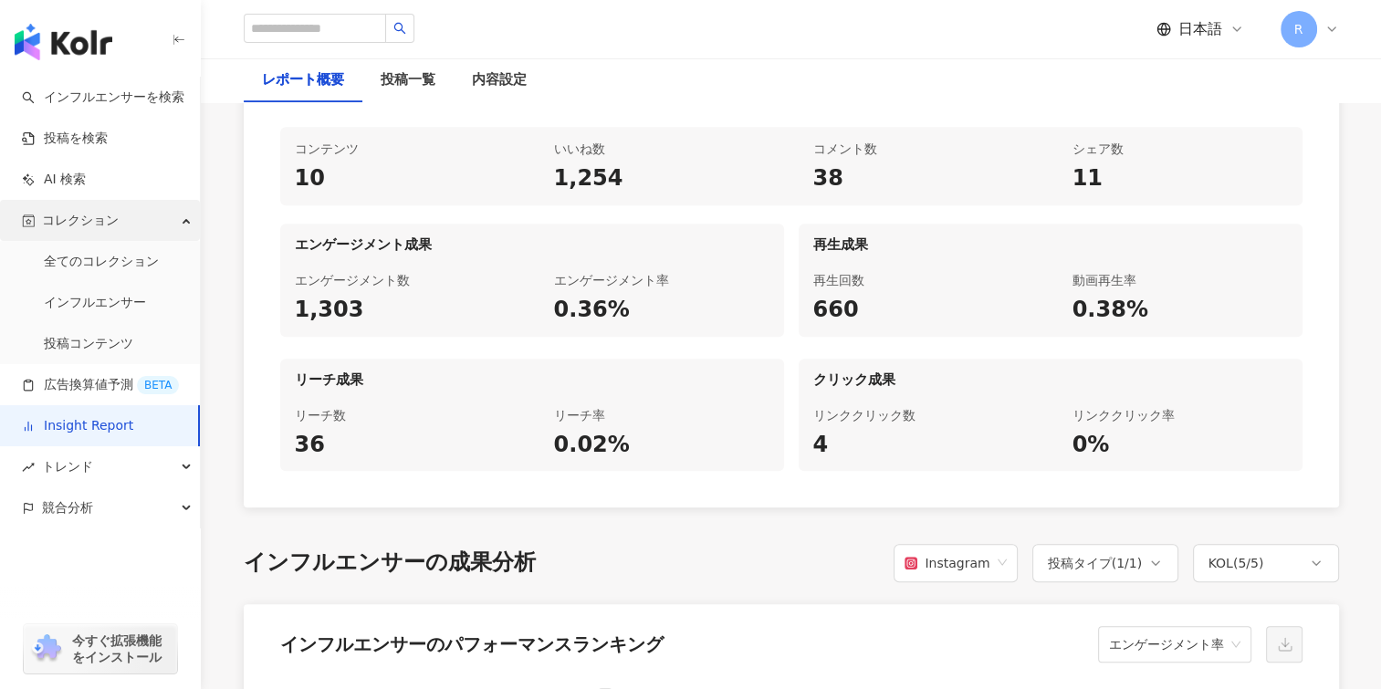
click at [172, 219] on div "コレクション" at bounding box center [100, 220] width 200 height 41
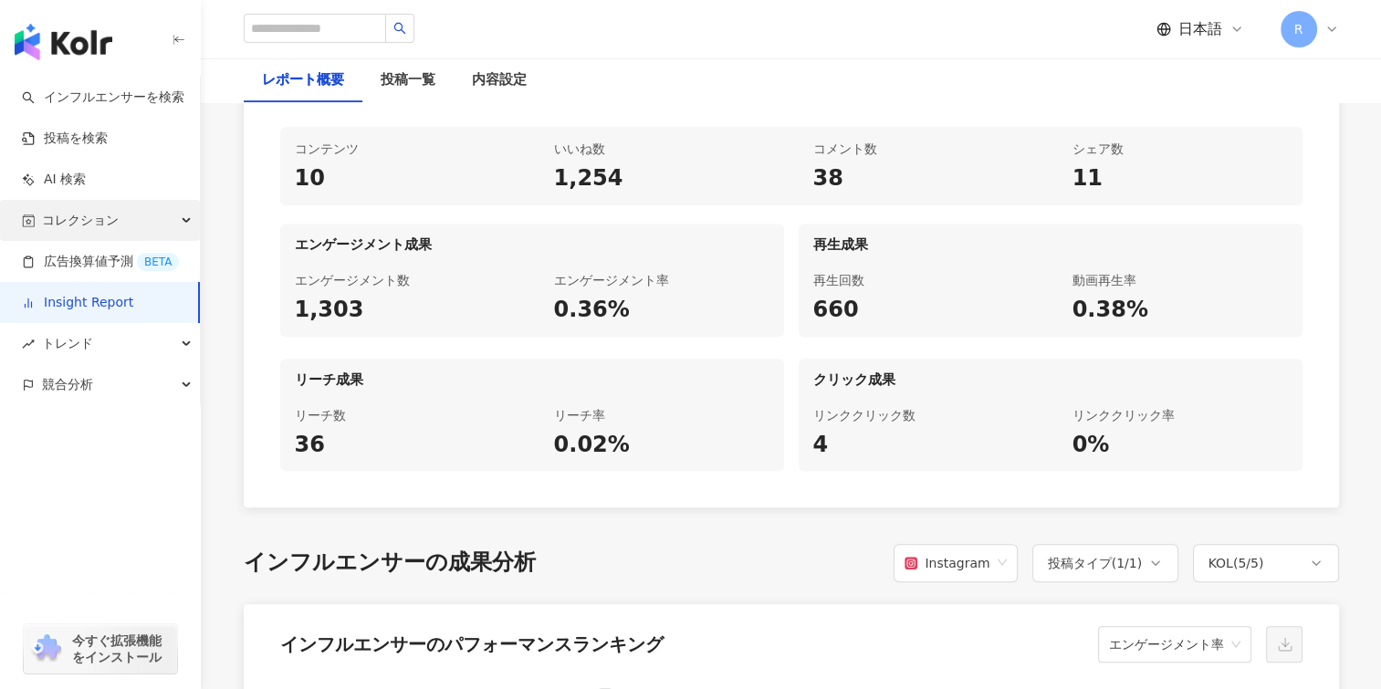
click at [75, 212] on span "コレクション" at bounding box center [80, 220] width 77 height 41
